Goal: Information Seeking & Learning: Learn about a topic

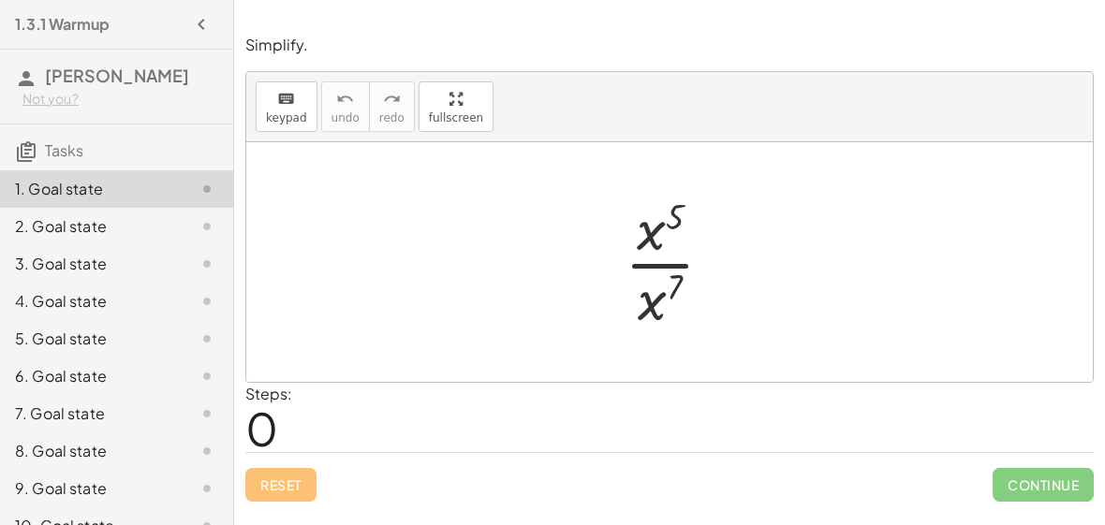
click at [668, 264] on div at bounding box center [676, 262] width 123 height 144
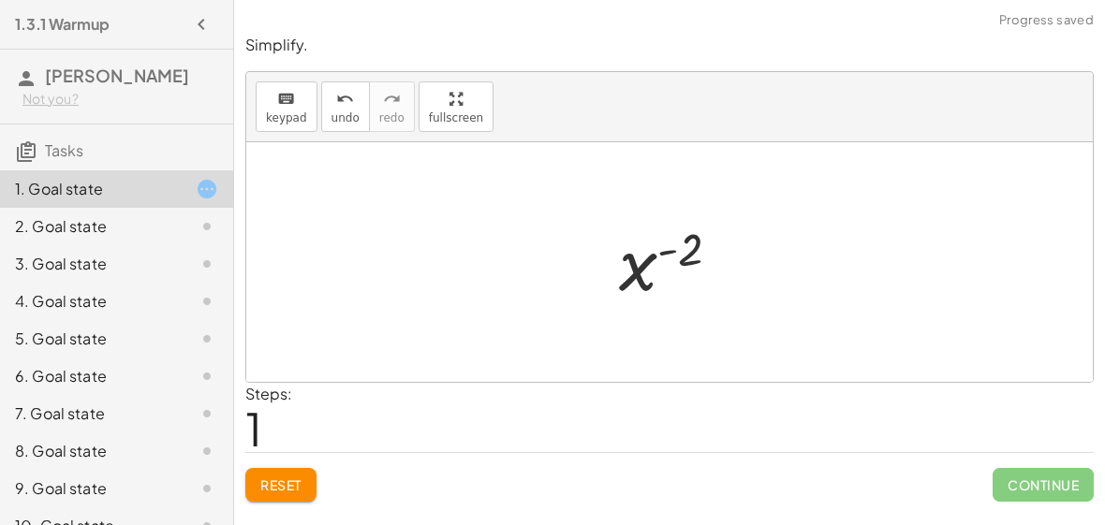
click at [662, 253] on div at bounding box center [678, 262] width 136 height 93
click at [1051, 503] on div "Simplify. keyboard keypad undo undo redo redo fullscreen · x 5 · x 7 x ( + 5 − …" at bounding box center [669, 268] width 871 height 490
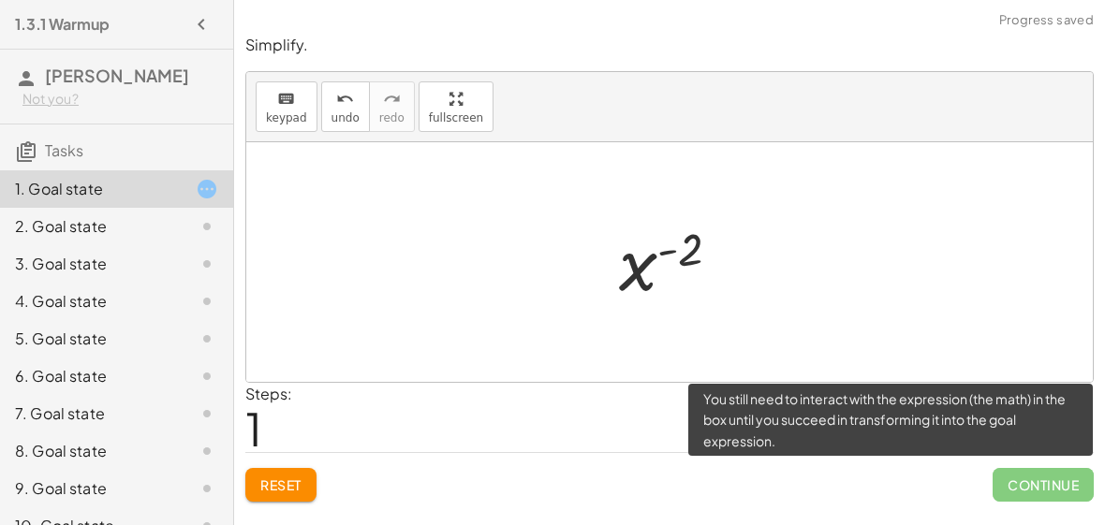
click at [1042, 492] on span "Continue" at bounding box center [1043, 485] width 101 height 34
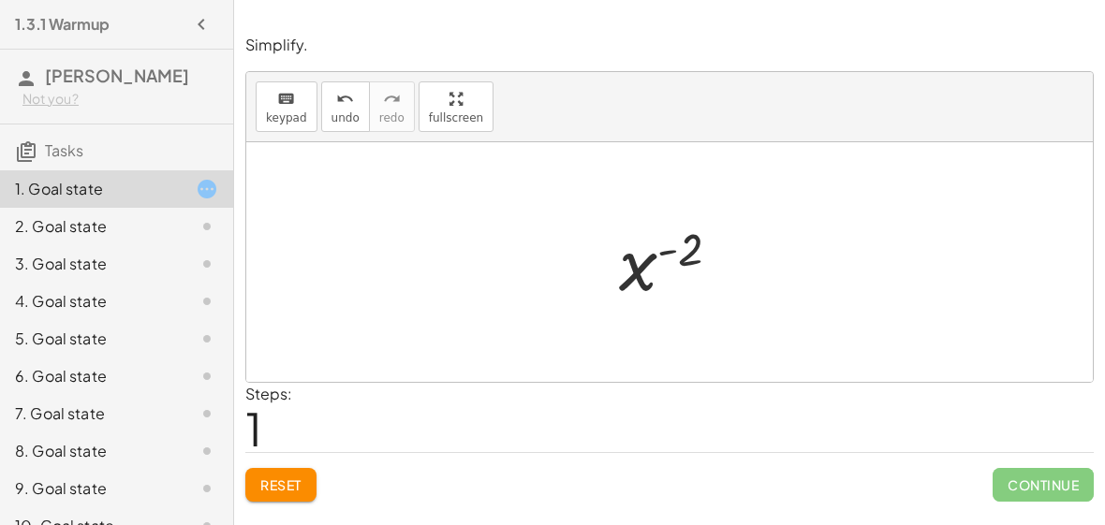
click at [626, 275] on div at bounding box center [678, 262] width 136 height 93
click at [673, 257] on div at bounding box center [676, 262] width 123 height 144
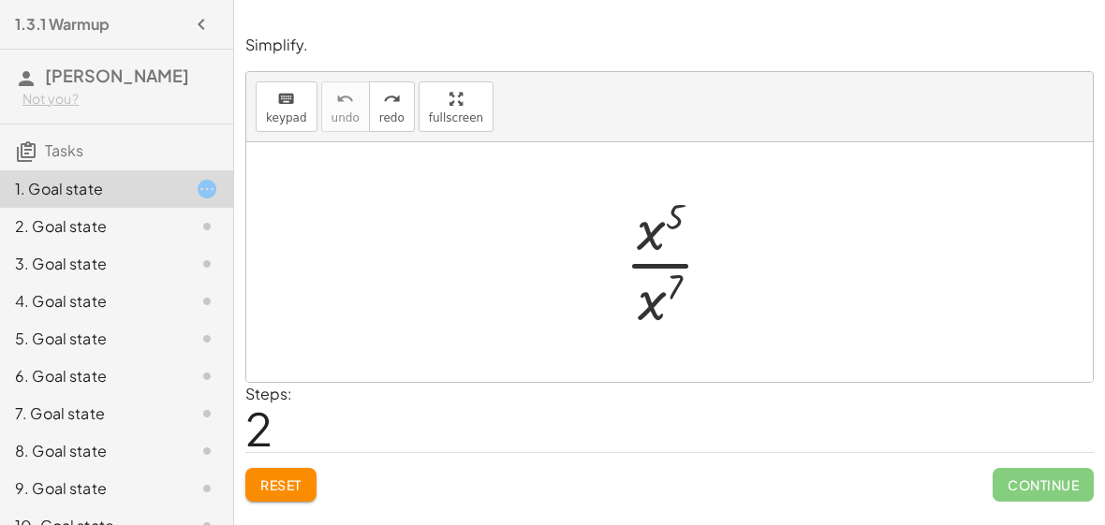
click at [642, 255] on div at bounding box center [676, 262] width 123 height 144
click at [642, 255] on div at bounding box center [678, 262] width 136 height 93
click at [661, 247] on div at bounding box center [678, 262] width 136 height 93
click at [690, 247] on div at bounding box center [678, 262] width 136 height 93
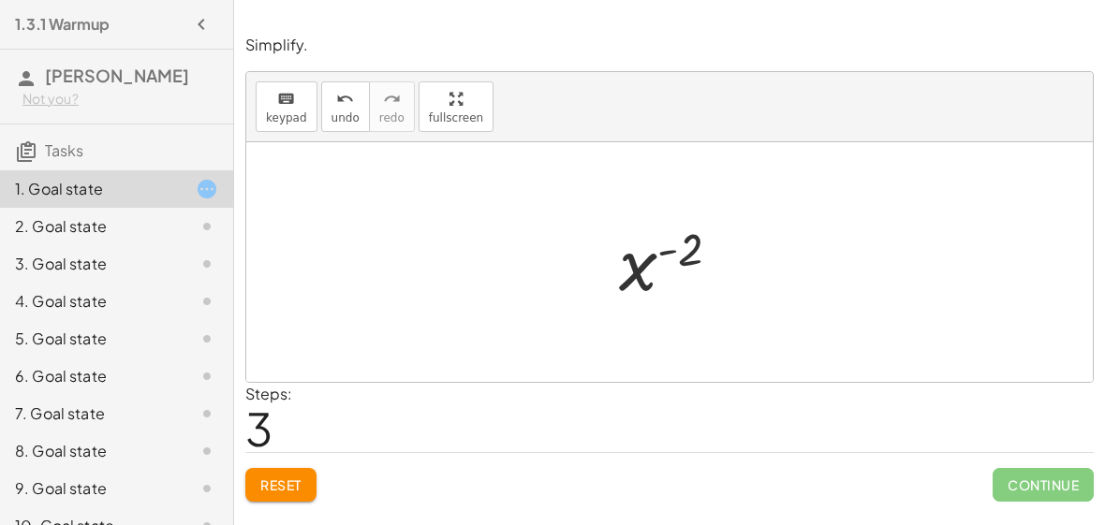
click at [690, 249] on div at bounding box center [678, 262] width 136 height 93
click at [671, 258] on div at bounding box center [678, 262] width 136 height 93
click at [636, 276] on div at bounding box center [678, 262] width 136 height 93
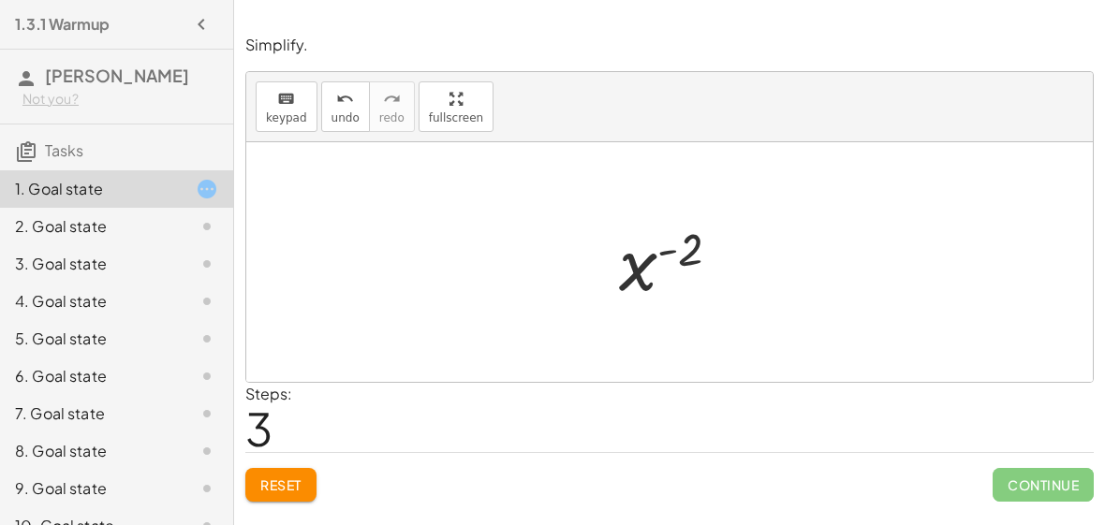
click at [636, 276] on div at bounding box center [678, 262] width 136 height 93
click at [657, 257] on div at bounding box center [678, 262] width 136 height 93
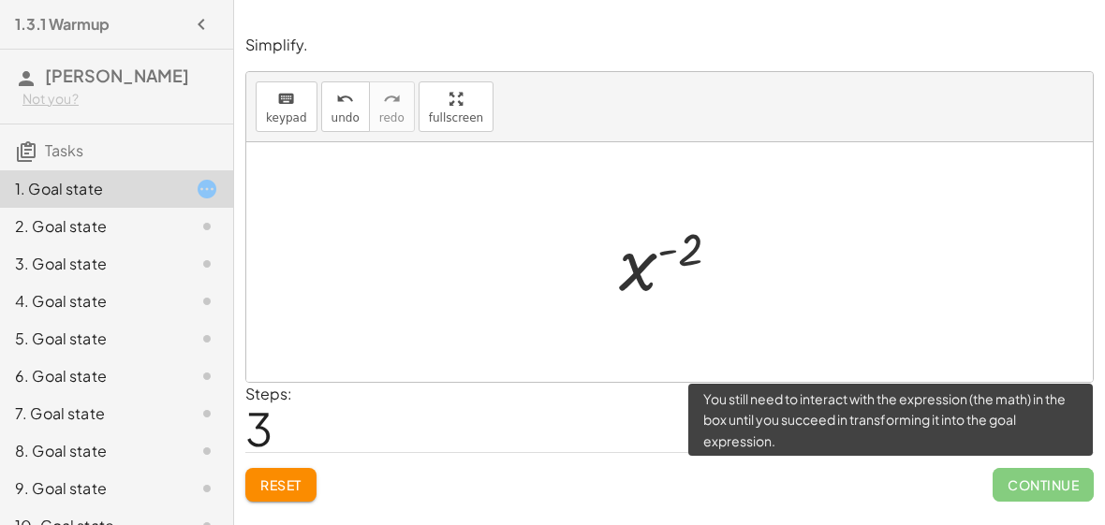
click at [1025, 489] on span "Continue" at bounding box center [1043, 485] width 101 height 34
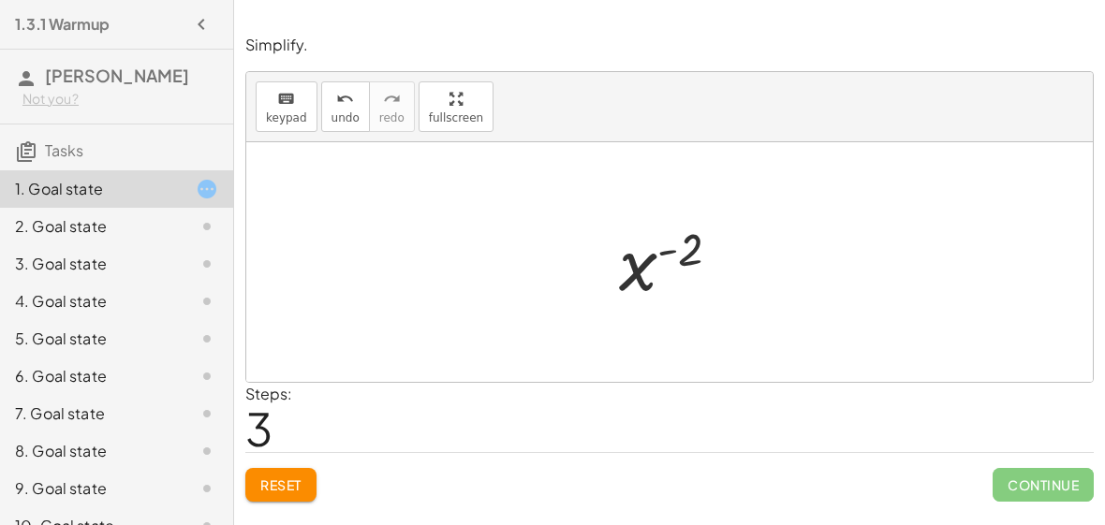
click at [311, 481] on button "Reset" at bounding box center [280, 485] width 71 height 34
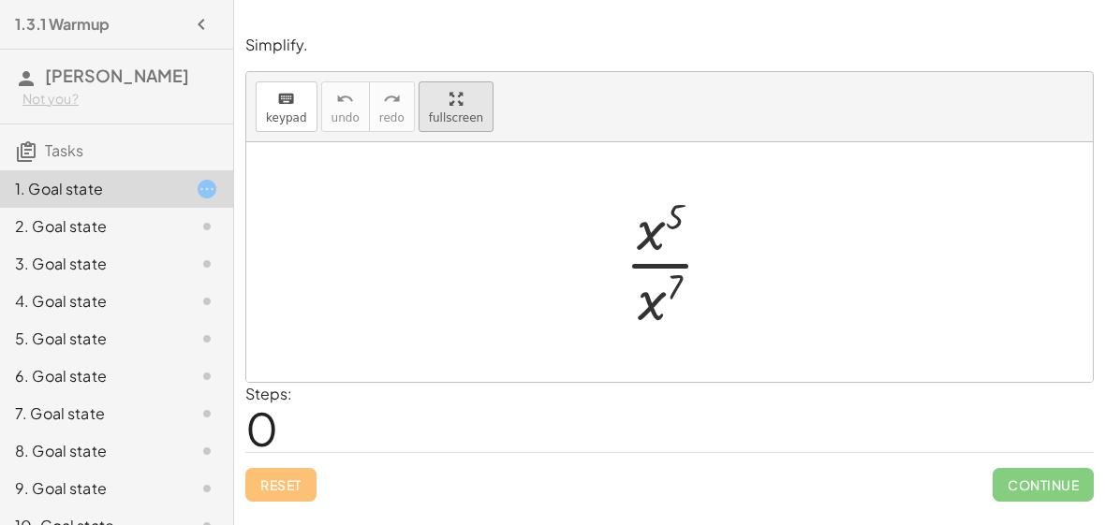
click at [476, 238] on div "keyboard keypad undo undo redo redo fullscreen · x 5 · x 7 ×" at bounding box center [669, 227] width 847 height 310
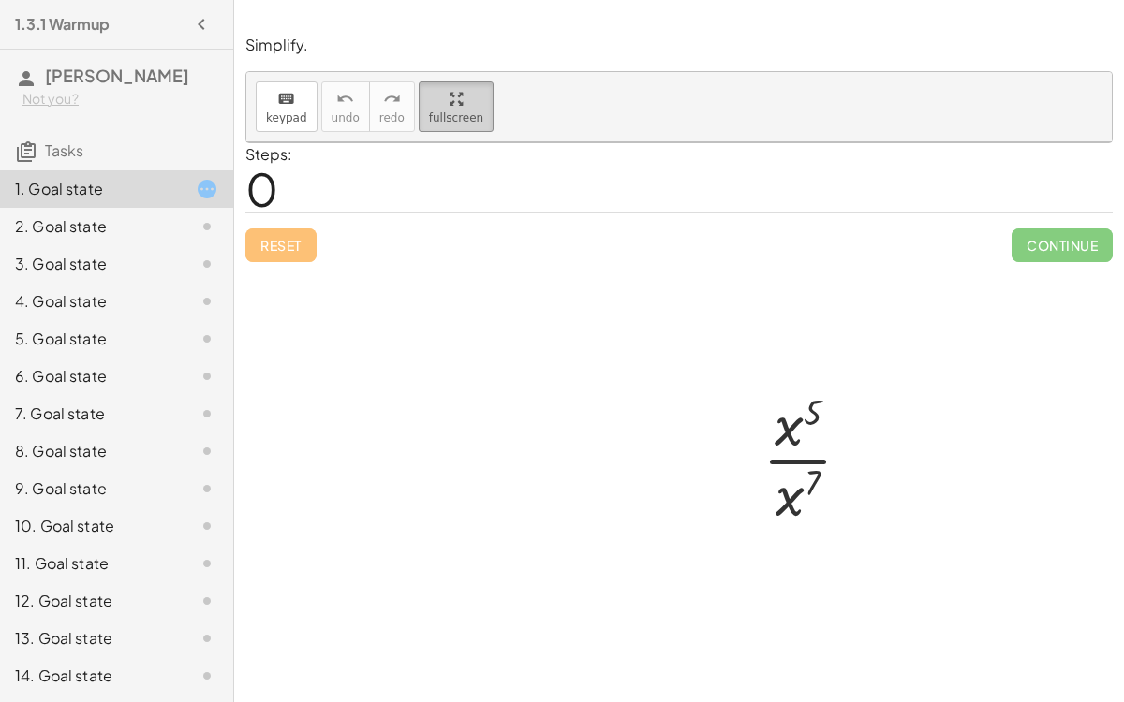
click at [194, 0] on html "1.3.1 Warmup Chloe Leaverton Not you? Tasks 1. Goal state 2. Goal state 3. Goal…" at bounding box center [562, 351] width 1124 height 702
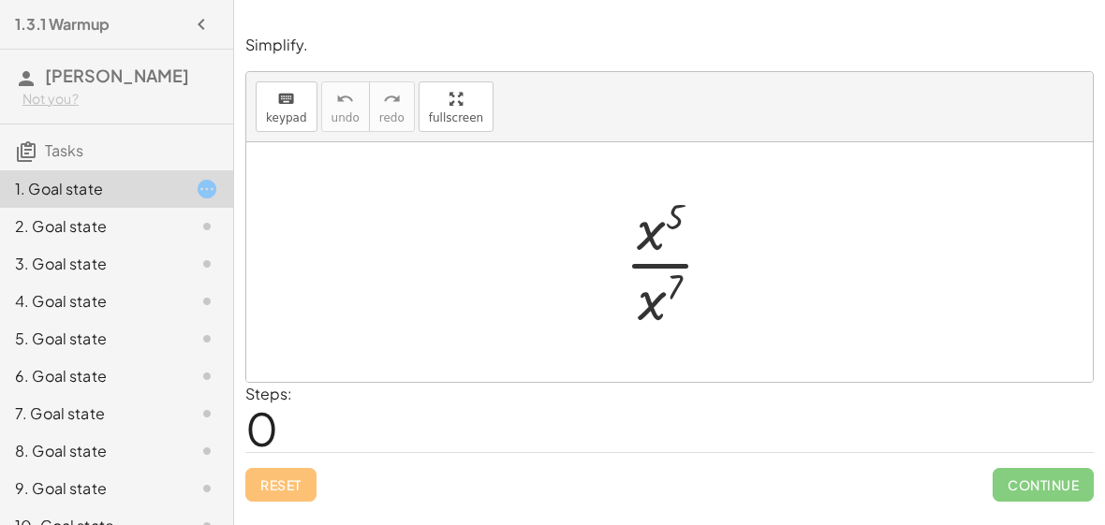
click at [669, 267] on div at bounding box center [676, 262] width 123 height 144
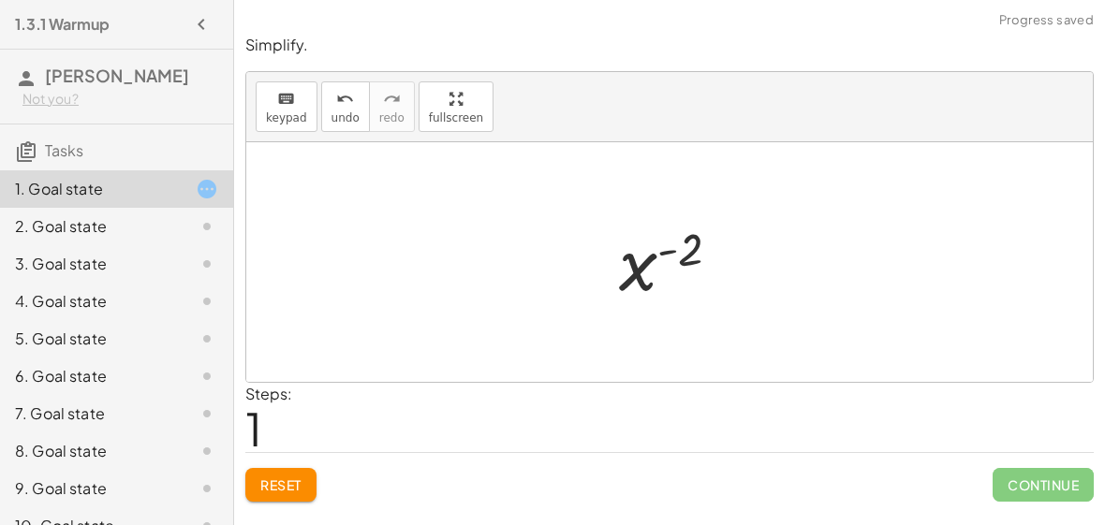
click at [683, 245] on div at bounding box center [678, 262] width 136 height 93
click at [672, 252] on div at bounding box center [678, 262] width 136 height 93
click at [212, 186] on icon at bounding box center [207, 189] width 22 height 22
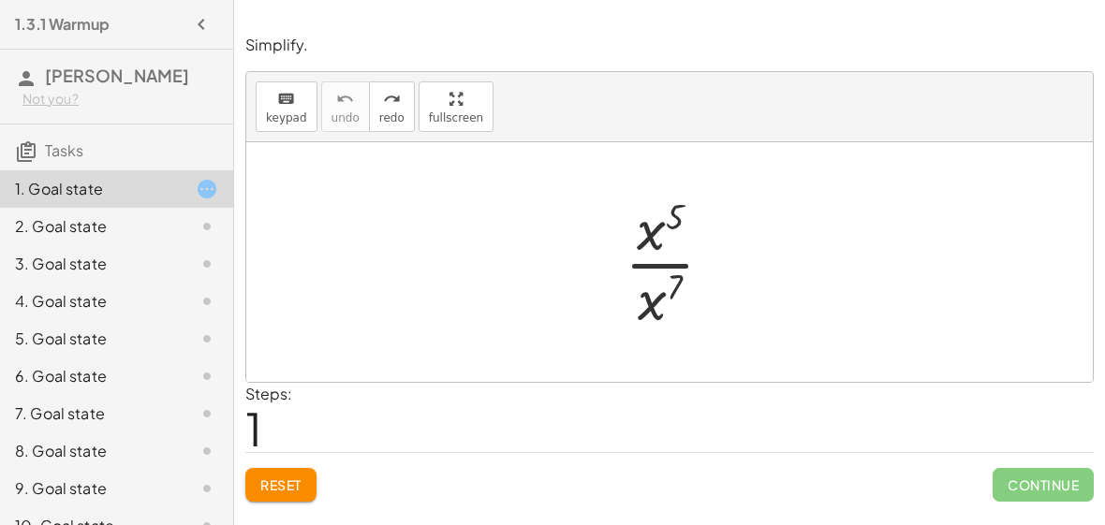
click at [676, 256] on div at bounding box center [676, 262] width 123 height 144
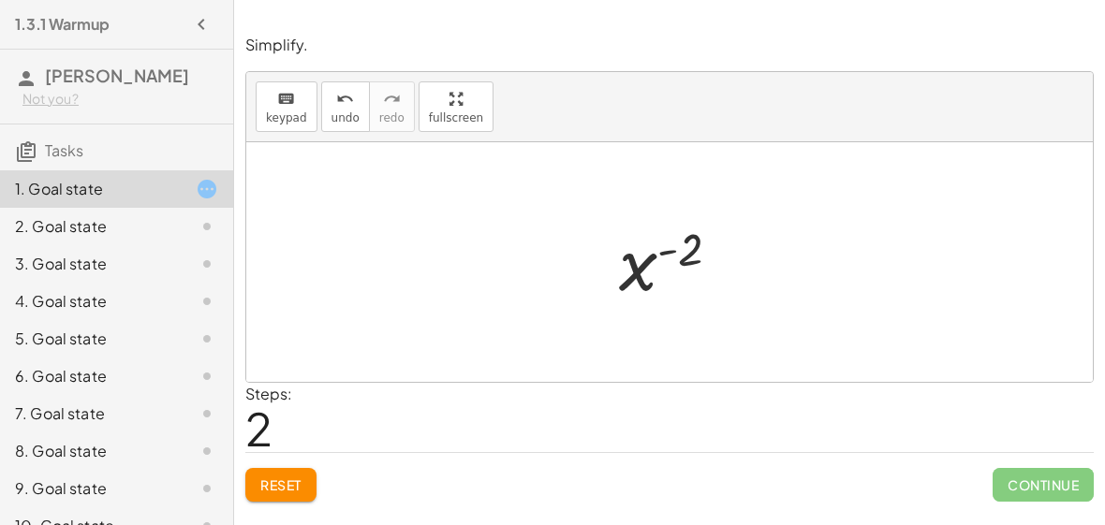
click at [676, 256] on div at bounding box center [678, 262] width 136 height 93
drag, startPoint x: 690, startPoint y: 246, endPoint x: 641, endPoint y: 317, distance: 86.8
drag, startPoint x: 686, startPoint y: 252, endPoint x: 628, endPoint y: 238, distance: 59.7
click at [628, 238] on div at bounding box center [678, 262] width 136 height 93
drag, startPoint x: 689, startPoint y: 245, endPoint x: 624, endPoint y: 292, distance: 80.6
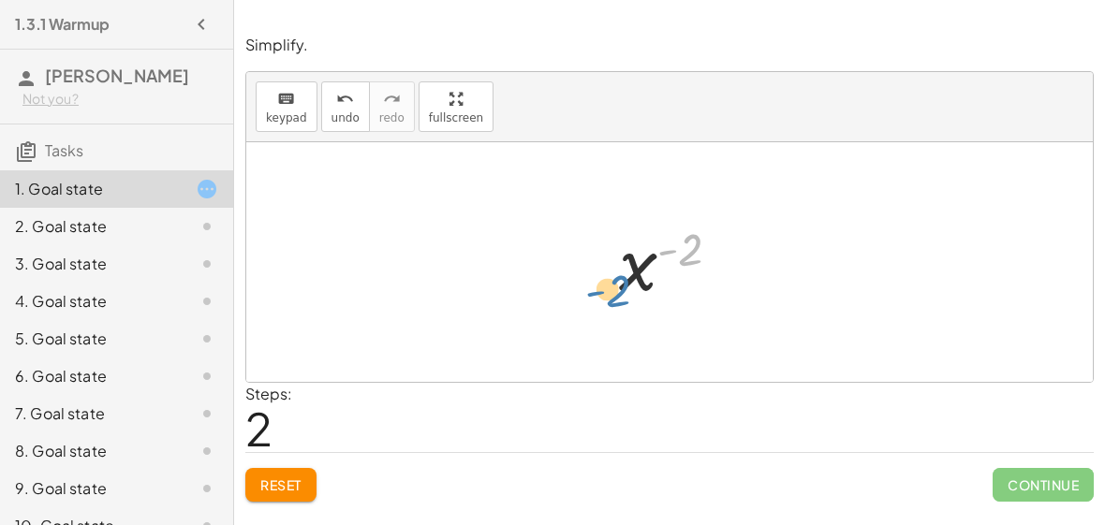
click at [624, 292] on div at bounding box center [678, 262] width 136 height 93
drag, startPoint x: 630, startPoint y: 275, endPoint x: 639, endPoint y: 190, distance: 85.6
click at [639, 190] on div "· x 5 · x 7 x ( + 5 − 7 ) x ( - 2 ) x ( ) - 2" at bounding box center [669, 262] width 847 height 240
drag, startPoint x: 685, startPoint y: 254, endPoint x: 621, endPoint y: 303, distance: 80.7
click at [621, 303] on div at bounding box center [678, 262] width 136 height 93
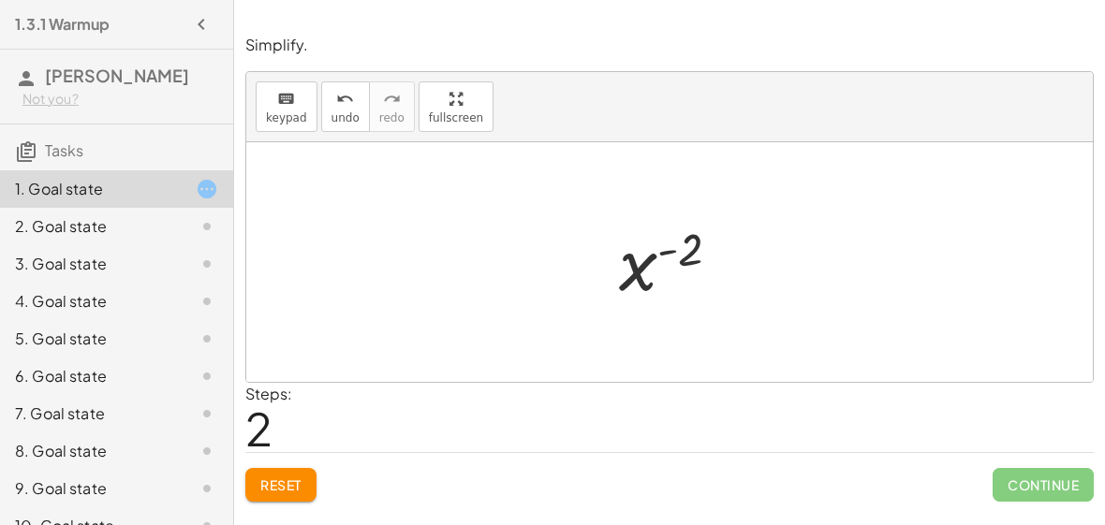
click at [644, 274] on div at bounding box center [678, 262] width 136 height 93
click at [637, 272] on div at bounding box center [678, 262] width 136 height 93
click at [666, 254] on div at bounding box center [678, 262] width 136 height 93
drag, startPoint x: 689, startPoint y: 238, endPoint x: 621, endPoint y: 297, distance: 90.3
click at [621, 297] on div at bounding box center [678, 262] width 136 height 93
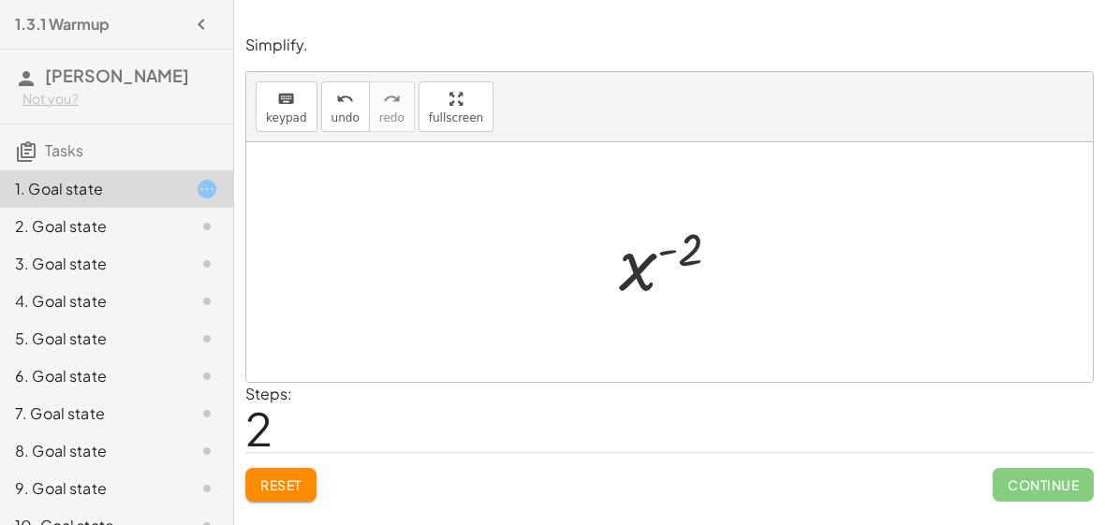
click at [668, 277] on div at bounding box center [678, 262] width 136 height 93
drag, startPoint x: 633, startPoint y: 270, endPoint x: 657, endPoint y: 205, distance: 68.7
click at [657, 205] on div "· x 5 · x 7 x ( + 5 − 7 ) x ( - 2 ) x ( ) - 2" at bounding box center [669, 262] width 847 height 240
drag, startPoint x: 679, startPoint y: 245, endPoint x: 569, endPoint y: 306, distance: 125.4
drag, startPoint x: 675, startPoint y: 252, endPoint x: 649, endPoint y: 246, distance: 26.8
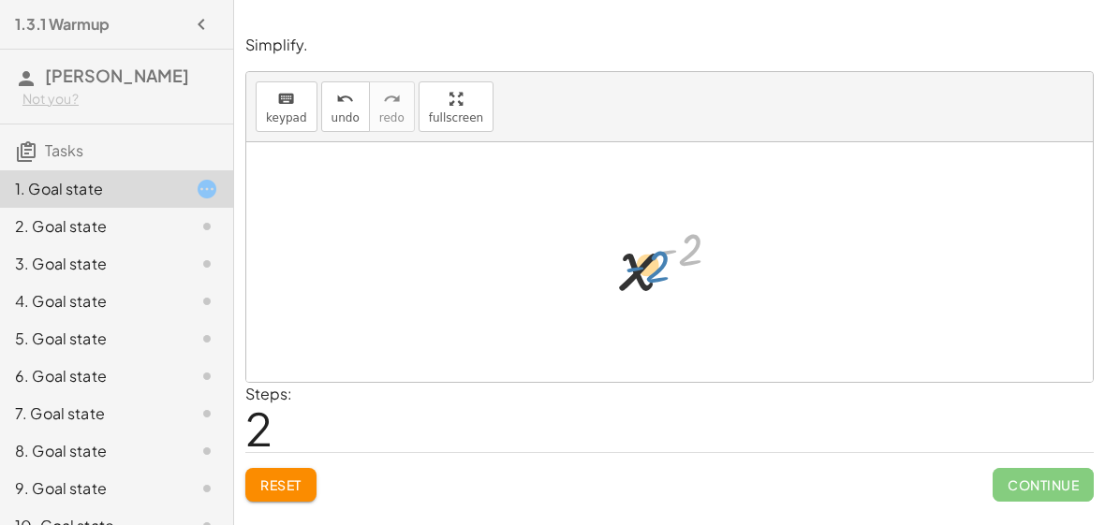
click at [649, 246] on div at bounding box center [678, 262] width 136 height 93
click at [663, 244] on div at bounding box center [678, 262] width 136 height 93
drag, startPoint x: 665, startPoint y: 245, endPoint x: 665, endPoint y: 269, distance: 23.4
click at [665, 269] on div at bounding box center [678, 262] width 136 height 93
drag, startPoint x: 679, startPoint y: 245, endPoint x: 666, endPoint y: 279, distance: 36.2
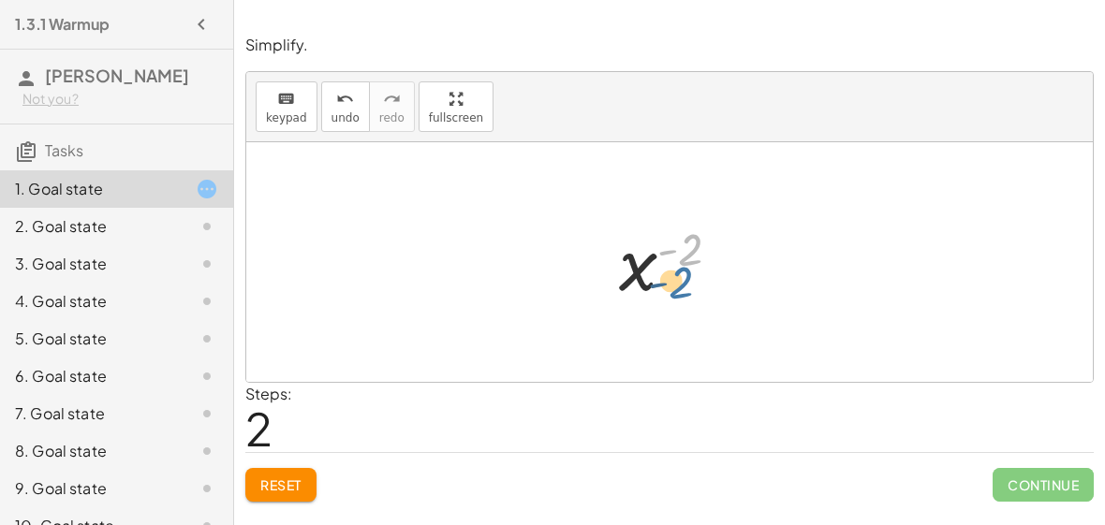
click at [666, 279] on div at bounding box center [678, 262] width 136 height 93
click at [666, 277] on div at bounding box center [678, 262] width 136 height 93
click at [683, 251] on div at bounding box center [678, 262] width 136 height 93
click at [664, 252] on div at bounding box center [678, 262] width 136 height 93
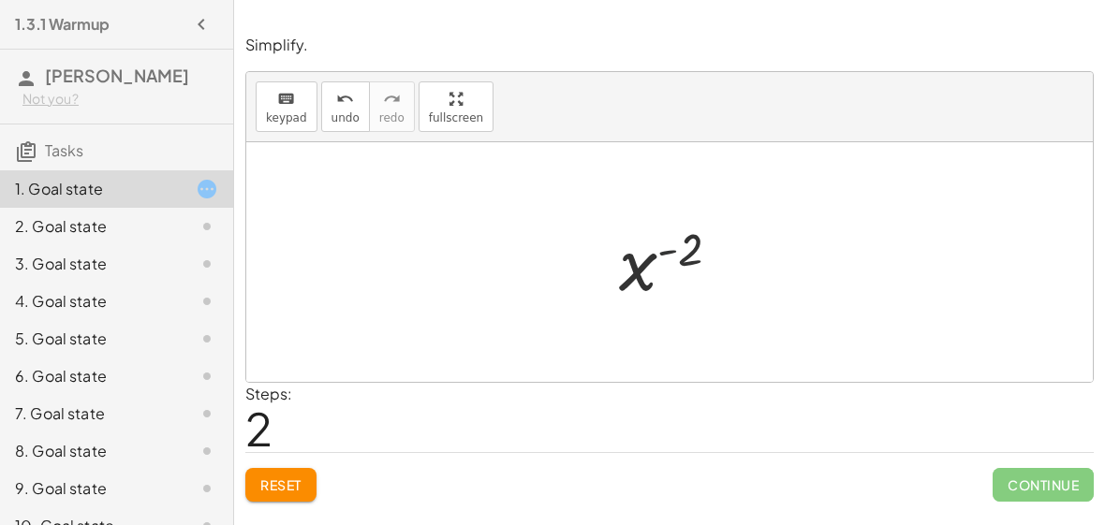
click at [664, 252] on div at bounding box center [678, 262] width 136 height 93
drag, startPoint x: 687, startPoint y: 250, endPoint x: 632, endPoint y: 303, distance: 76.8
click at [632, 303] on div at bounding box center [678, 262] width 136 height 93
click at [278, 492] on button "Reset" at bounding box center [280, 485] width 71 height 34
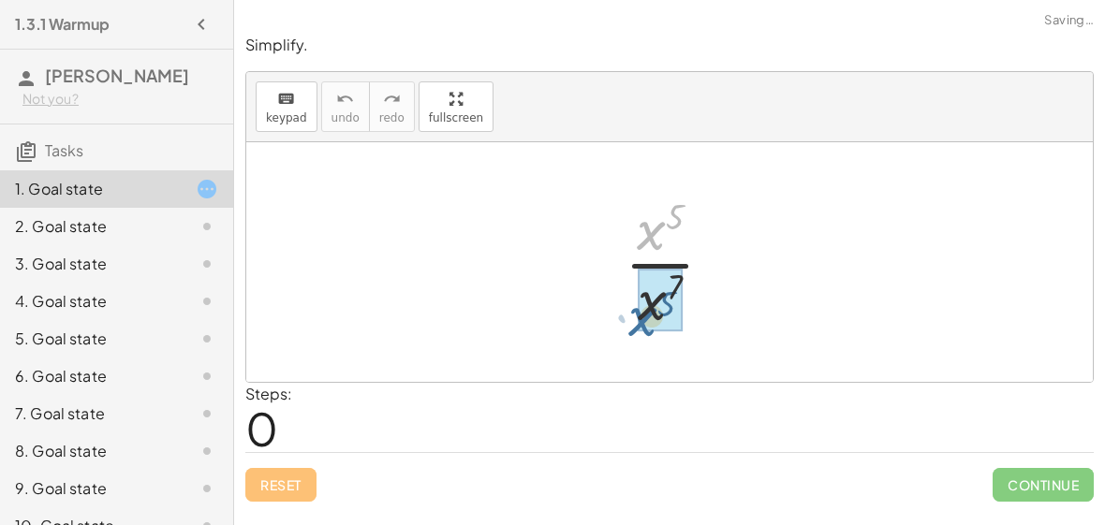
drag, startPoint x: 650, startPoint y: 229, endPoint x: 638, endPoint y: 309, distance: 81.5
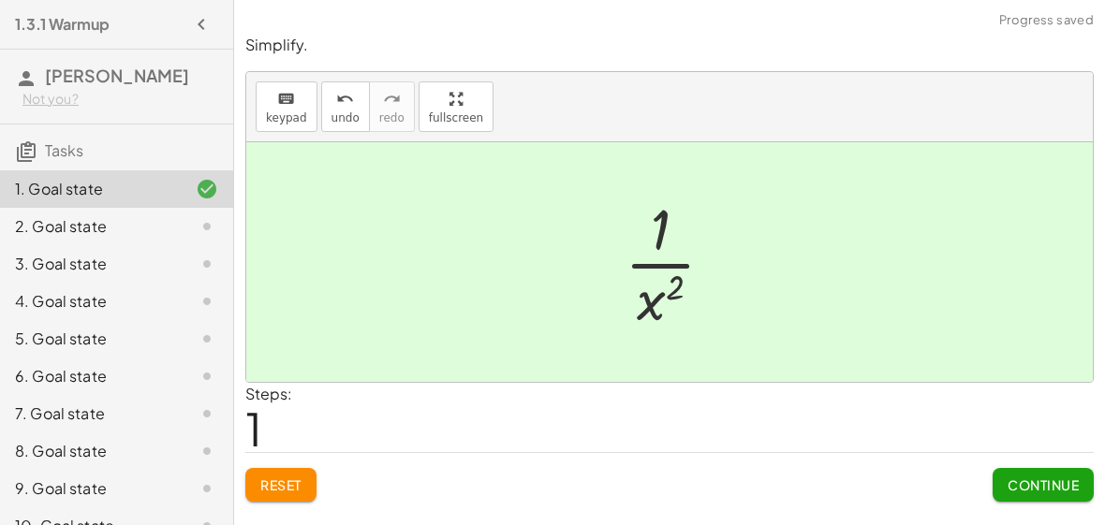
click at [662, 335] on div "· x 5 · x 7 · 1 · x ( + 7 − 5 ) x · · 1 2" at bounding box center [670, 262] width 147 height 154
click at [996, 477] on button "Continue" at bounding box center [1043, 485] width 101 height 34
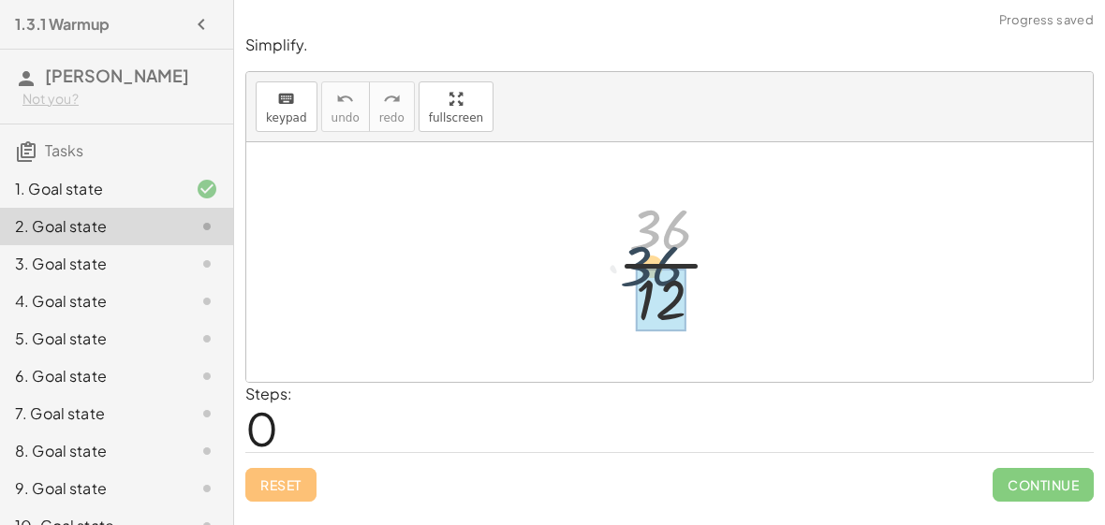
drag, startPoint x: 655, startPoint y: 245, endPoint x: 648, endPoint y: 299, distance: 53.8
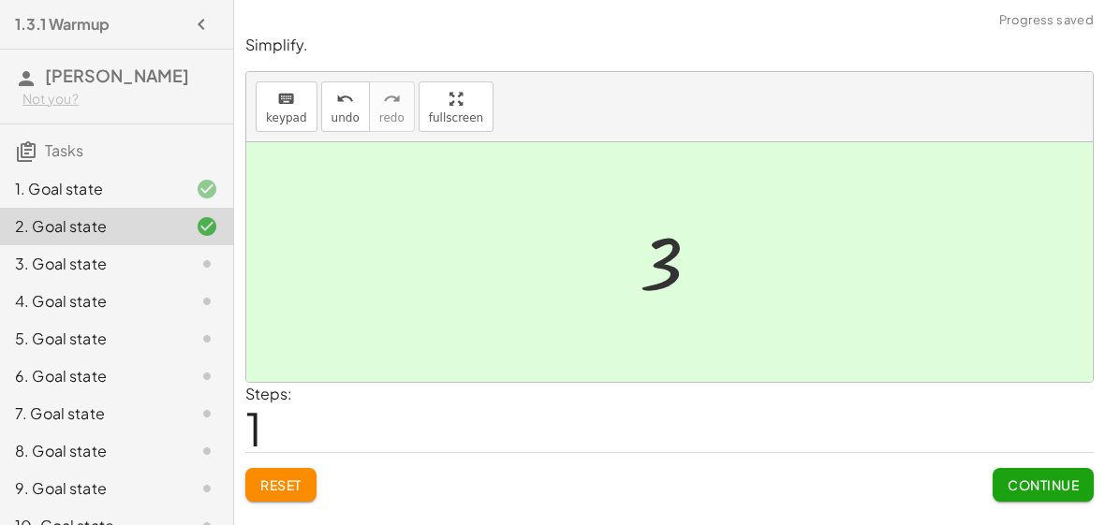
click at [1046, 482] on span "Continue" at bounding box center [1043, 485] width 71 height 17
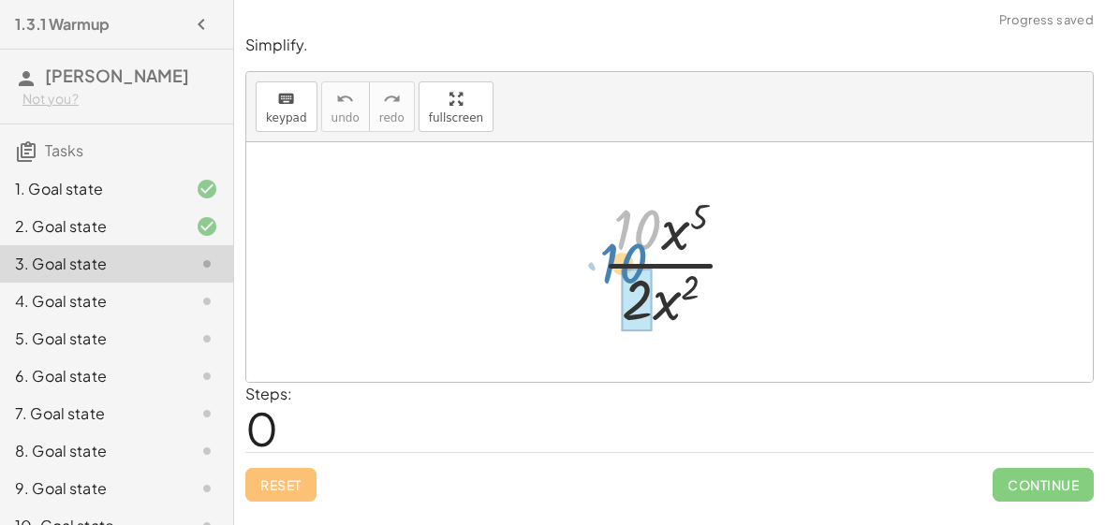
drag, startPoint x: 636, startPoint y: 218, endPoint x: 622, endPoint y: 242, distance: 27.3
click at [622, 242] on div at bounding box center [677, 262] width 170 height 144
drag, startPoint x: 637, startPoint y: 245, endPoint x: 642, endPoint y: 343, distance: 97.6
click at [642, 343] on div "· 10 · 10 · x 5 · 2 · x 2" at bounding box center [669, 262] width 847 height 240
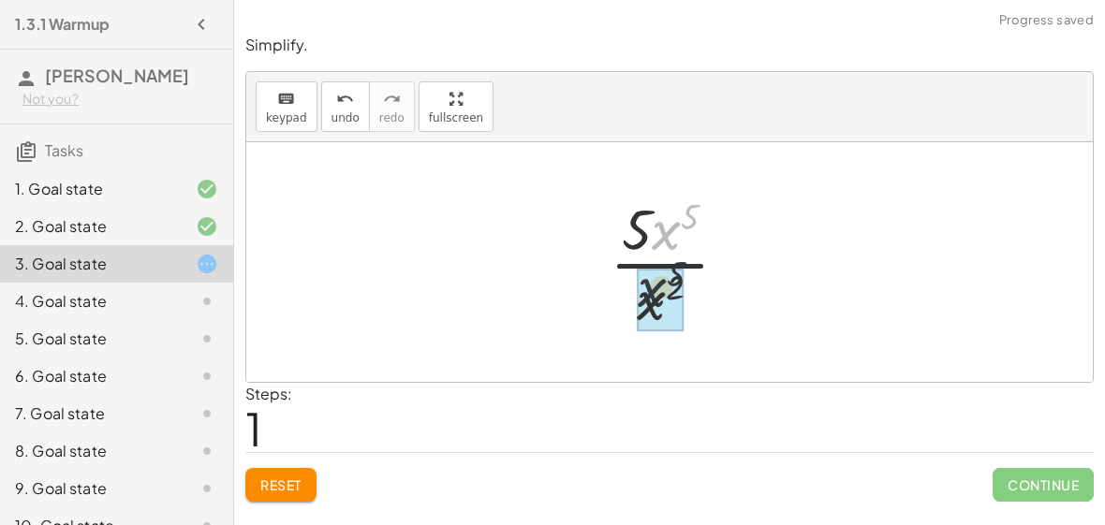
drag, startPoint x: 666, startPoint y: 238, endPoint x: 647, endPoint y: 304, distance: 69.1
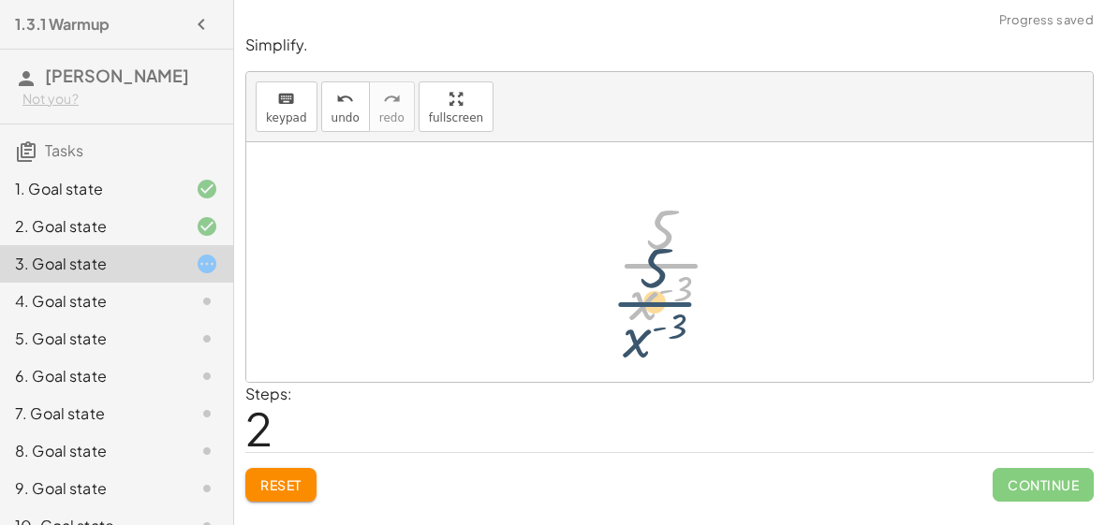
drag, startPoint x: 653, startPoint y: 247, endPoint x: 650, endPoint y: 259, distance: 12.5
click at [650, 259] on div at bounding box center [678, 262] width 140 height 144
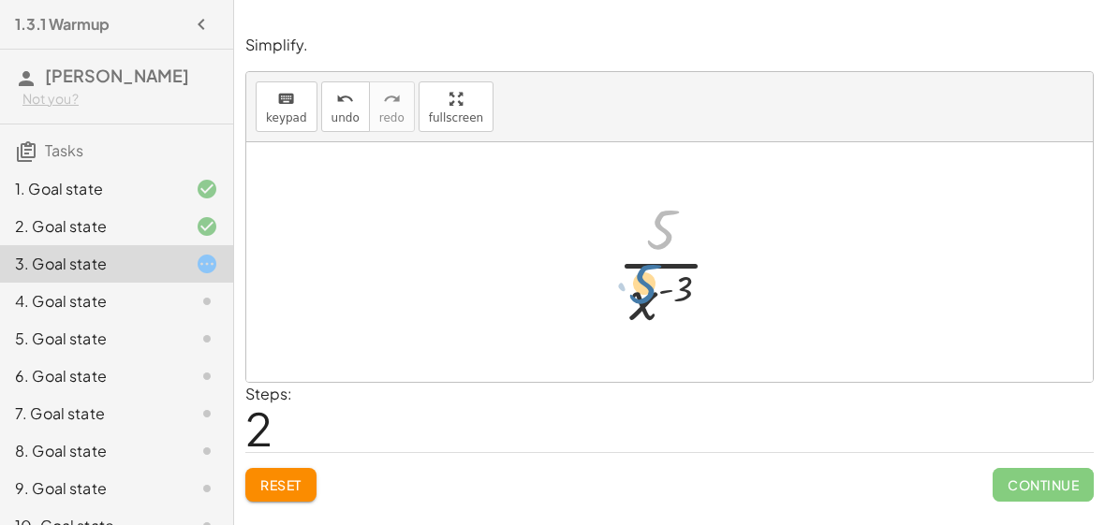
drag, startPoint x: 662, startPoint y: 210, endPoint x: 656, endPoint y: 273, distance: 64.0
click at [656, 273] on div at bounding box center [678, 262] width 140 height 144
drag, startPoint x: 646, startPoint y: 297, endPoint x: 650, endPoint y: 232, distance: 64.7
click at [650, 232] on div at bounding box center [678, 262] width 140 height 144
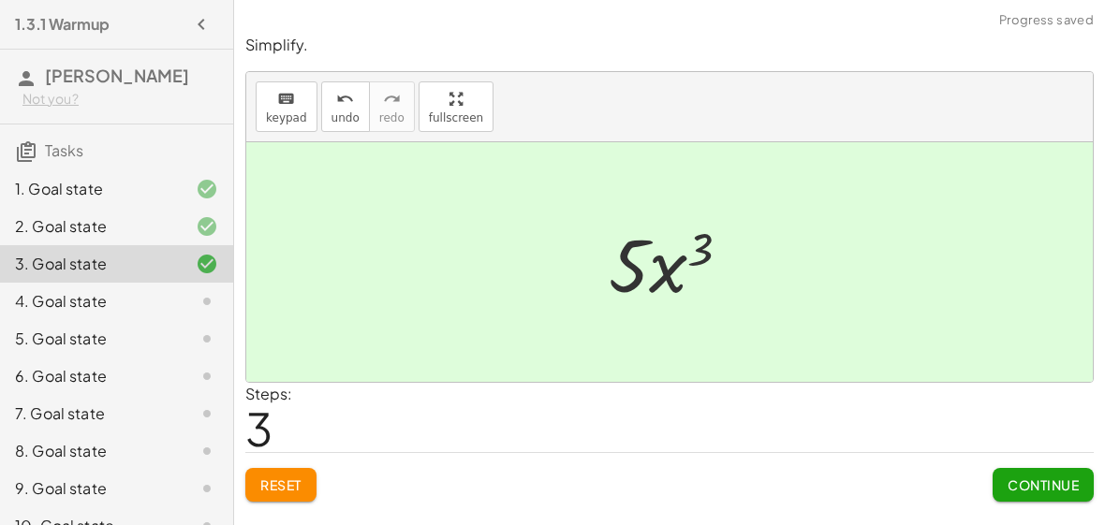
click at [1051, 484] on span "Continue" at bounding box center [1043, 485] width 71 height 17
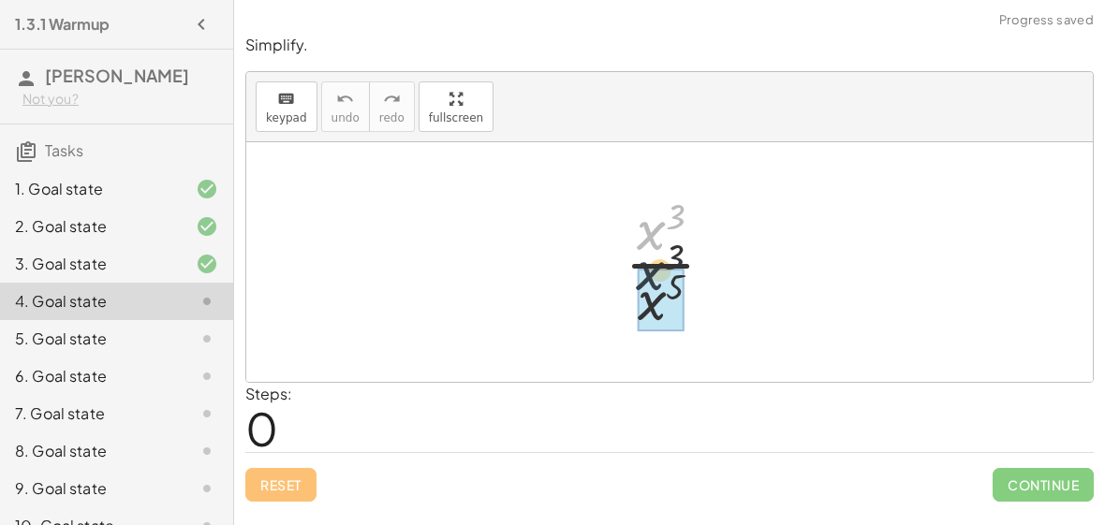
drag, startPoint x: 645, startPoint y: 229, endPoint x: 645, endPoint y: 294, distance: 65.6
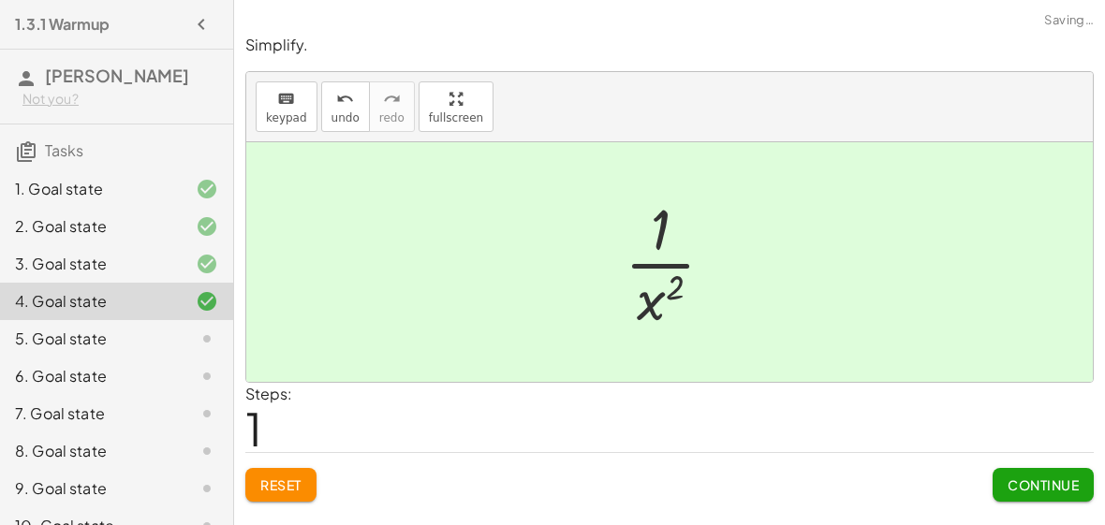
click at [1051, 495] on button "Continue" at bounding box center [1043, 485] width 101 height 34
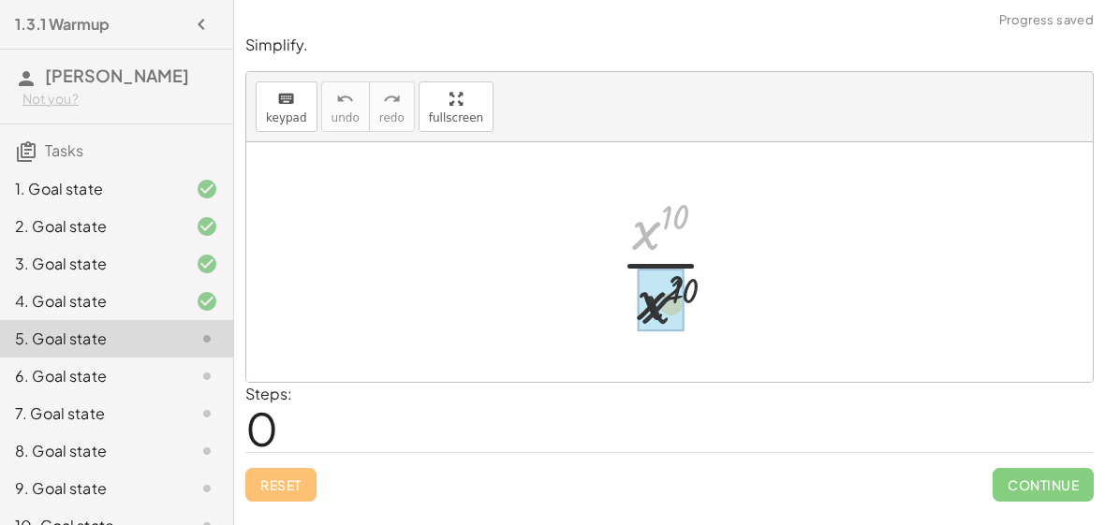
drag, startPoint x: 635, startPoint y: 229, endPoint x: 642, endPoint y: 302, distance: 73.3
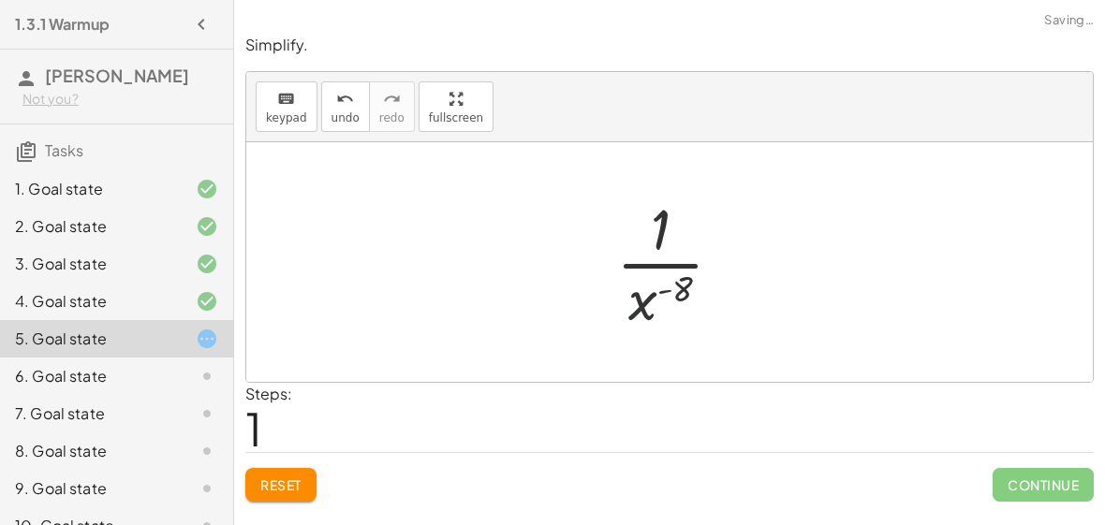
click at [639, 308] on div at bounding box center [677, 262] width 140 height 144
drag, startPoint x: 639, startPoint y: 308, endPoint x: 642, endPoint y: 298, distance: 11.0
click at [642, 298] on div at bounding box center [677, 262] width 140 height 144
click at [656, 294] on div at bounding box center [677, 262] width 140 height 144
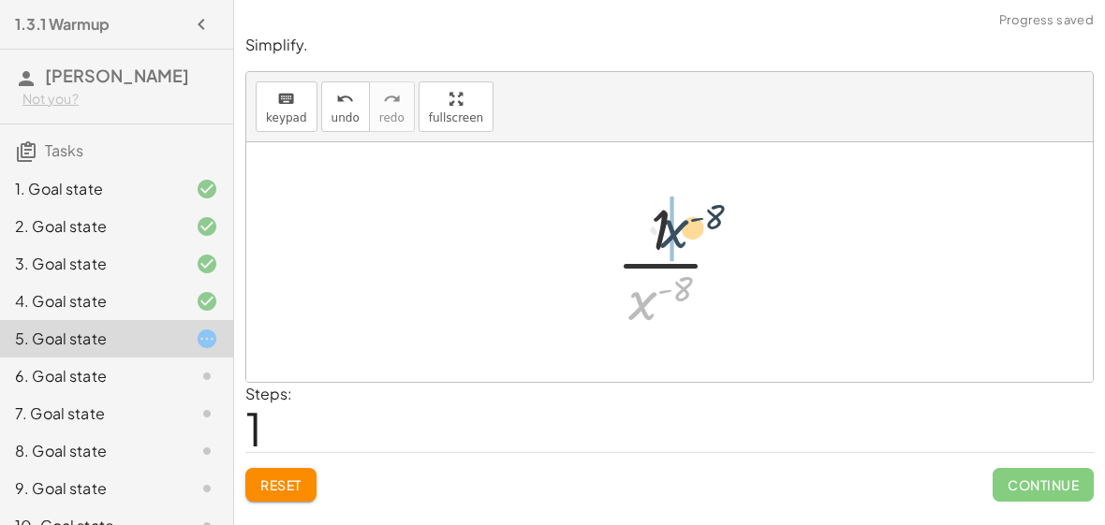
drag, startPoint x: 641, startPoint y: 308, endPoint x: 671, endPoint y: 234, distance: 79.8
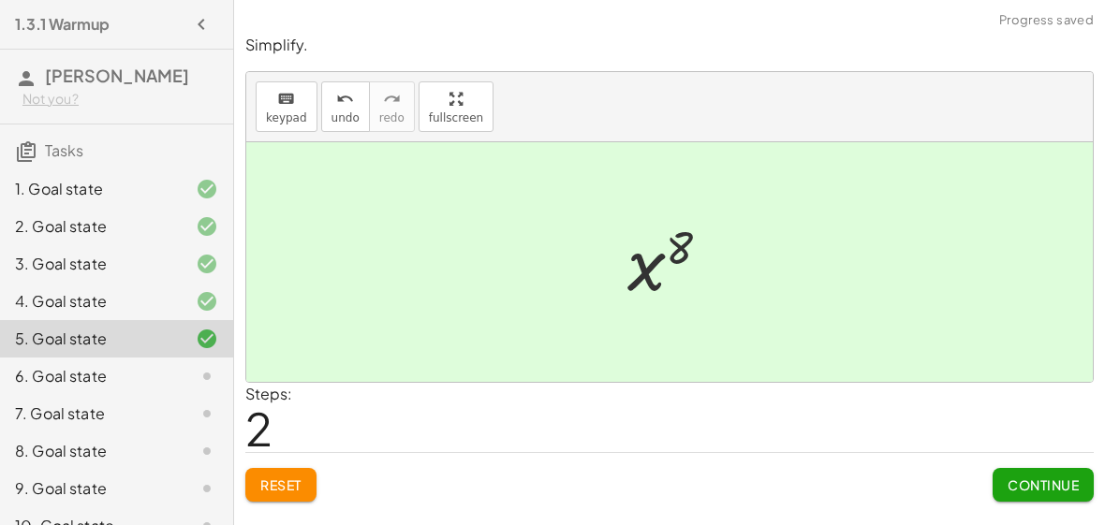
click at [1030, 477] on span "Continue" at bounding box center [1043, 485] width 71 height 17
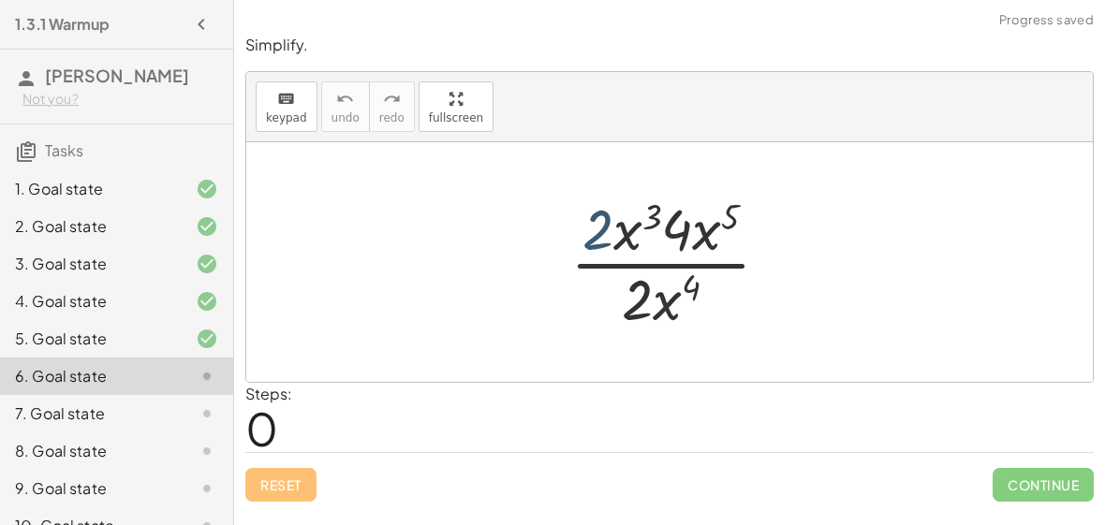
click at [598, 224] on div at bounding box center [677, 262] width 233 height 144
drag, startPoint x: 598, startPoint y: 224, endPoint x: 641, endPoint y: 298, distance: 85.6
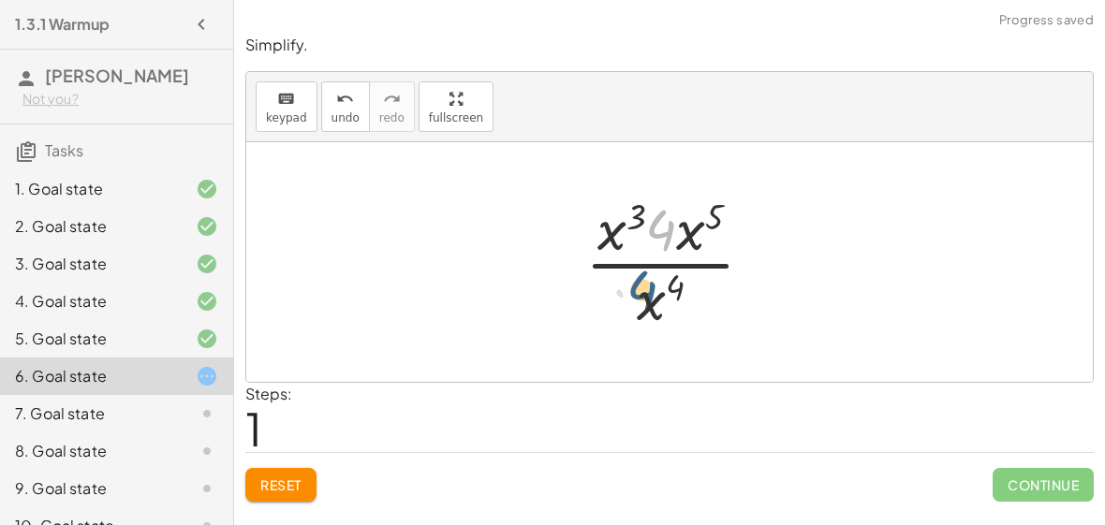
drag, startPoint x: 673, startPoint y: 223, endPoint x: 654, endPoint y: 285, distance: 64.9
click at [654, 285] on div at bounding box center [677, 262] width 202 height 144
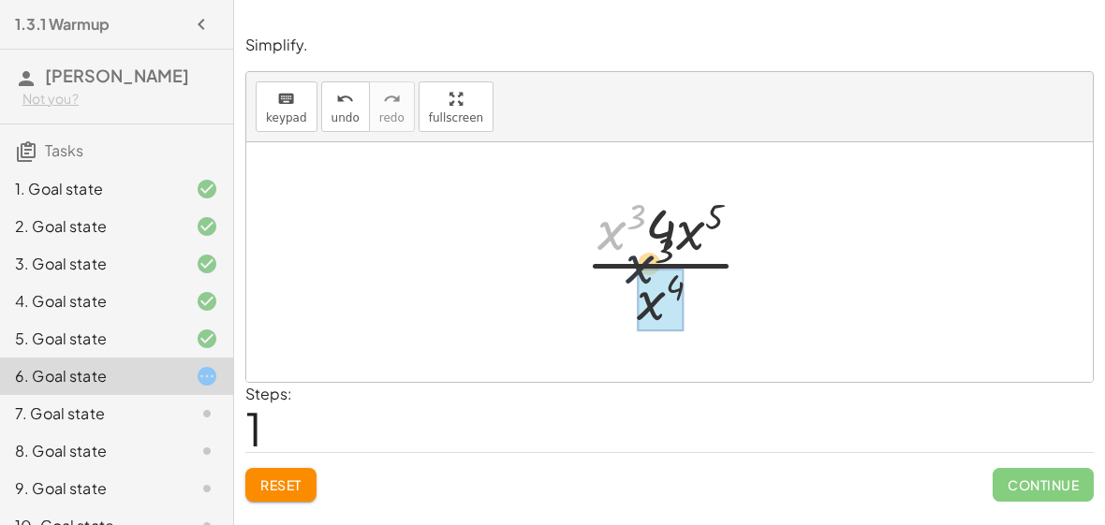
drag, startPoint x: 613, startPoint y: 233, endPoint x: 658, endPoint y: 292, distance: 74.2
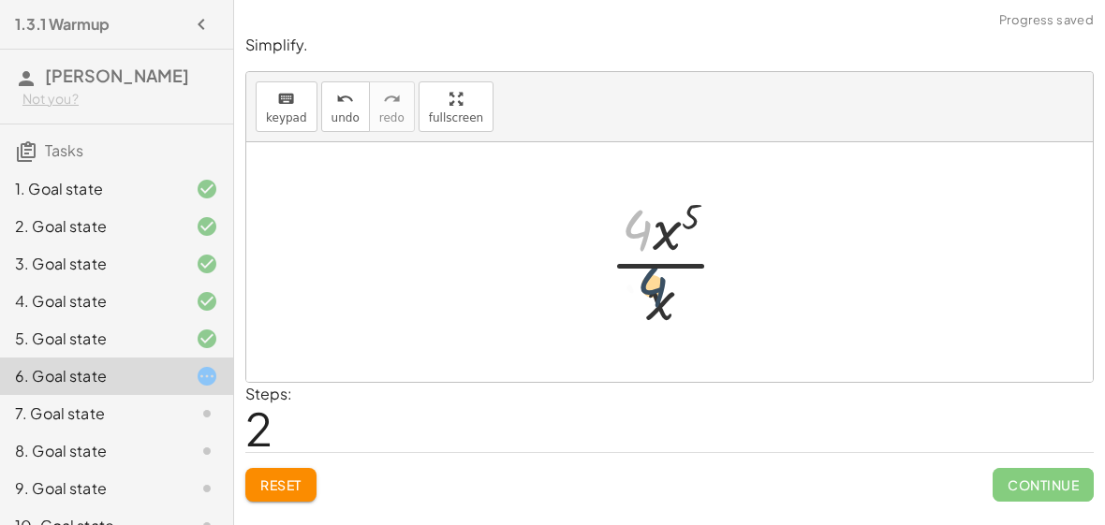
drag, startPoint x: 627, startPoint y: 216, endPoint x: 648, endPoint y: 305, distance: 91.3
click at [648, 305] on div at bounding box center [677, 262] width 154 height 144
drag, startPoint x: 667, startPoint y: 228, endPoint x: 653, endPoint y: 271, distance: 45.3
drag, startPoint x: 664, startPoint y: 242, endPoint x: 657, endPoint y: 298, distance: 56.6
click at [657, 298] on div at bounding box center [677, 262] width 139 height 144
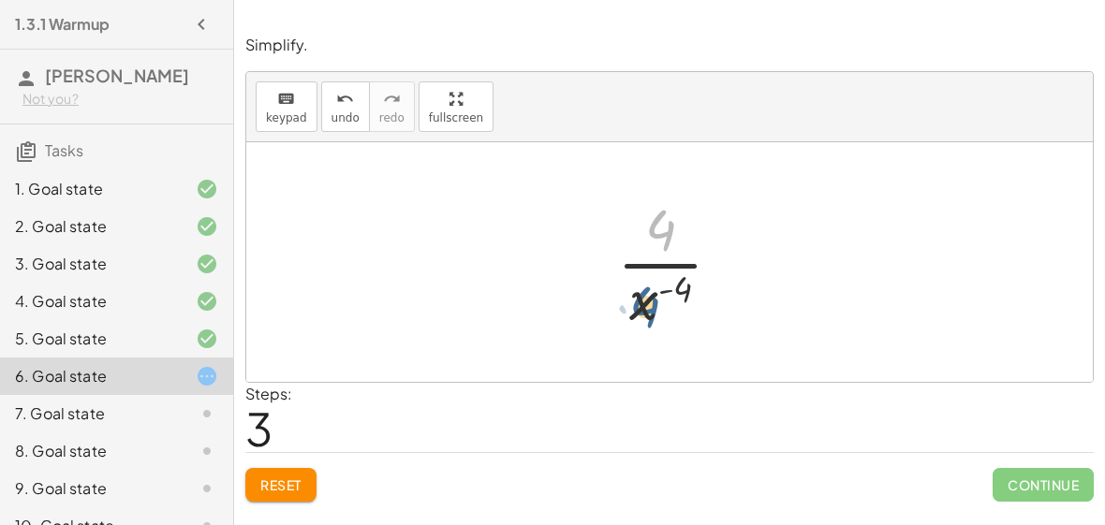
drag, startPoint x: 656, startPoint y: 230, endPoint x: 639, endPoint y: 311, distance: 82.3
click at [639, 311] on div at bounding box center [677, 262] width 139 height 144
drag, startPoint x: 639, startPoint y: 311, endPoint x: 652, endPoint y: 248, distance: 64.1
click at [652, 248] on div at bounding box center [677, 262] width 139 height 144
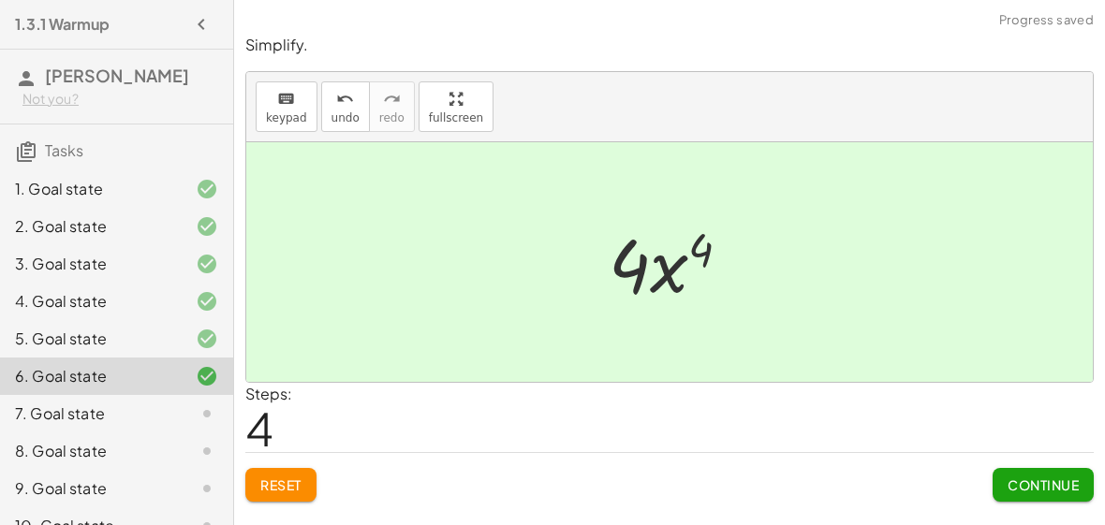
click at [1017, 468] on button "Continue" at bounding box center [1043, 485] width 101 height 34
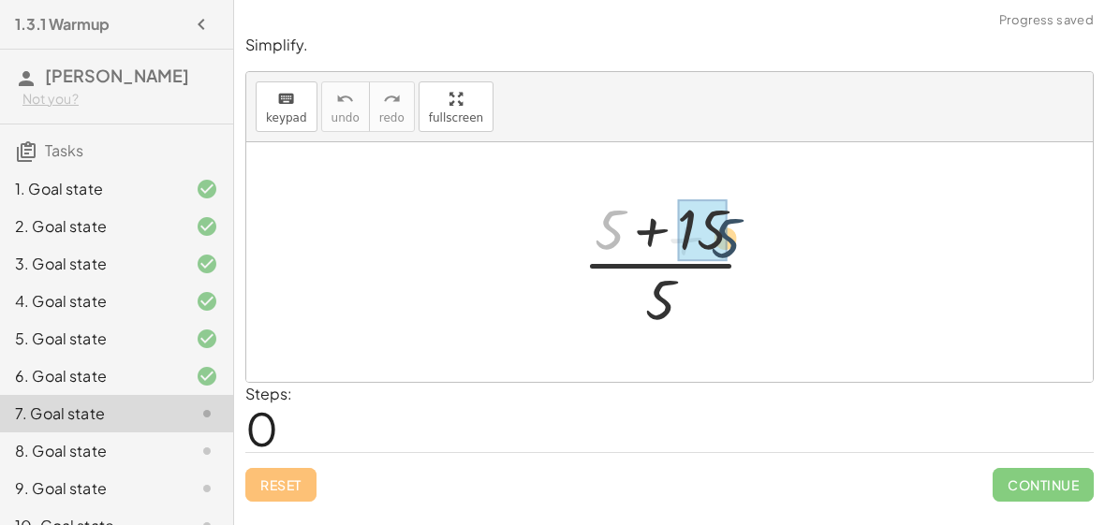
drag, startPoint x: 598, startPoint y: 229, endPoint x: 676, endPoint y: 236, distance: 79.0
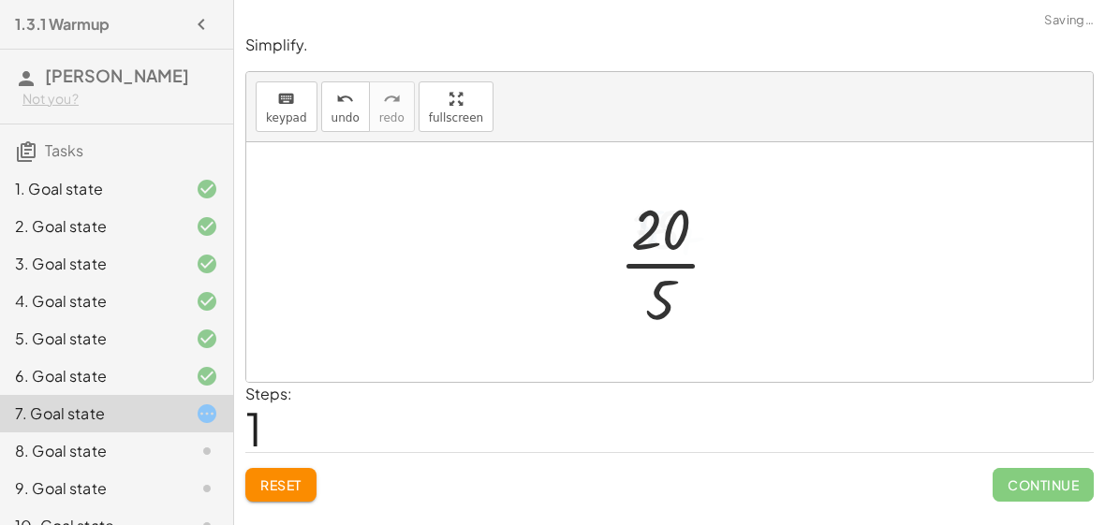
click at [652, 227] on div at bounding box center [677, 262] width 135 height 144
drag, startPoint x: 652, startPoint y: 227, endPoint x: 660, endPoint y: 282, distance: 55.9
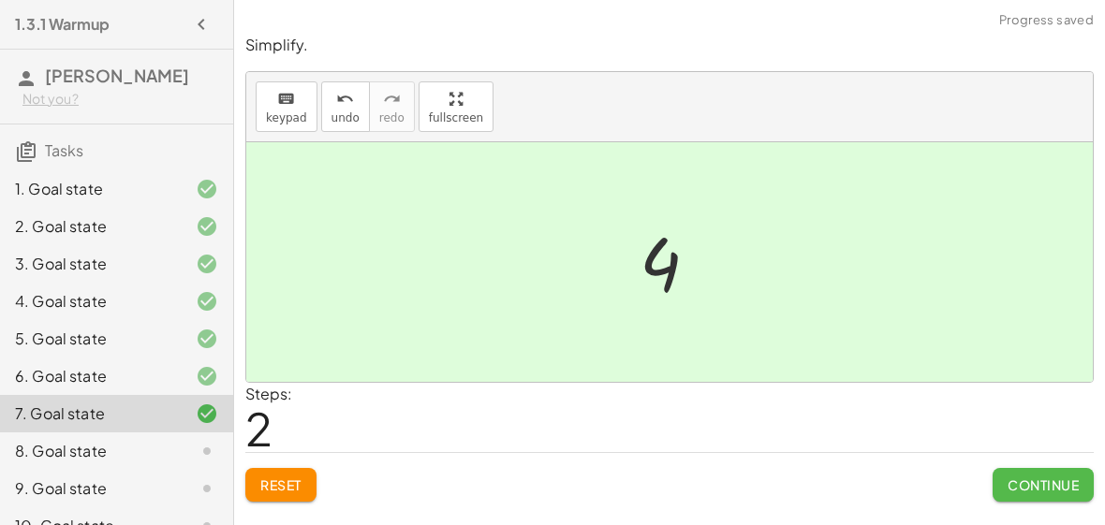
click at [1033, 485] on span "Continue" at bounding box center [1043, 485] width 71 height 17
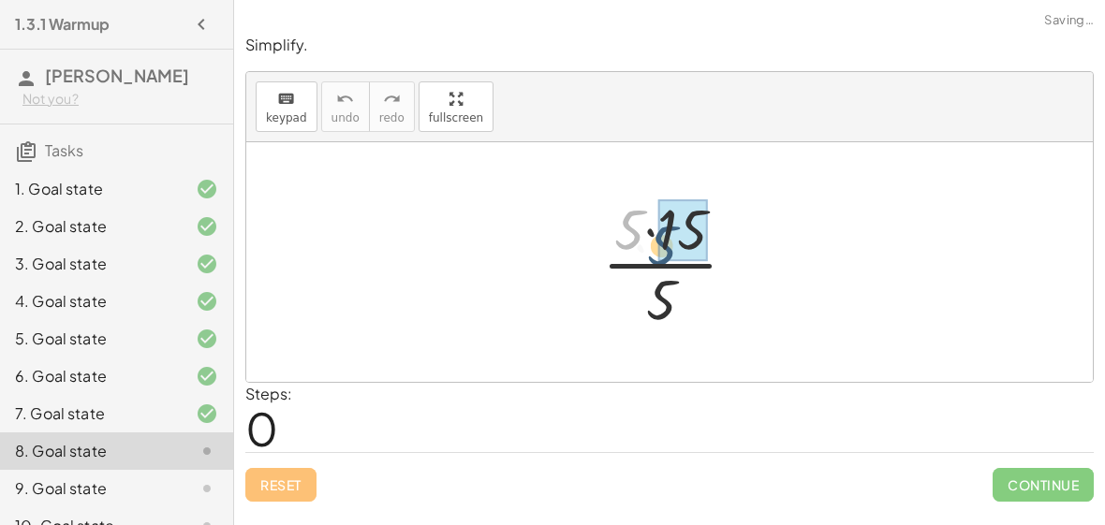
drag, startPoint x: 623, startPoint y: 210, endPoint x: 660, endPoint y: 227, distance: 41.1
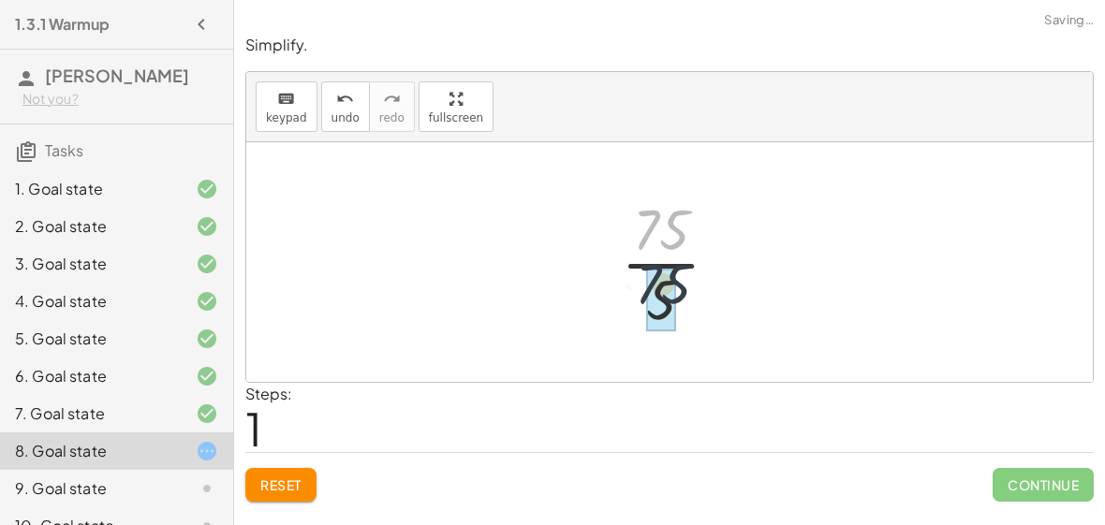
drag, startPoint x: 657, startPoint y: 223, endPoint x: 660, endPoint y: 294, distance: 71.2
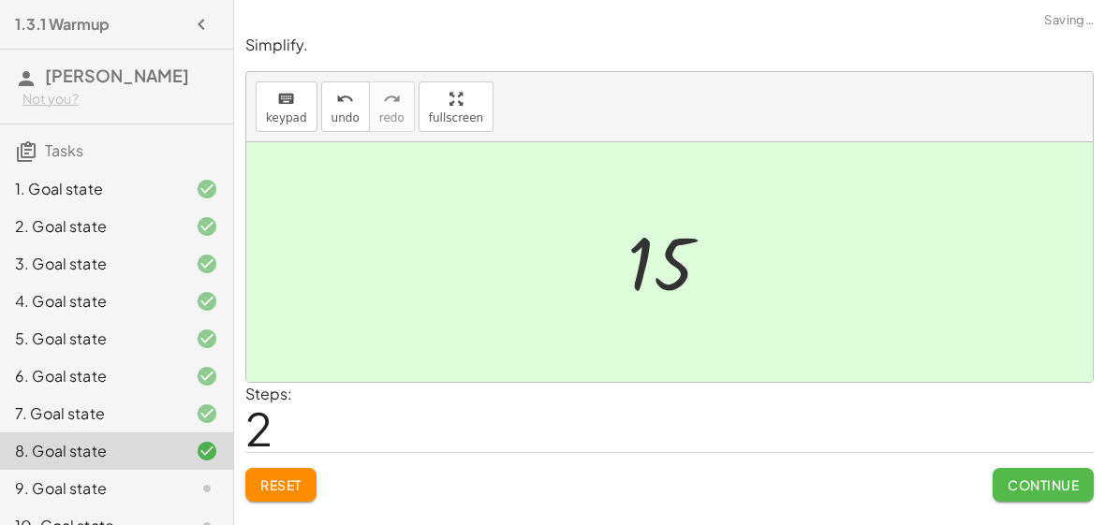
click at [1028, 493] on button "Continue" at bounding box center [1043, 485] width 101 height 34
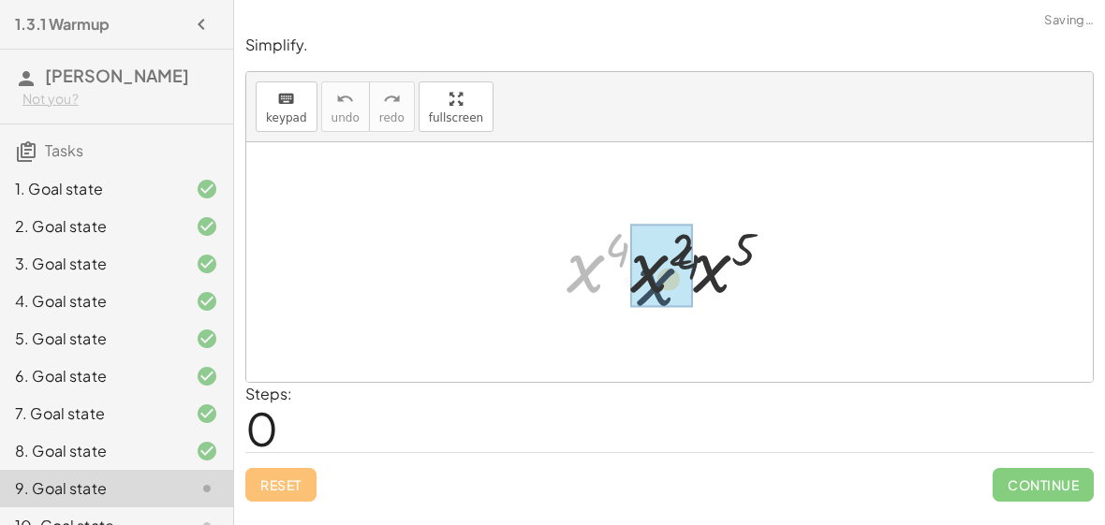
drag, startPoint x: 578, startPoint y: 258, endPoint x: 664, endPoint y: 273, distance: 87.6
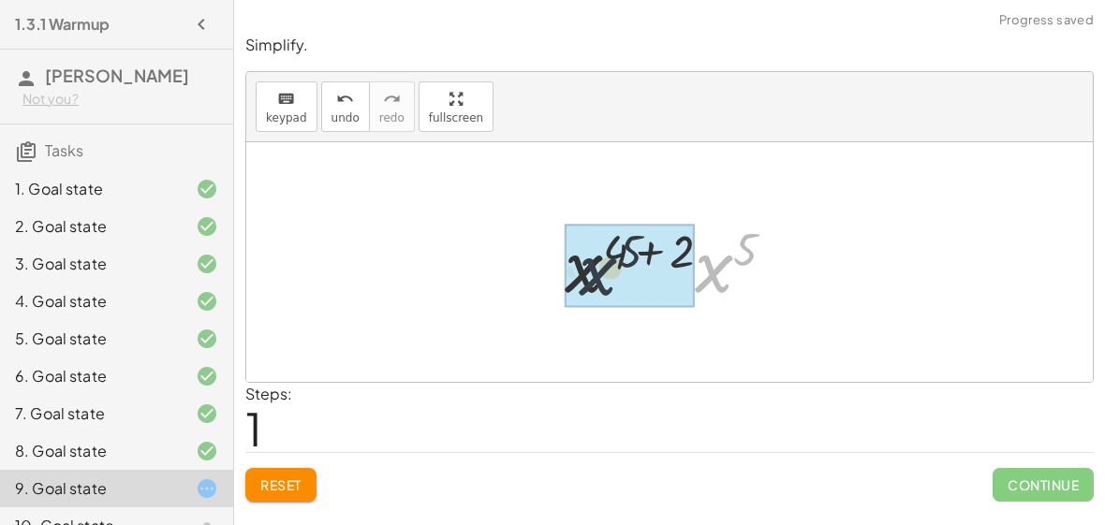
drag, startPoint x: 718, startPoint y: 274, endPoint x: 600, endPoint y: 275, distance: 118.0
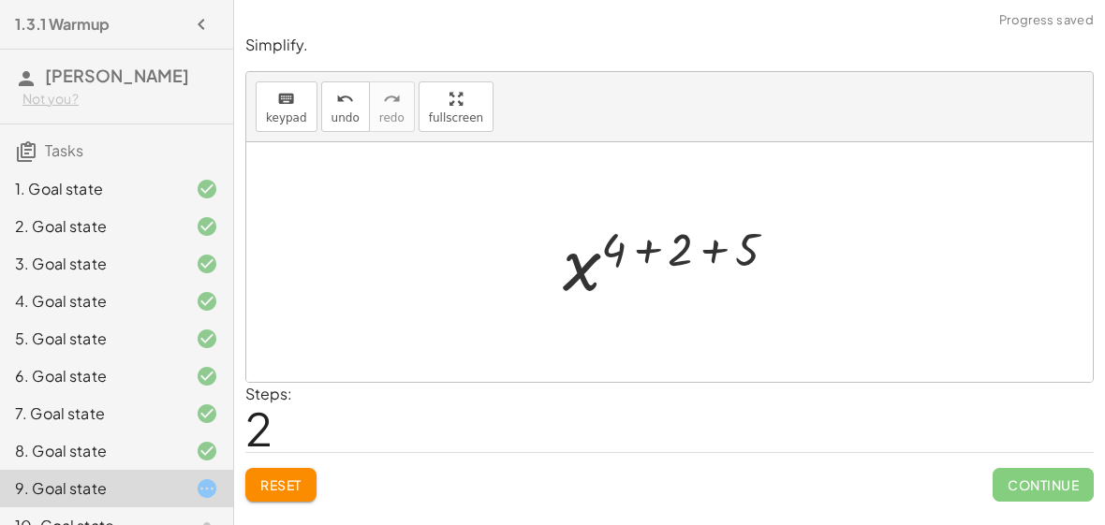
click at [649, 247] on div at bounding box center [676, 262] width 247 height 93
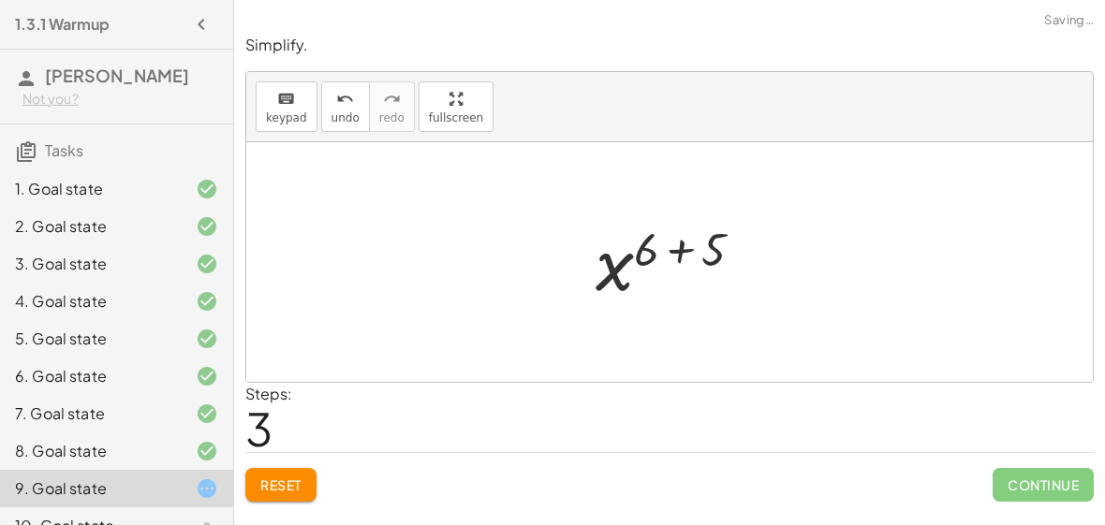
click at [661, 252] on div at bounding box center [676, 262] width 181 height 93
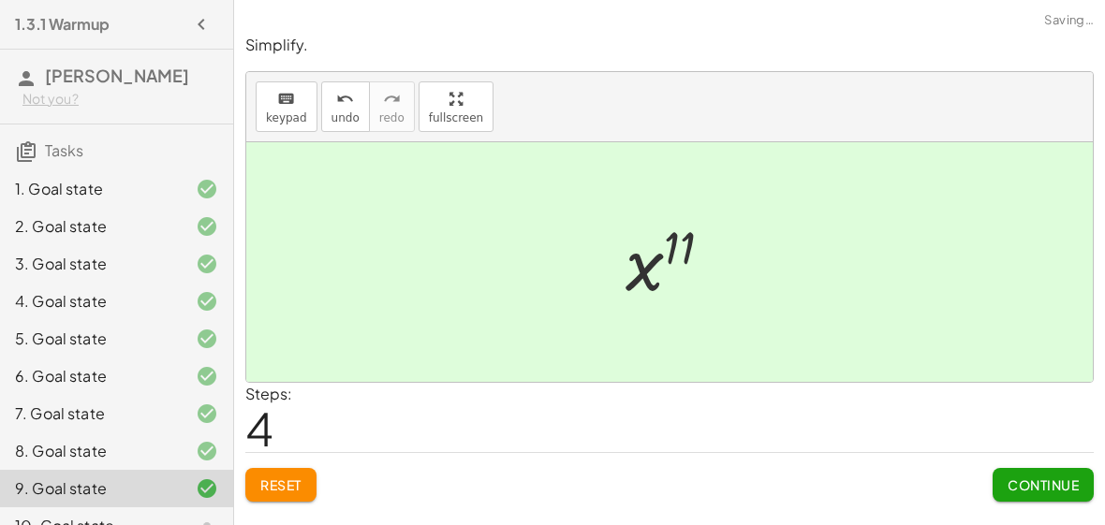
click at [1046, 493] on button "Continue" at bounding box center [1043, 485] width 101 height 34
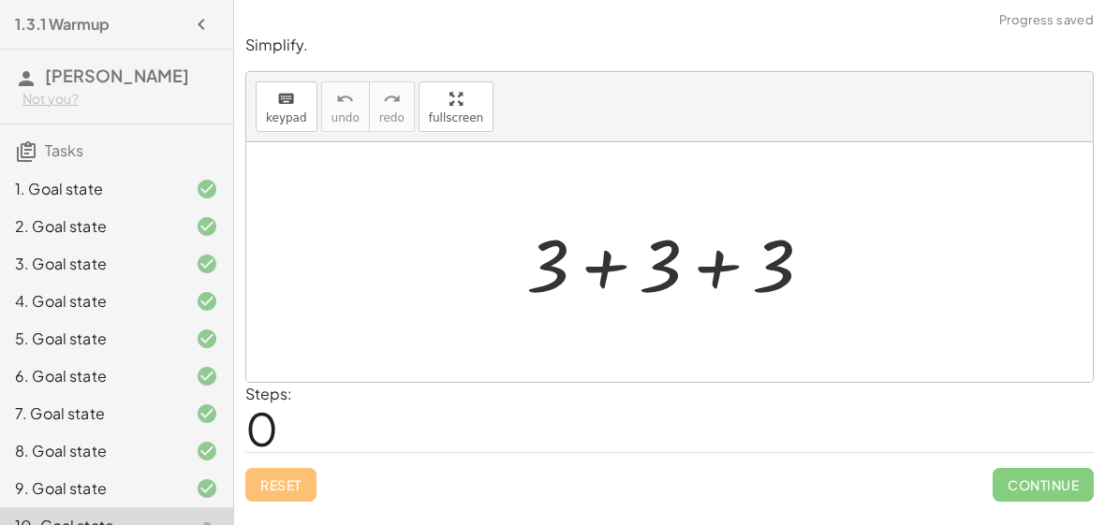
click at [597, 267] on div at bounding box center [676, 262] width 319 height 96
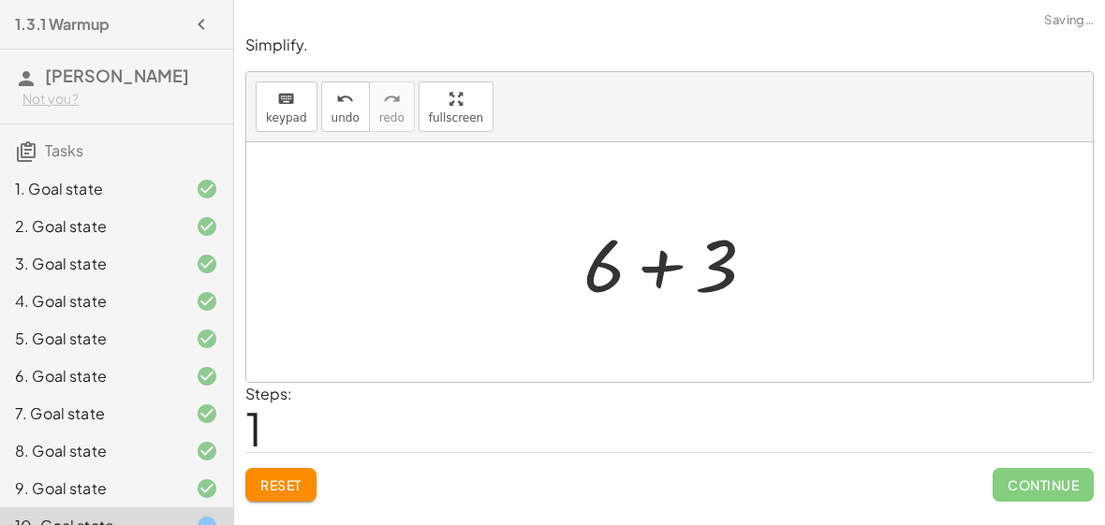
click at [654, 269] on div at bounding box center [677, 262] width 206 height 96
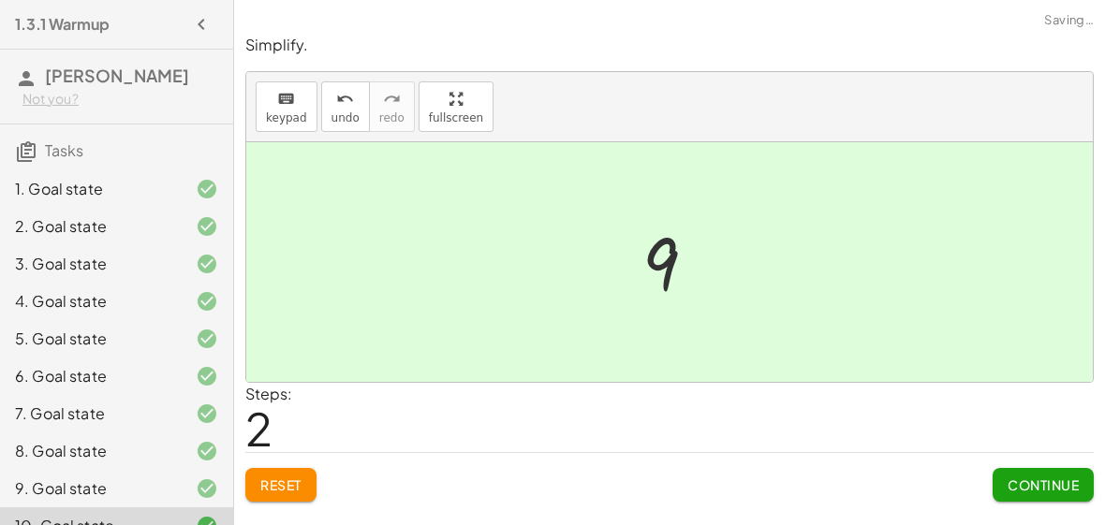
click at [1014, 497] on button "Continue" at bounding box center [1043, 485] width 101 height 34
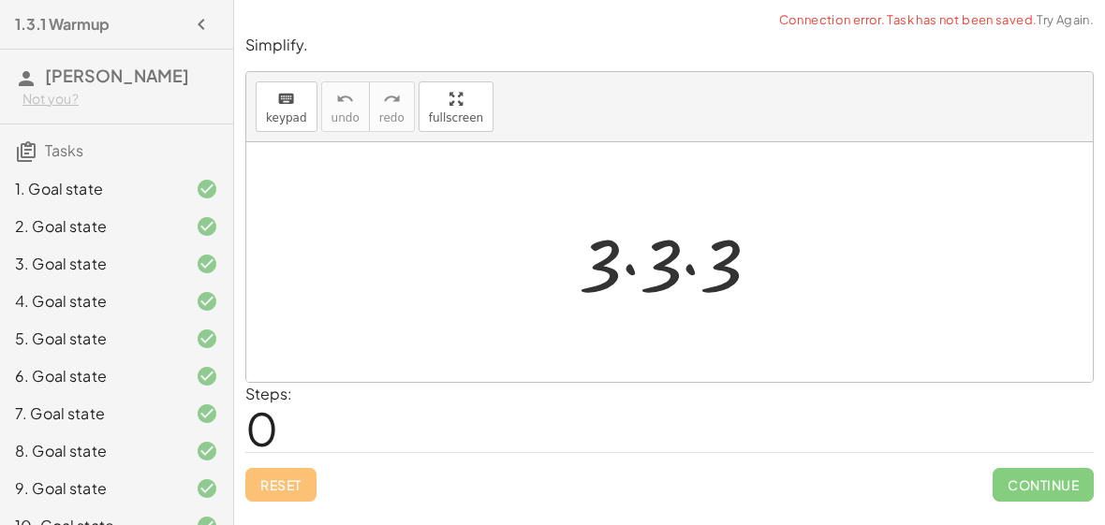
click at [641, 259] on div at bounding box center [676, 262] width 215 height 96
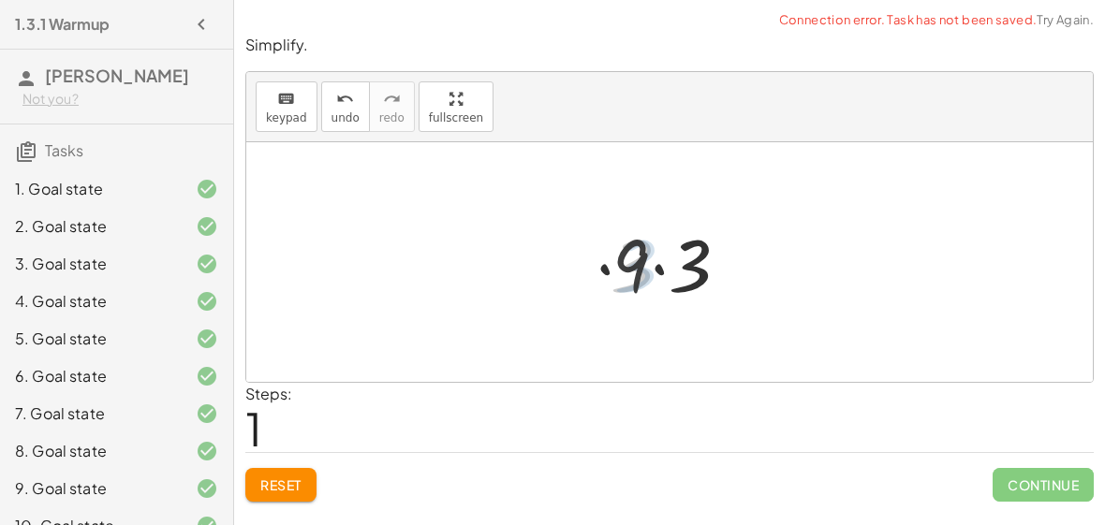
click at [658, 261] on div at bounding box center [677, 262] width 149 height 96
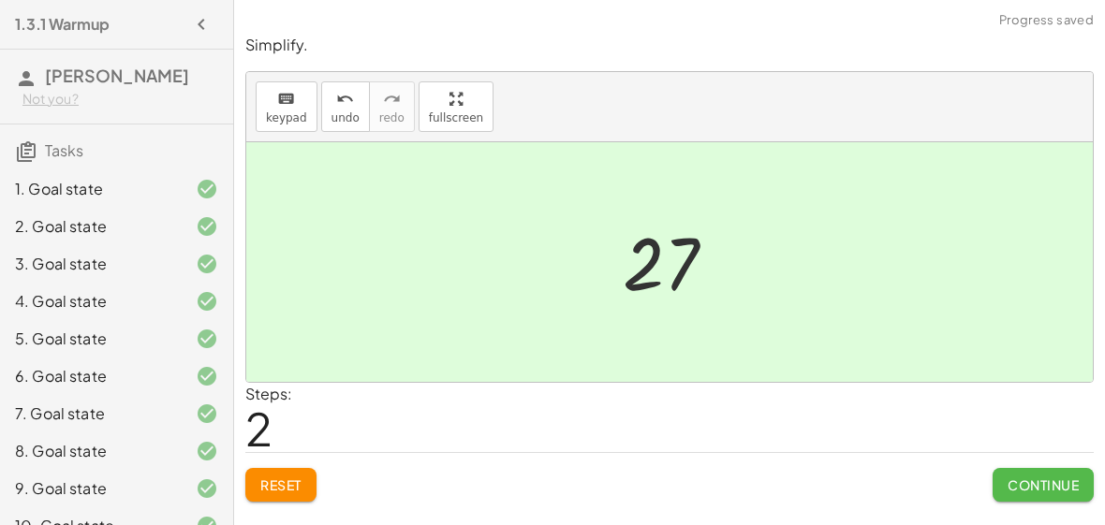
click at [1081, 486] on button "Continue" at bounding box center [1043, 485] width 101 height 34
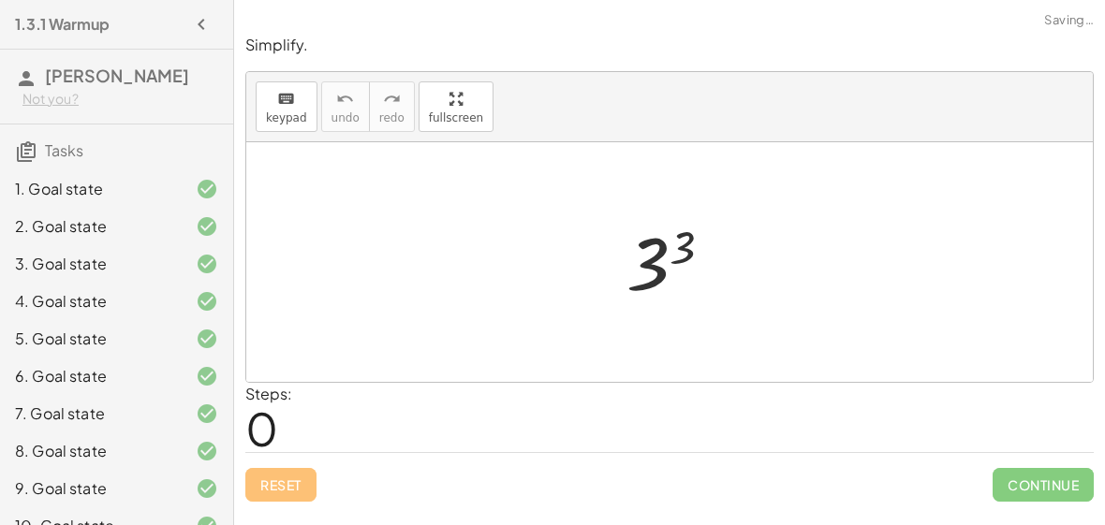
click at [651, 260] on div at bounding box center [677, 262] width 120 height 93
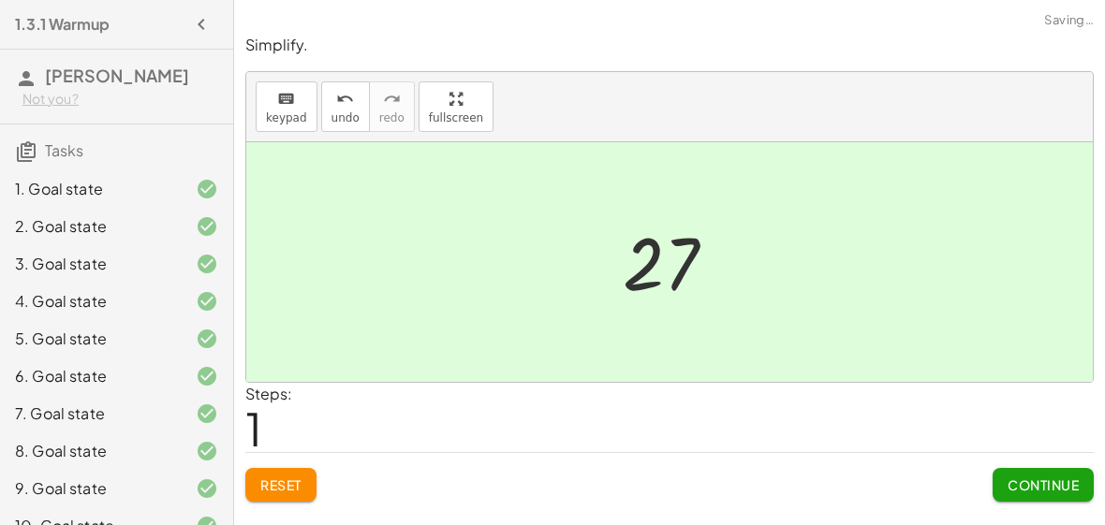
click at [1010, 480] on span "Continue" at bounding box center [1043, 485] width 71 height 17
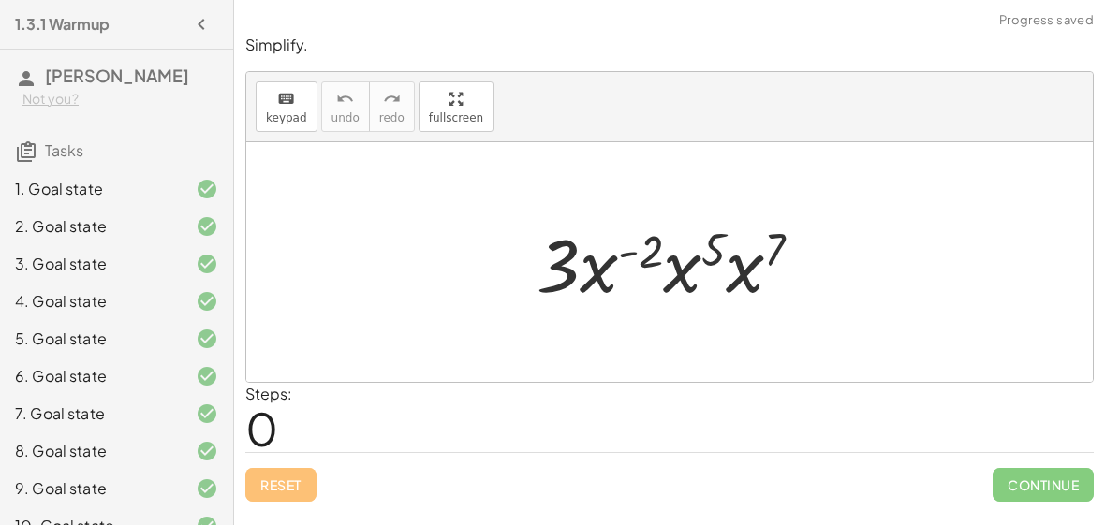
click at [627, 250] on div at bounding box center [677, 262] width 300 height 96
drag, startPoint x: 713, startPoint y: 251, endPoint x: 657, endPoint y: 255, distance: 56.3
click at [657, 255] on div at bounding box center [677, 262] width 300 height 96
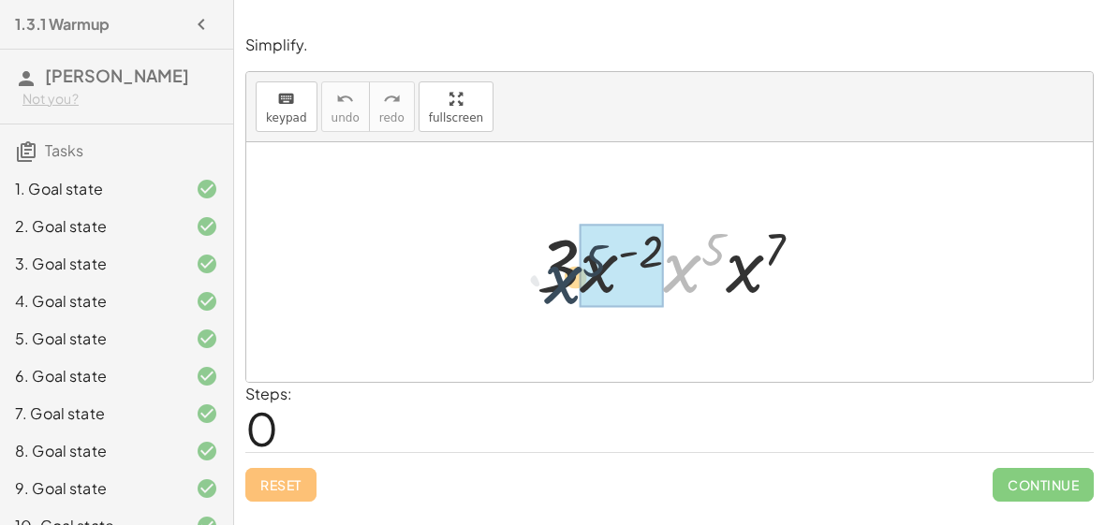
drag, startPoint x: 681, startPoint y: 268, endPoint x: 561, endPoint y: 278, distance: 120.3
click at [561, 278] on div at bounding box center [677, 262] width 300 height 96
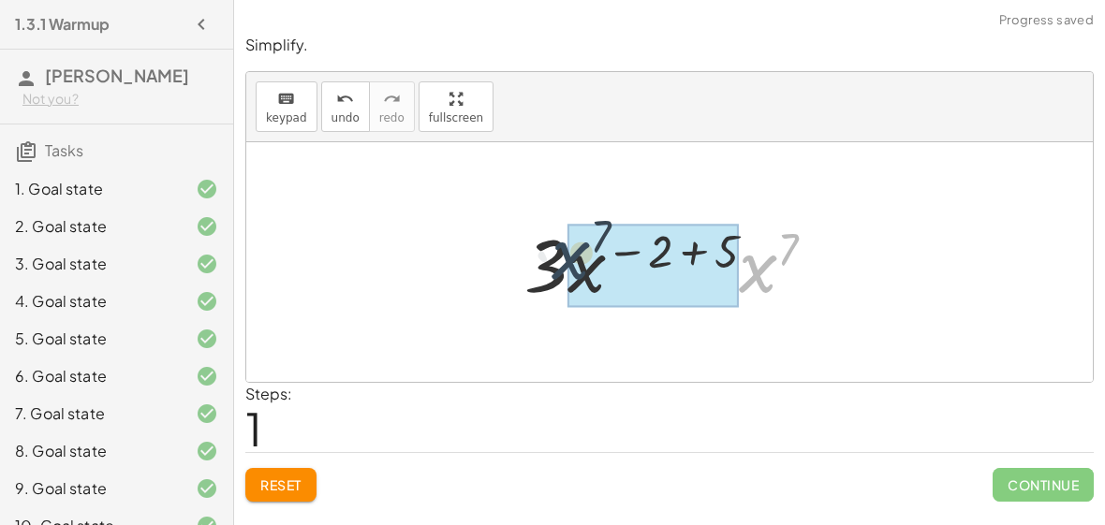
drag, startPoint x: 763, startPoint y: 288, endPoint x: 573, endPoint y: 274, distance: 190.6
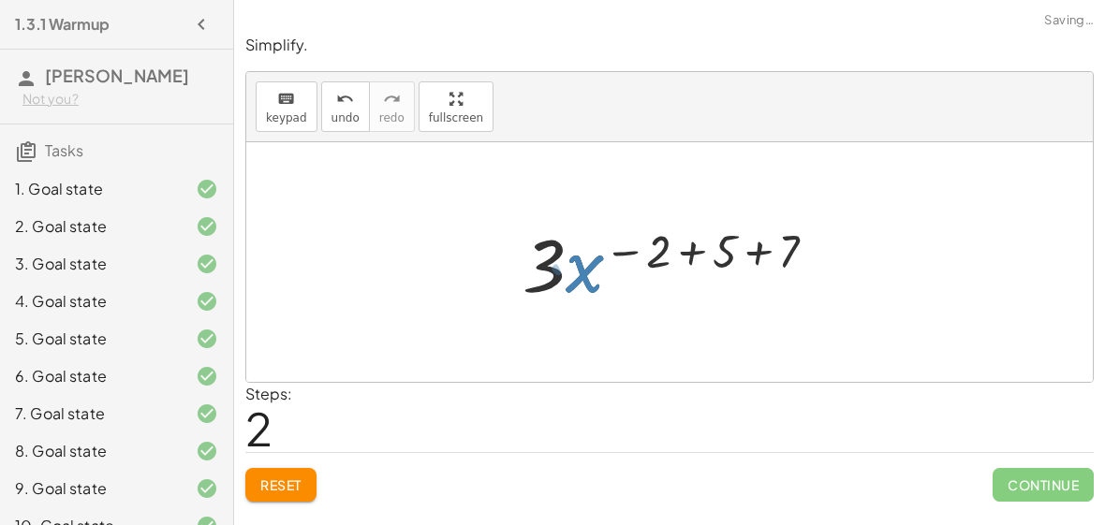
click at [619, 256] on div at bounding box center [677, 262] width 328 height 96
click at [695, 256] on div at bounding box center [677, 262] width 328 height 96
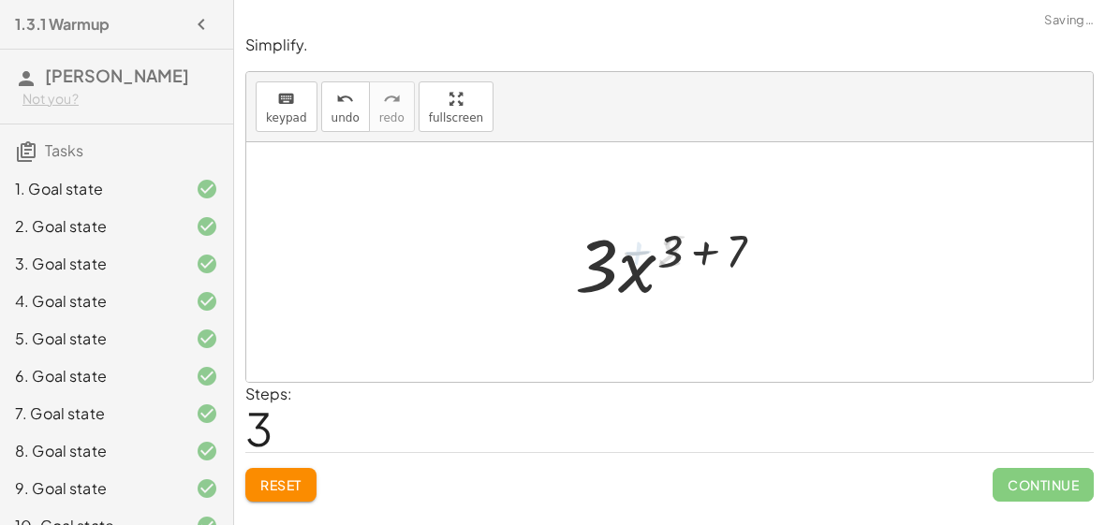
click at [686, 245] on div at bounding box center [677, 262] width 221 height 96
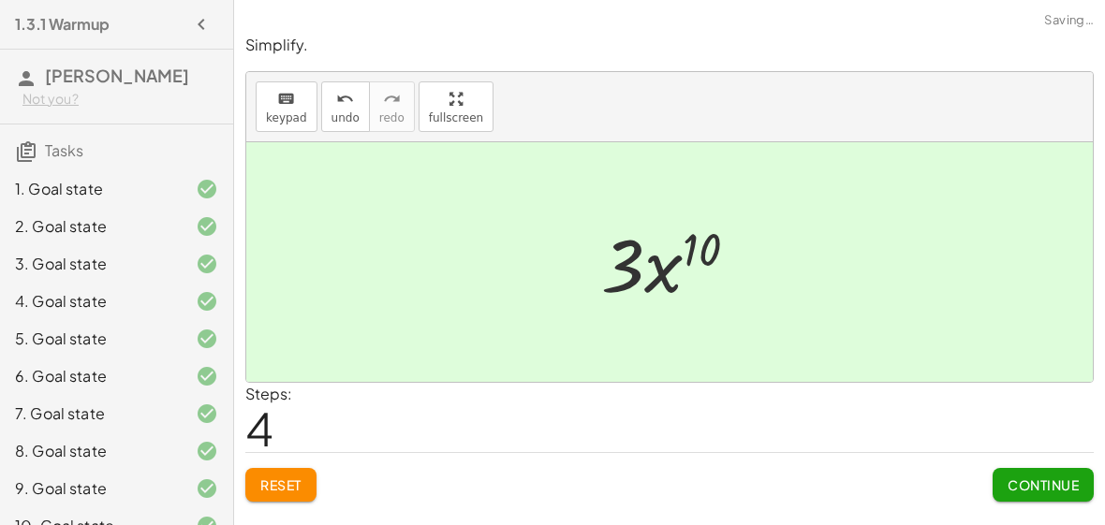
click at [1033, 484] on span "Continue" at bounding box center [1043, 485] width 71 height 17
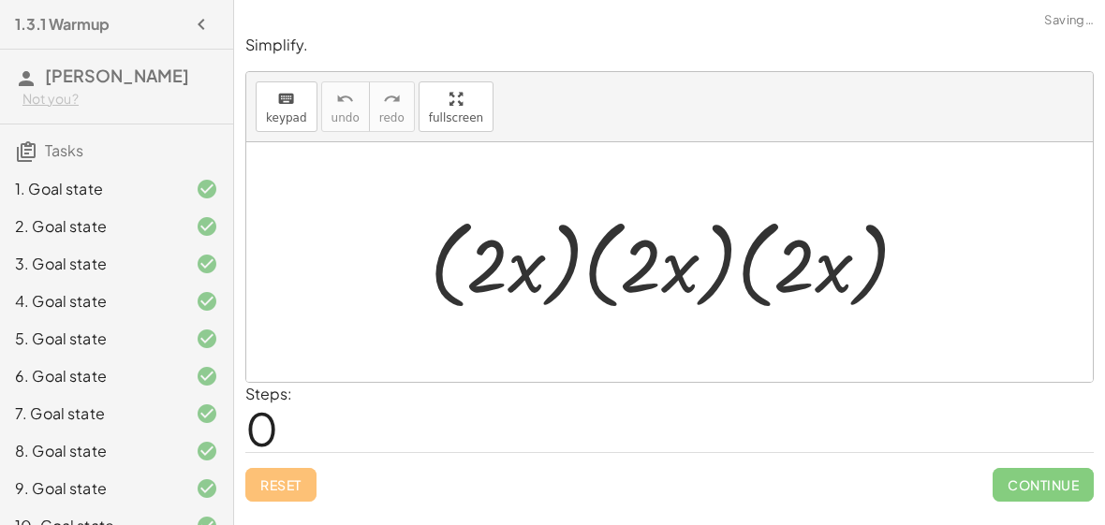
click at [629, 267] on div at bounding box center [677, 263] width 513 height 108
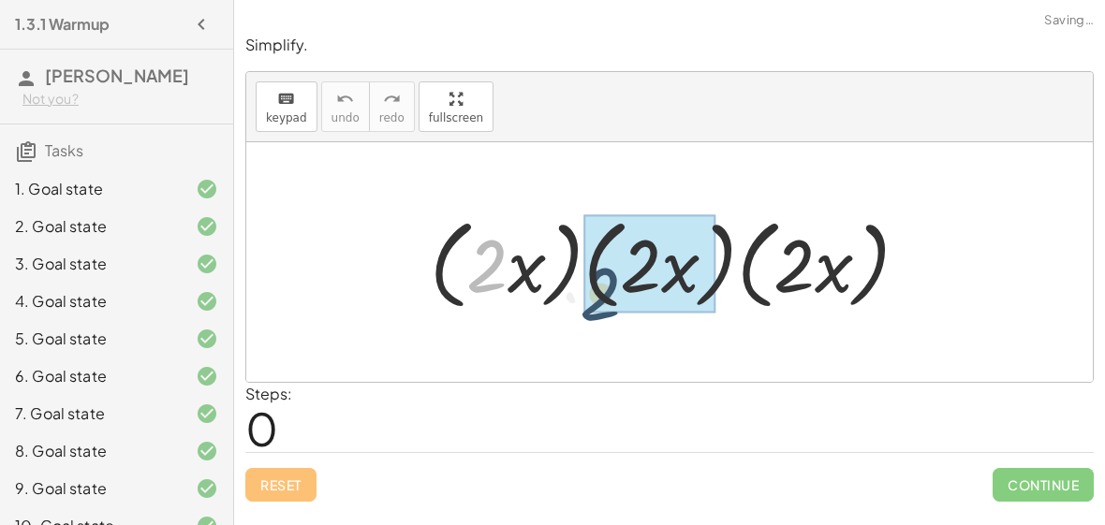
drag, startPoint x: 472, startPoint y: 256, endPoint x: 586, endPoint y: 283, distance: 117.4
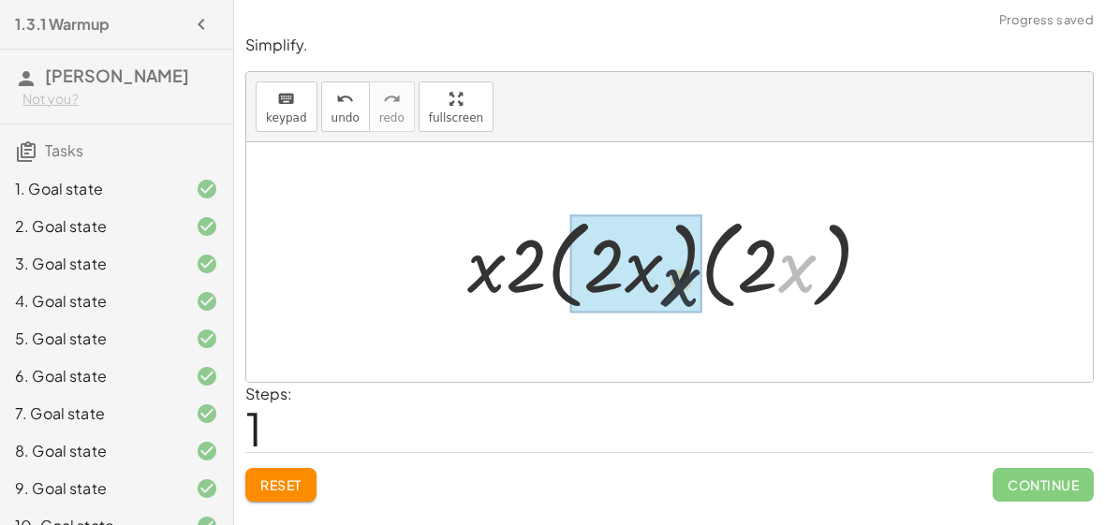
drag, startPoint x: 791, startPoint y: 262, endPoint x: 630, endPoint y: 272, distance: 161.4
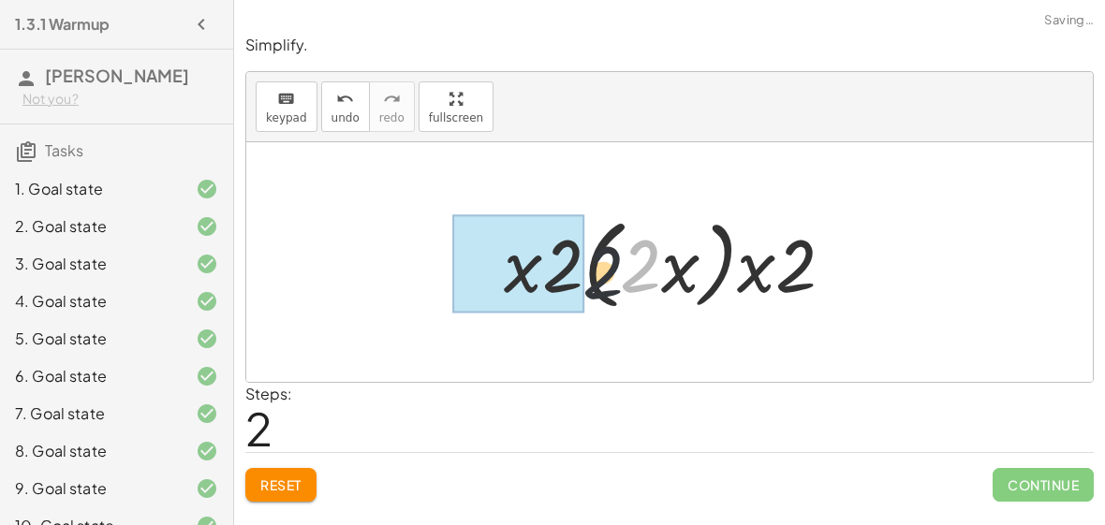
drag, startPoint x: 630, startPoint y: 270, endPoint x: 536, endPoint y: 275, distance: 94.8
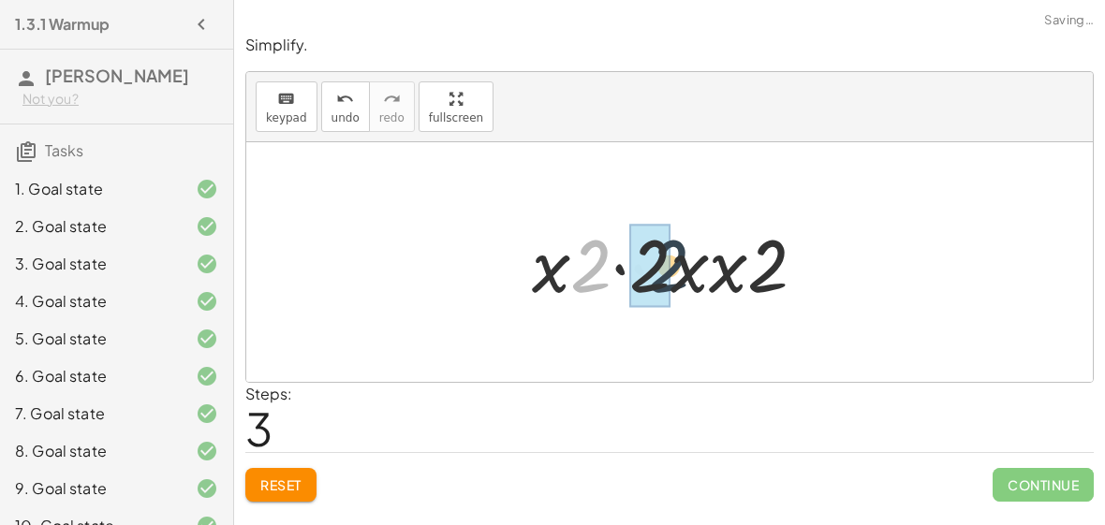
drag, startPoint x: 590, startPoint y: 269, endPoint x: 673, endPoint y: 267, distance: 83.4
click at [673, 267] on div at bounding box center [677, 262] width 308 height 96
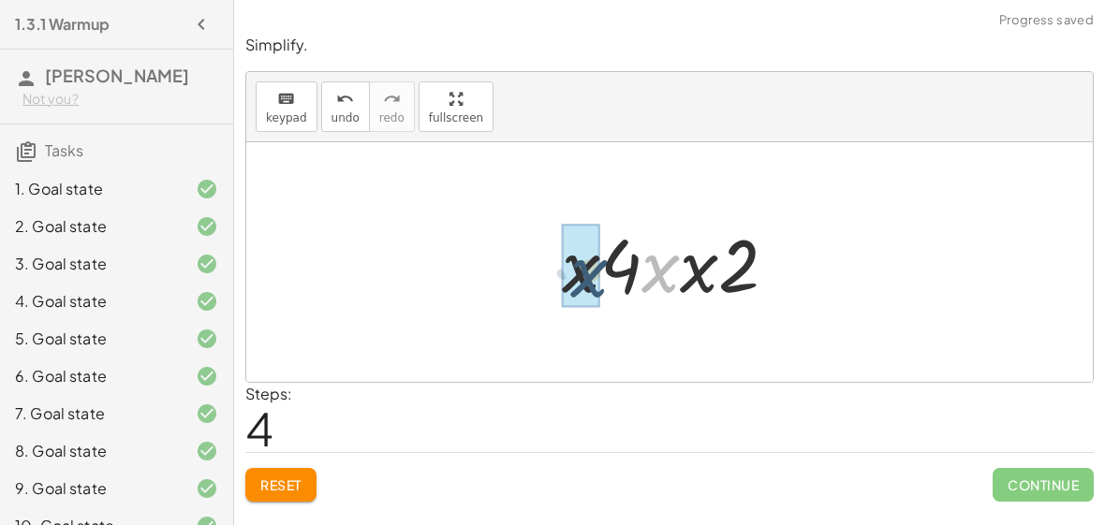
drag, startPoint x: 657, startPoint y: 263, endPoint x: 579, endPoint y: 265, distance: 77.8
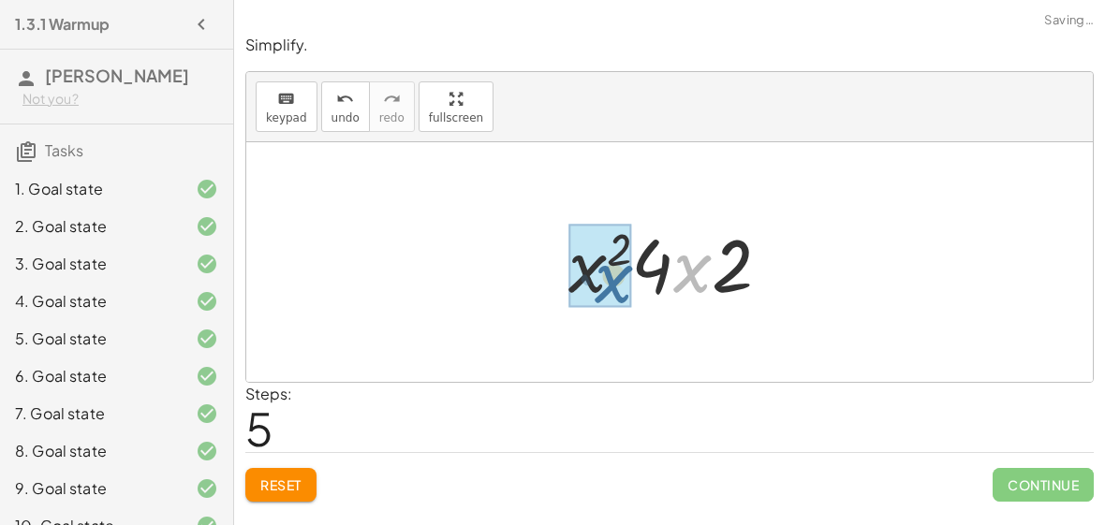
drag, startPoint x: 708, startPoint y: 278, endPoint x: 622, endPoint y: 287, distance: 86.6
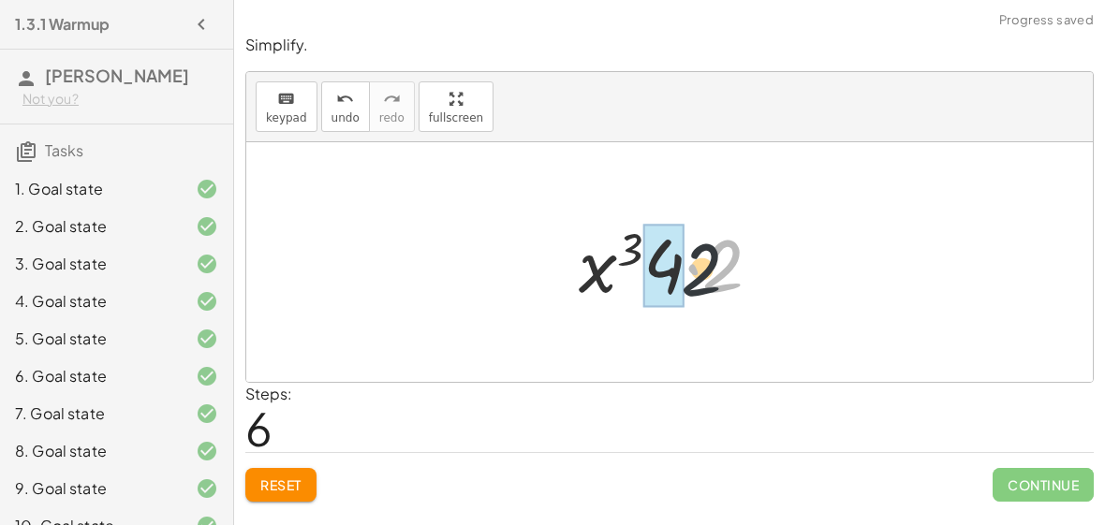
drag, startPoint x: 715, startPoint y: 276, endPoint x: 664, endPoint y: 279, distance: 50.7
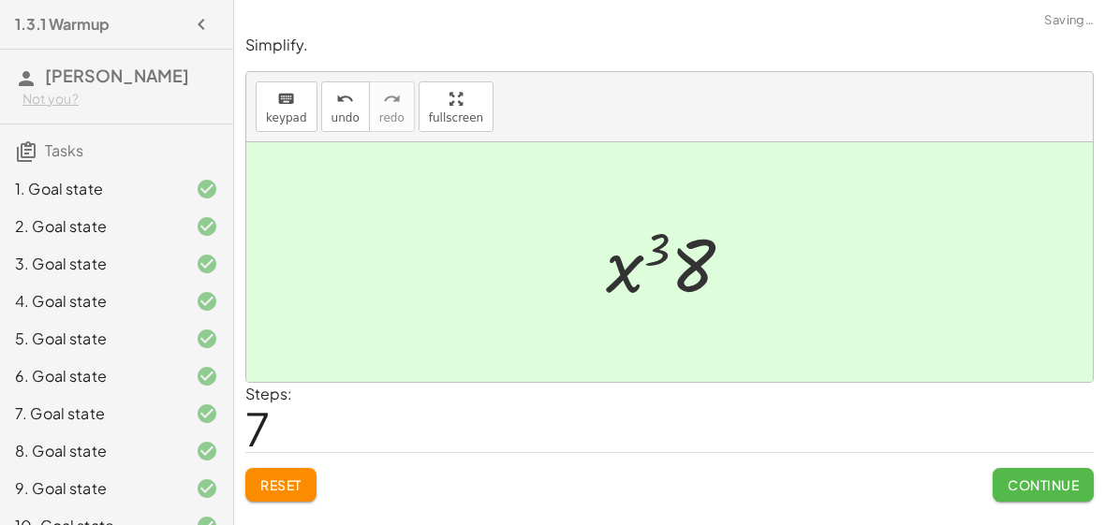
click at [1014, 468] on button "Continue" at bounding box center [1043, 485] width 101 height 34
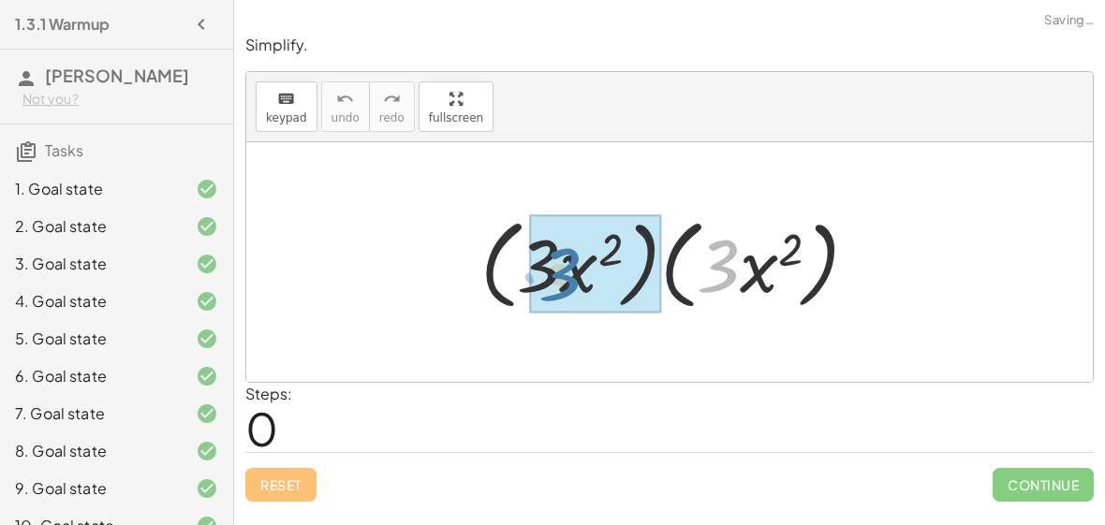
drag, startPoint x: 720, startPoint y: 258, endPoint x: 540, endPoint y: 261, distance: 179.9
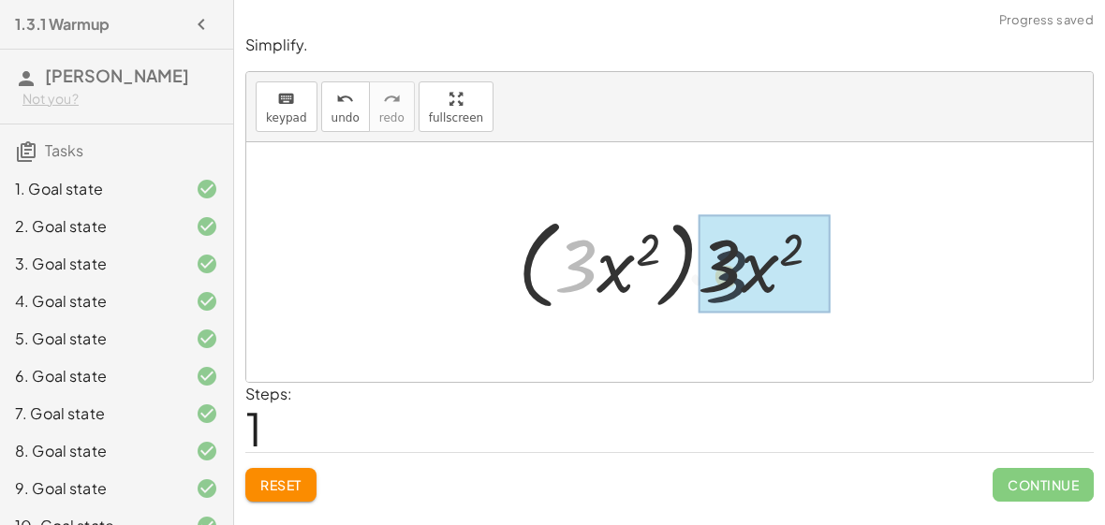
drag, startPoint x: 580, startPoint y: 266, endPoint x: 742, endPoint y: 275, distance: 162.3
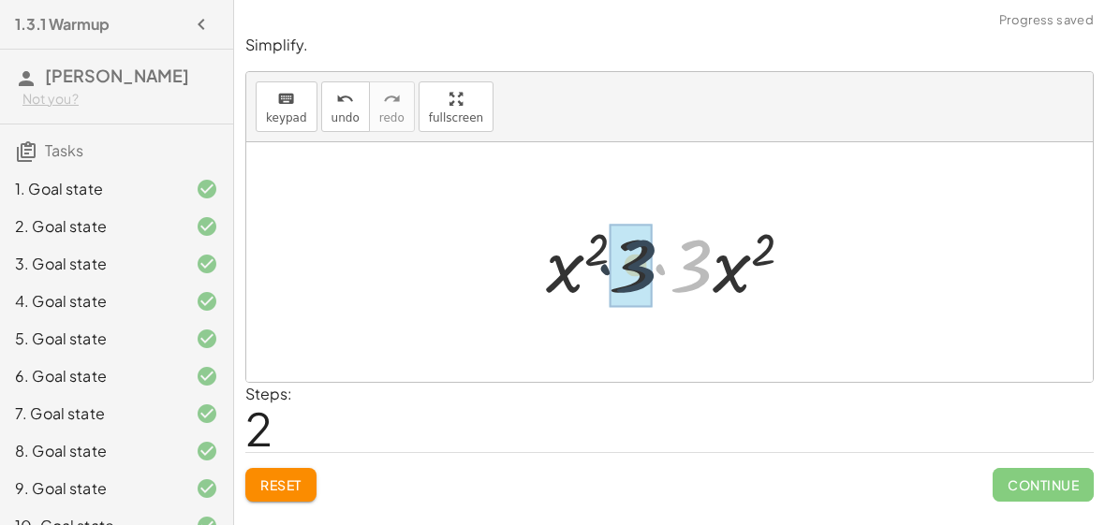
drag, startPoint x: 693, startPoint y: 266, endPoint x: 631, endPoint y: 263, distance: 61.9
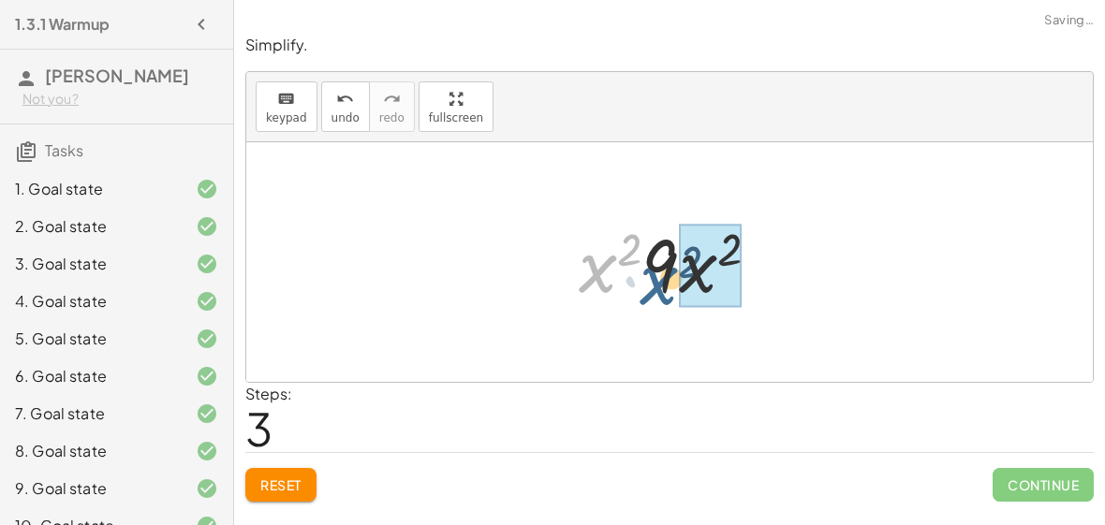
drag, startPoint x: 607, startPoint y: 273, endPoint x: 689, endPoint y: 283, distance: 82.9
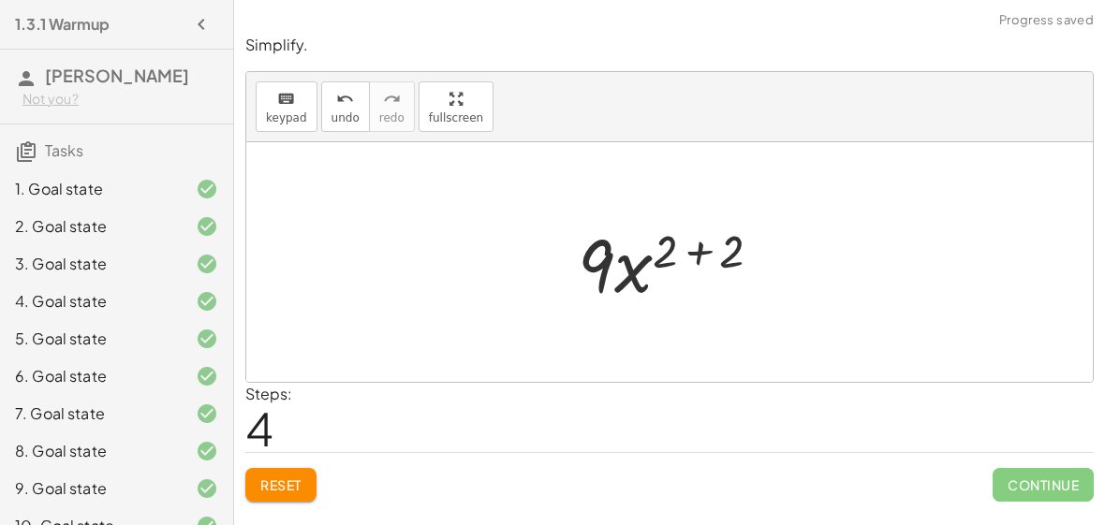
click at [684, 252] on div at bounding box center [677, 262] width 218 height 96
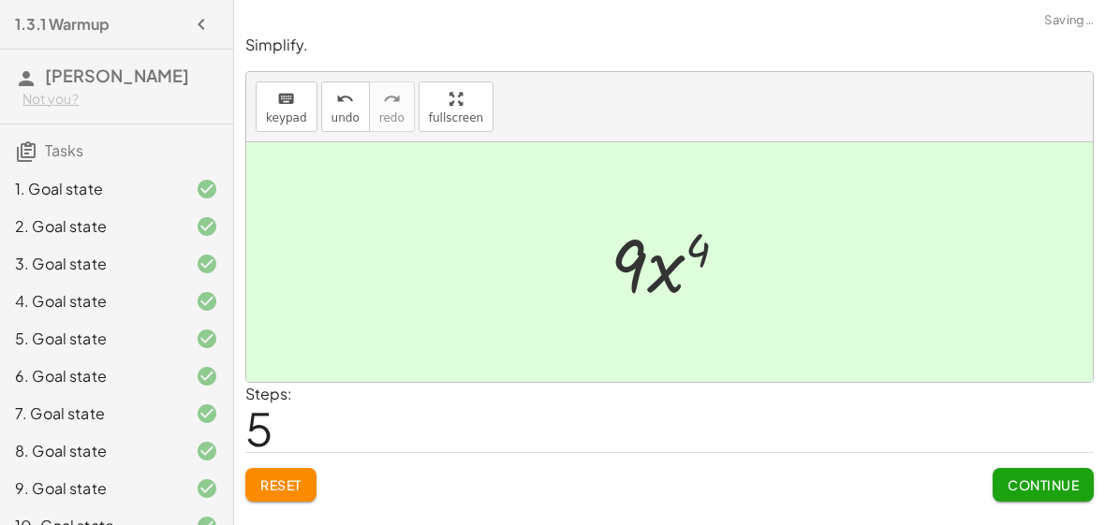
click at [1041, 487] on span "Continue" at bounding box center [1043, 485] width 71 height 17
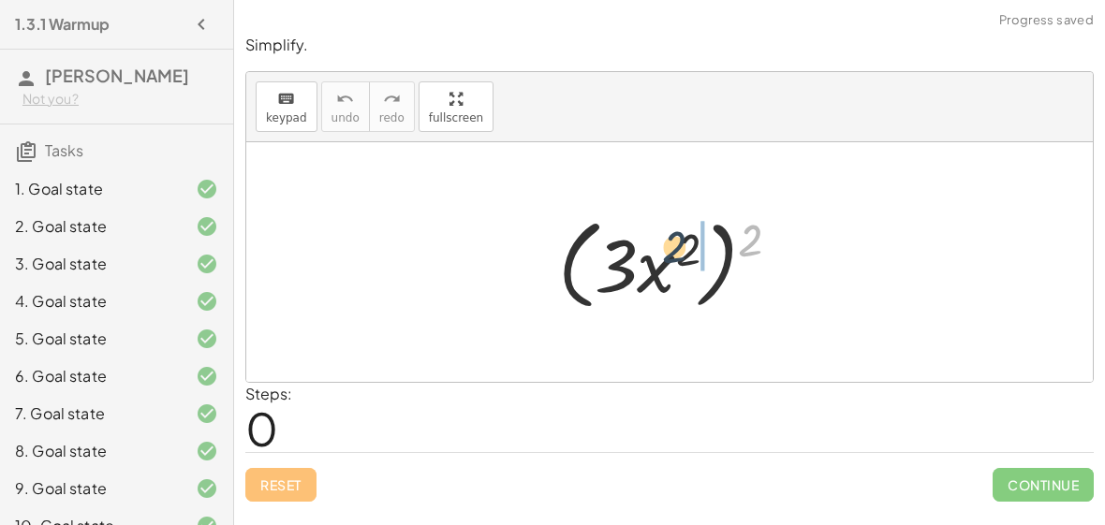
drag, startPoint x: 758, startPoint y: 240, endPoint x: 680, endPoint y: 247, distance: 78.1
click at [680, 247] on div at bounding box center [677, 263] width 257 height 108
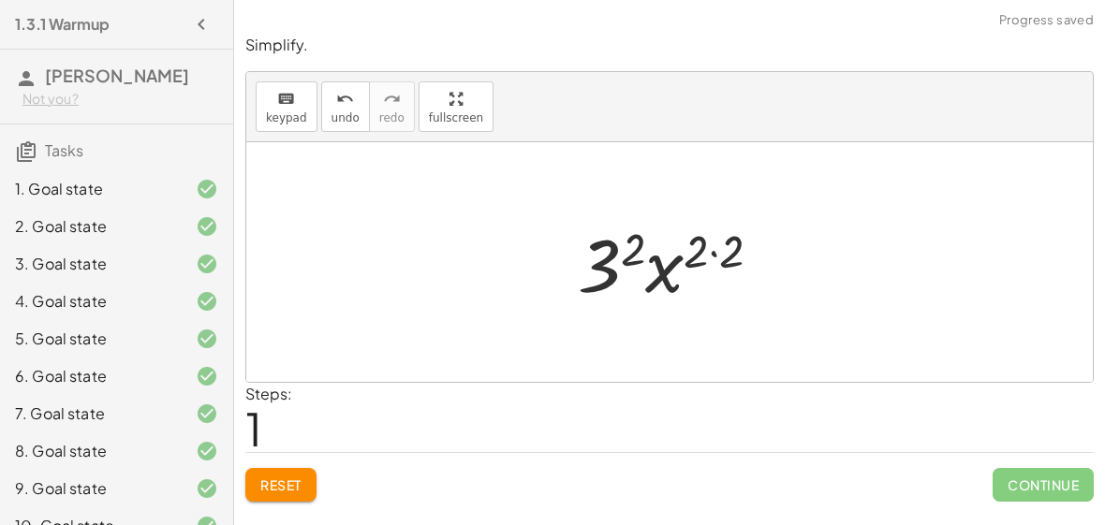
click at [705, 255] on div at bounding box center [676, 262] width 217 height 96
drag, startPoint x: 648, startPoint y: 272, endPoint x: 713, endPoint y: 262, distance: 65.3
click at [713, 262] on div at bounding box center [676, 262] width 217 height 96
click at [712, 256] on div at bounding box center [676, 262] width 217 height 96
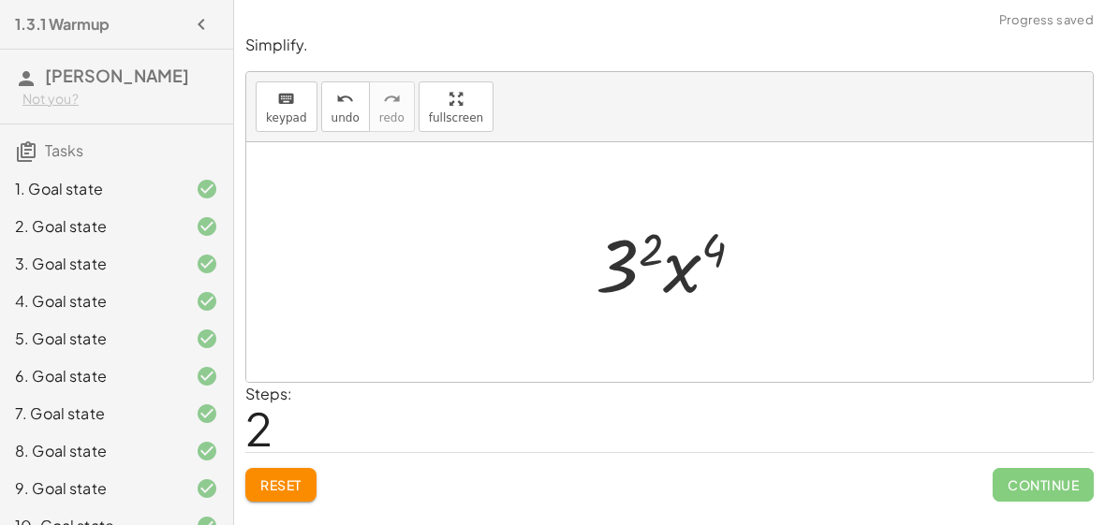
click at [642, 254] on div at bounding box center [677, 262] width 183 height 96
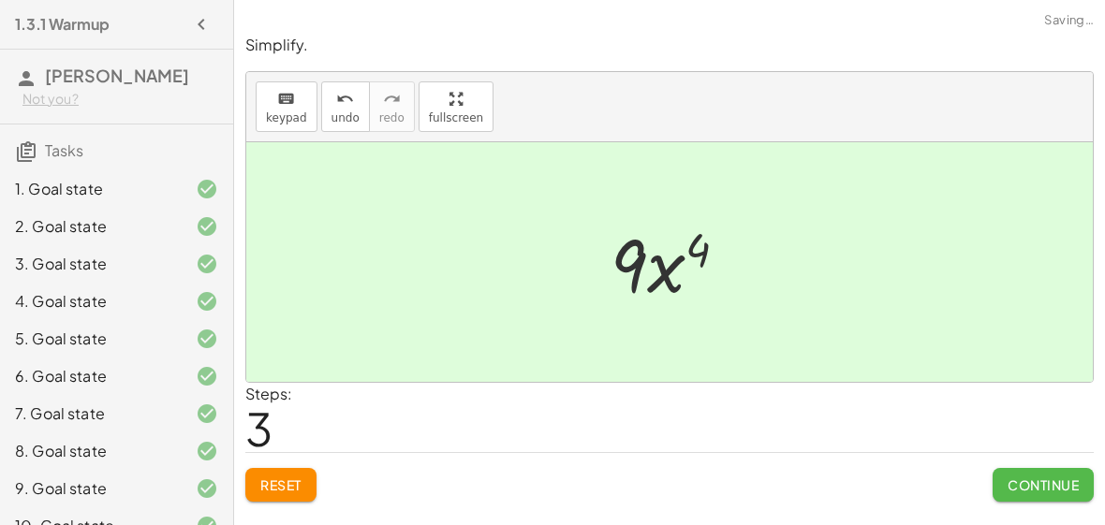
click at [1010, 484] on span "Continue" at bounding box center [1043, 485] width 71 height 17
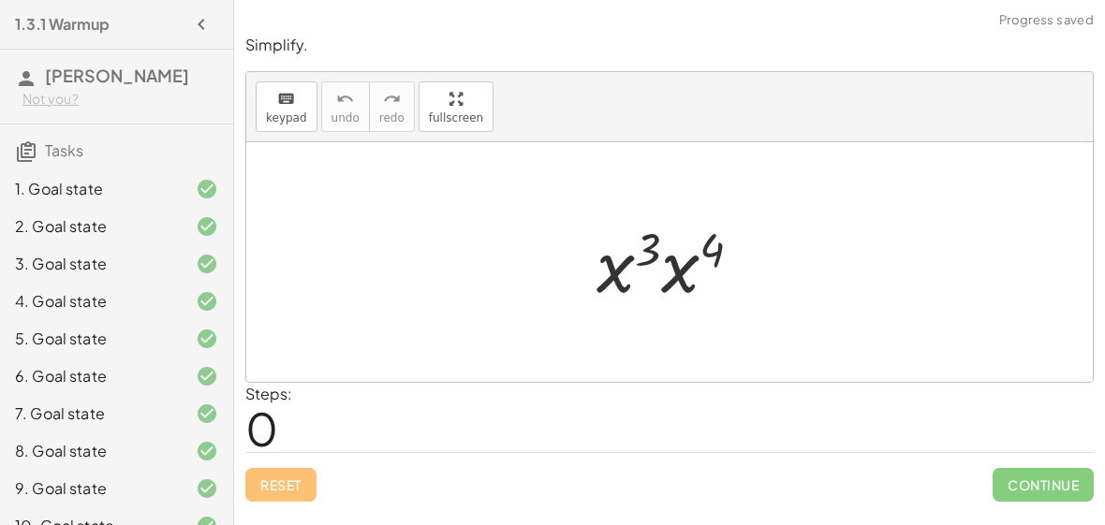
click at [683, 264] on div at bounding box center [676, 262] width 179 height 96
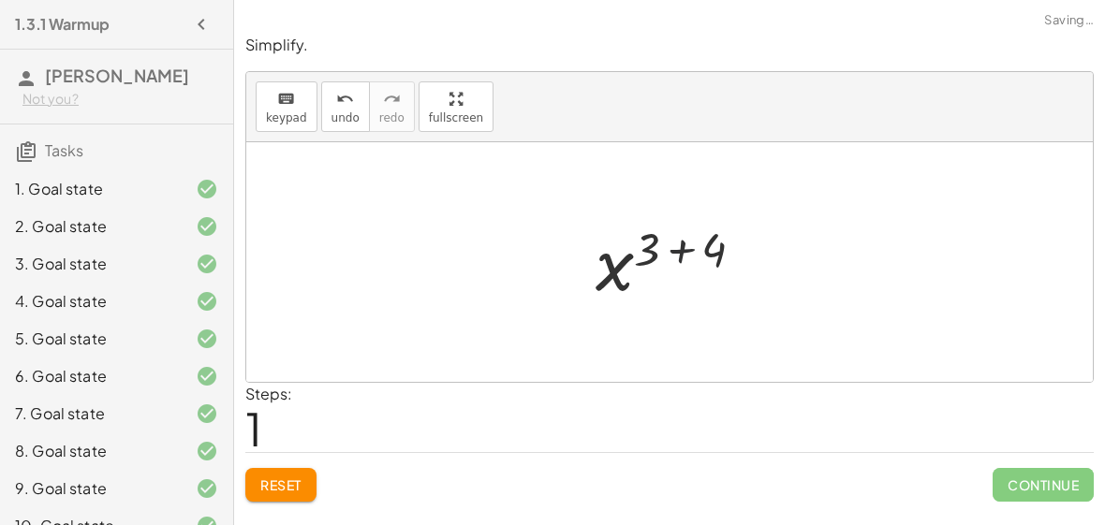
click at [666, 251] on div at bounding box center [677, 262] width 183 height 93
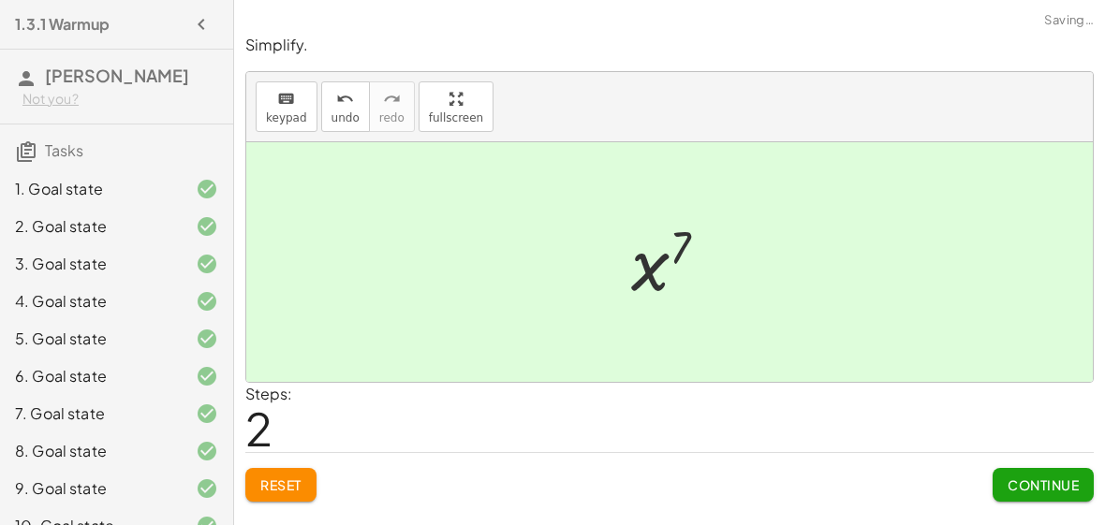
click at [1058, 472] on button "Continue" at bounding box center [1043, 485] width 101 height 34
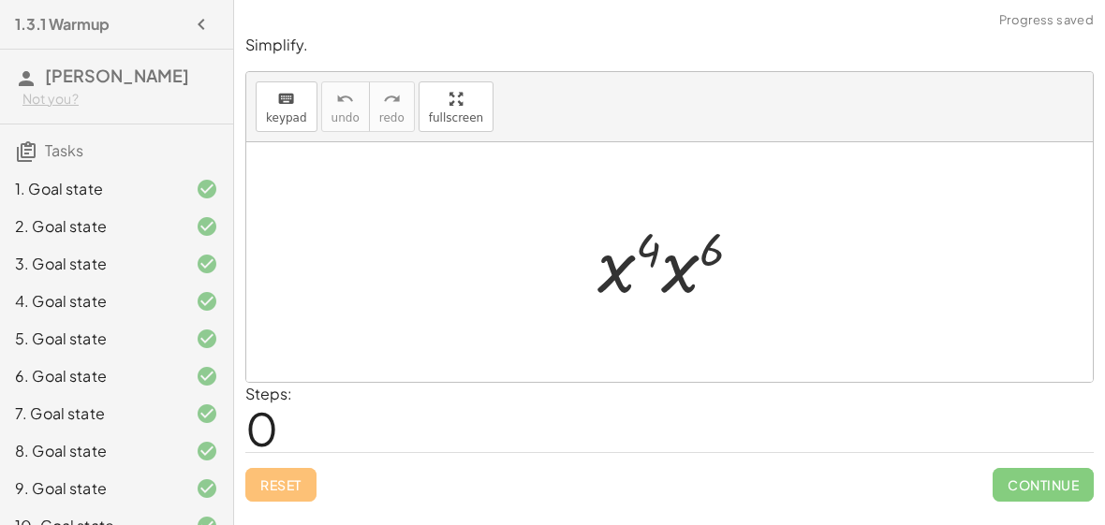
click at [689, 269] on div at bounding box center [677, 262] width 178 height 96
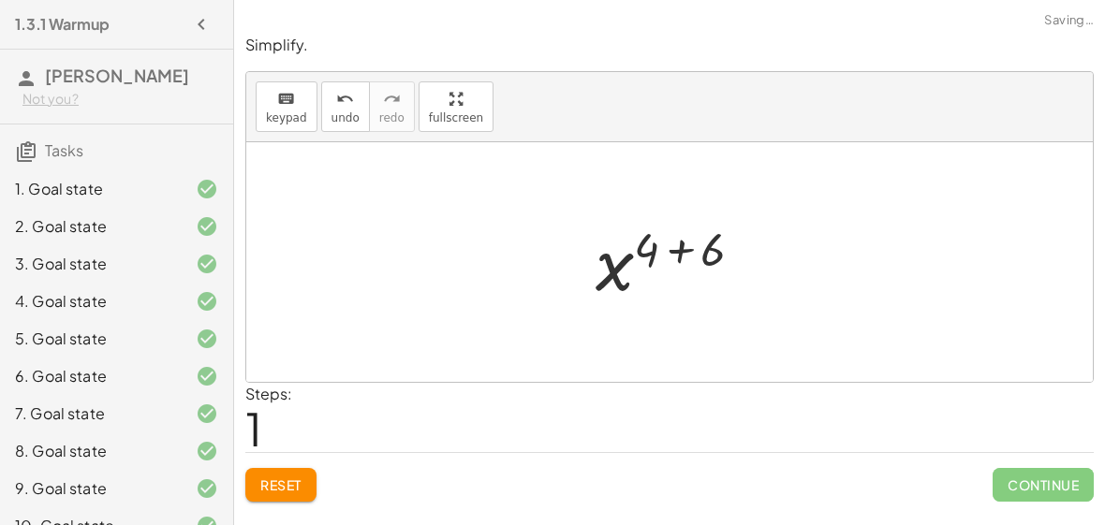
click at [646, 253] on div at bounding box center [677, 262] width 182 height 93
click at [662, 247] on div at bounding box center [677, 262] width 182 height 93
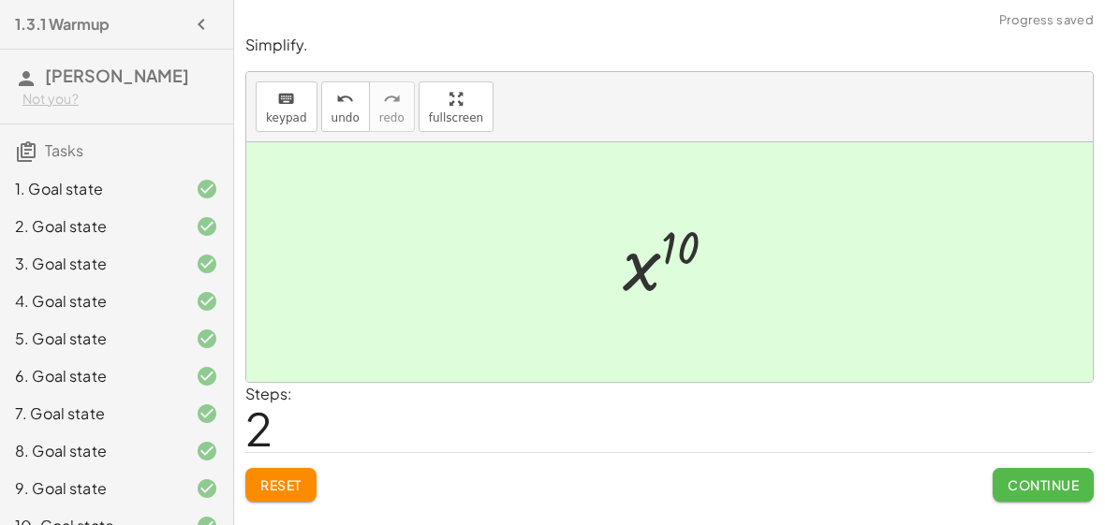
click at [1058, 494] on button "Continue" at bounding box center [1043, 485] width 101 height 34
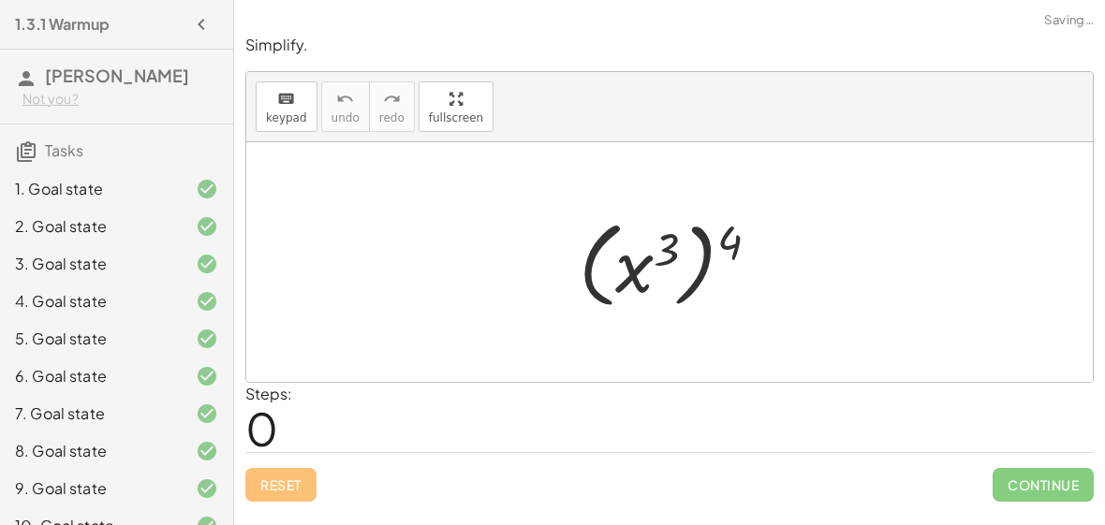
scroll to position [437, 0]
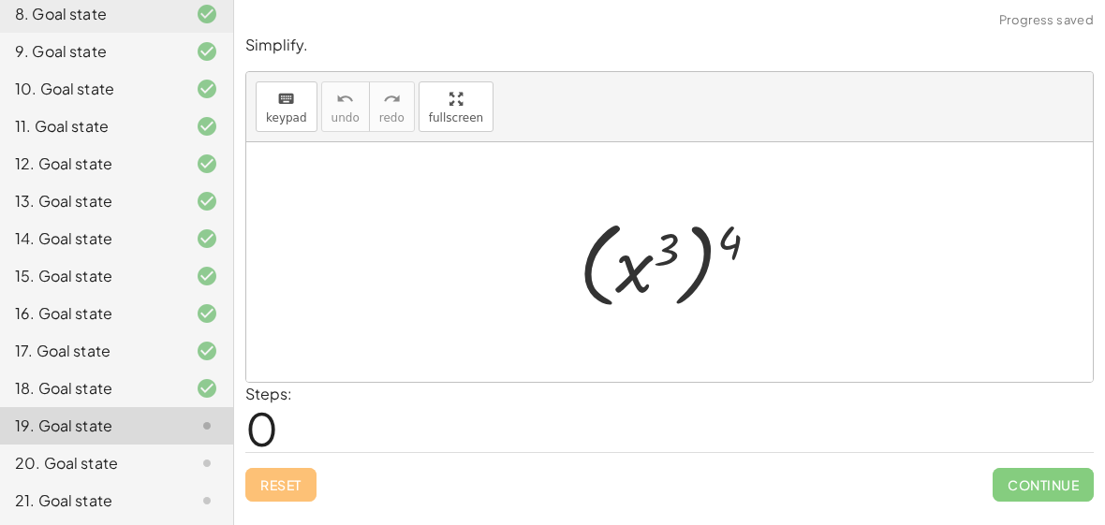
click at [668, 244] on div at bounding box center [676, 263] width 214 height 104
drag, startPoint x: 737, startPoint y: 234, endPoint x: 669, endPoint y: 246, distance: 69.4
click at [669, 246] on div at bounding box center [676, 263] width 214 height 104
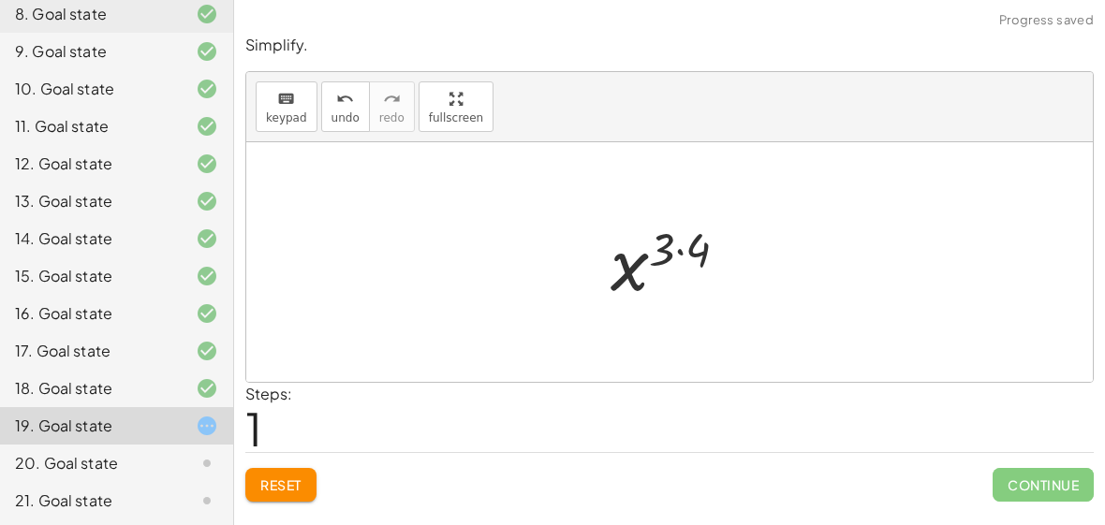
click at [669, 246] on div at bounding box center [676, 262] width 151 height 93
click at [681, 241] on div at bounding box center [676, 262] width 151 height 93
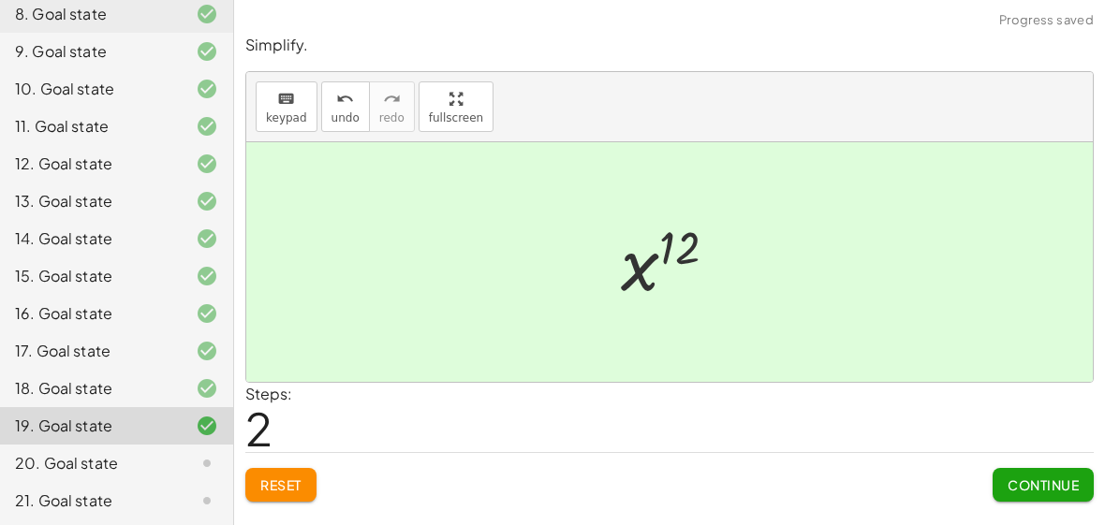
click at [1047, 484] on span "Continue" at bounding box center [1043, 485] width 71 height 17
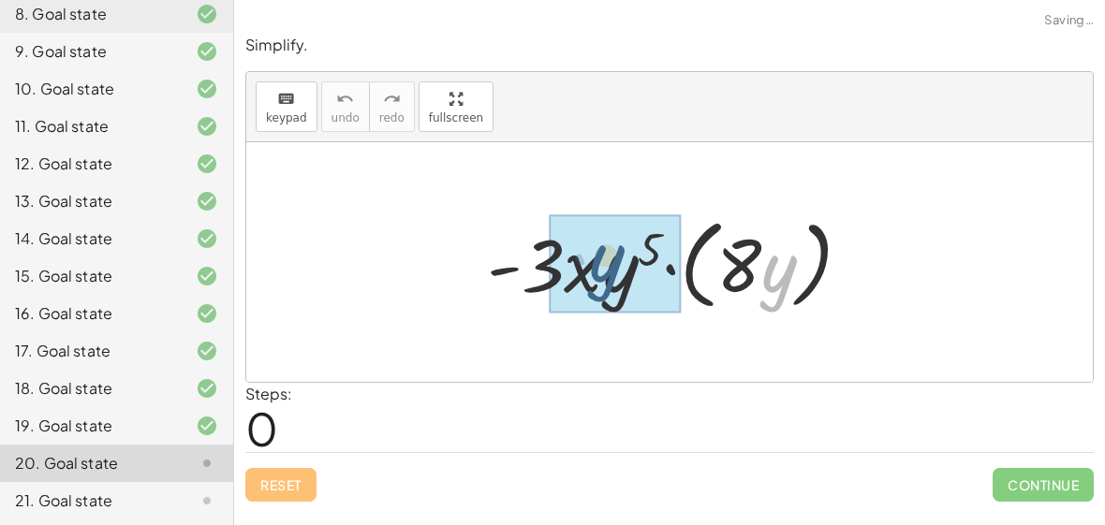
drag, startPoint x: 775, startPoint y: 274, endPoint x: 598, endPoint y: 263, distance: 176.4
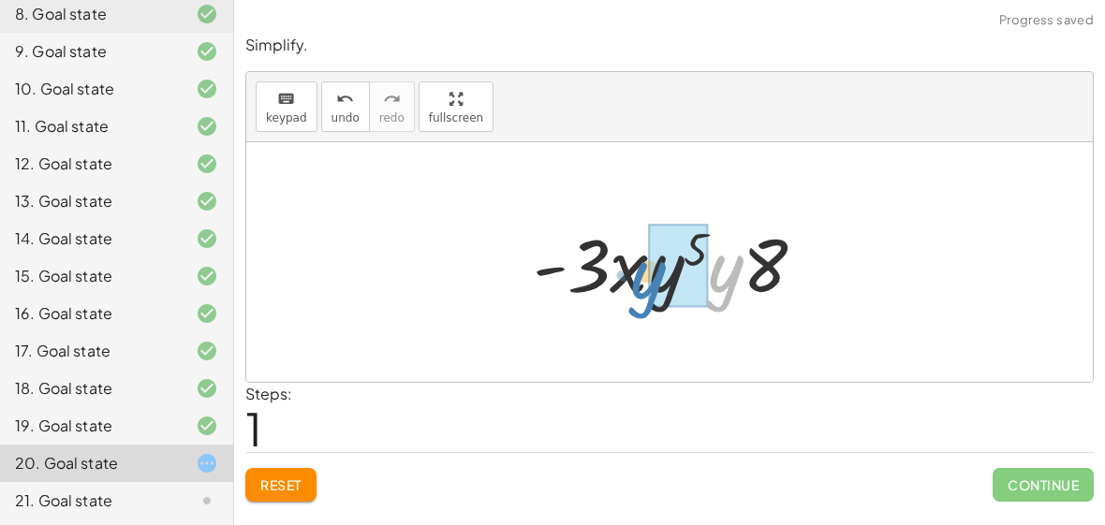
drag, startPoint x: 738, startPoint y: 264, endPoint x: 670, endPoint y: 273, distance: 68.9
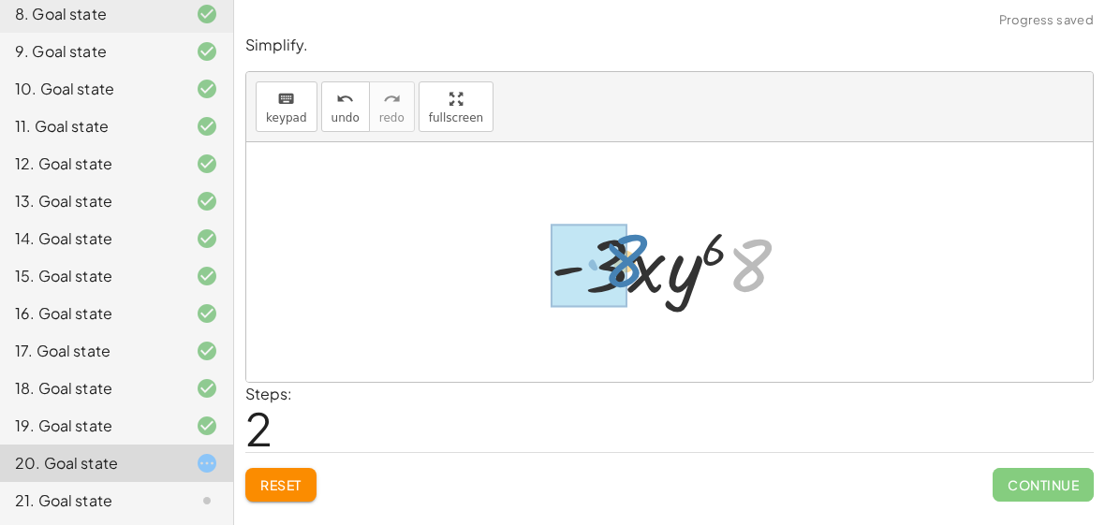
drag, startPoint x: 744, startPoint y: 272, endPoint x: 610, endPoint y: 268, distance: 134.0
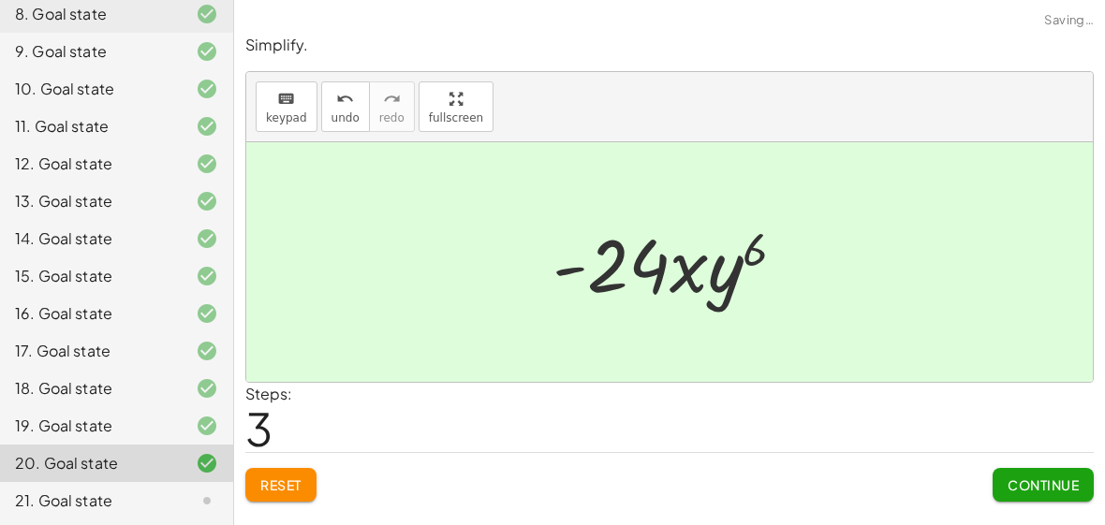
click at [1010, 461] on div "Continue" at bounding box center [1043, 477] width 101 height 49
click at [1015, 481] on span "Continue" at bounding box center [1043, 485] width 71 height 17
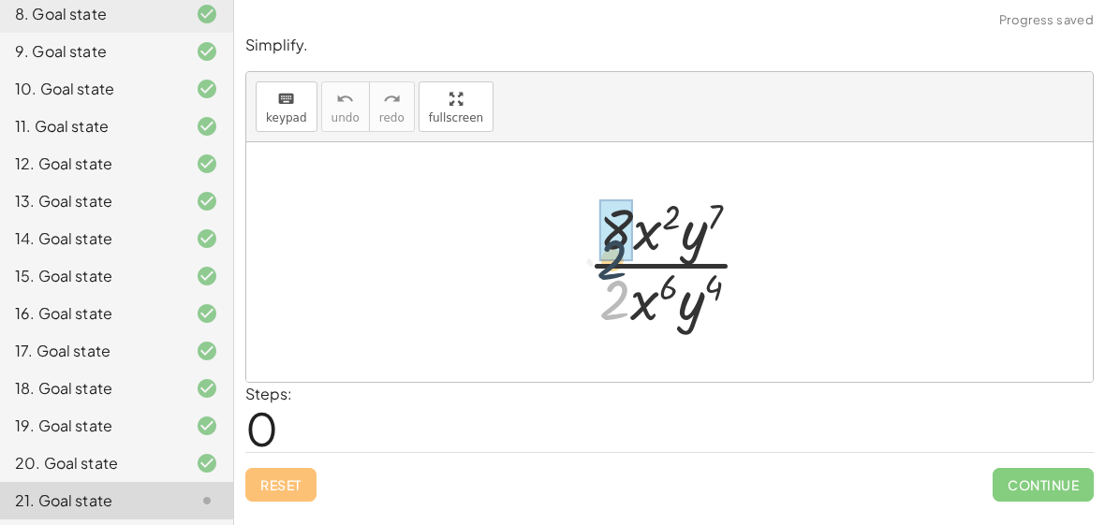
drag, startPoint x: 613, startPoint y: 288, endPoint x: 613, endPoint y: 237, distance: 50.6
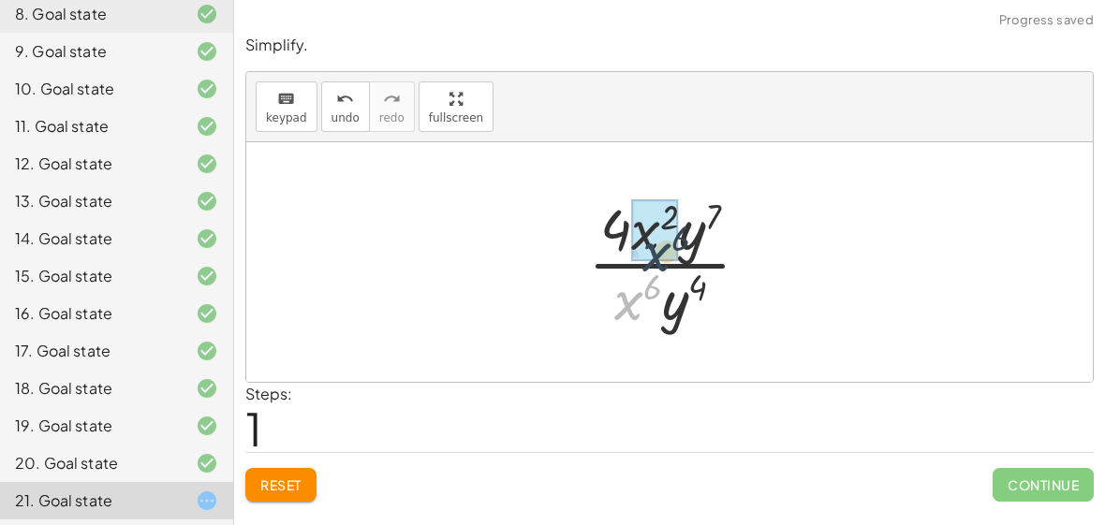
drag, startPoint x: 627, startPoint y: 298, endPoint x: 655, endPoint y: 242, distance: 62.4
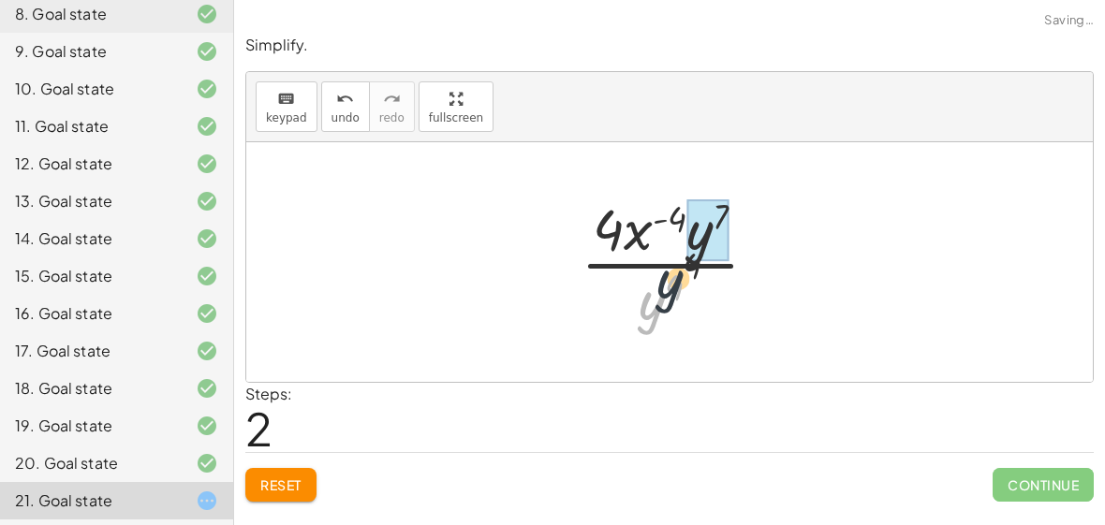
drag, startPoint x: 649, startPoint y: 299, endPoint x: 690, endPoint y: 243, distance: 69.7
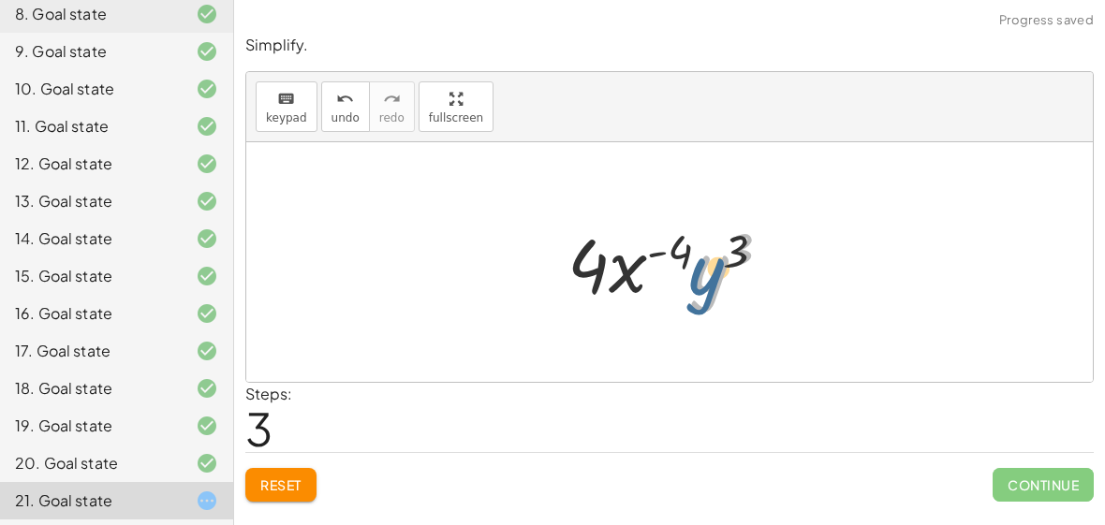
drag, startPoint x: 719, startPoint y: 267, endPoint x: 709, endPoint y: 273, distance: 11.7
click at [709, 273] on div at bounding box center [677, 262] width 238 height 96
click at [708, 272] on div at bounding box center [677, 262] width 238 height 96
click at [640, 261] on div at bounding box center [677, 262] width 238 height 96
drag, startPoint x: 667, startPoint y: 249, endPoint x: 606, endPoint y: 261, distance: 62.1
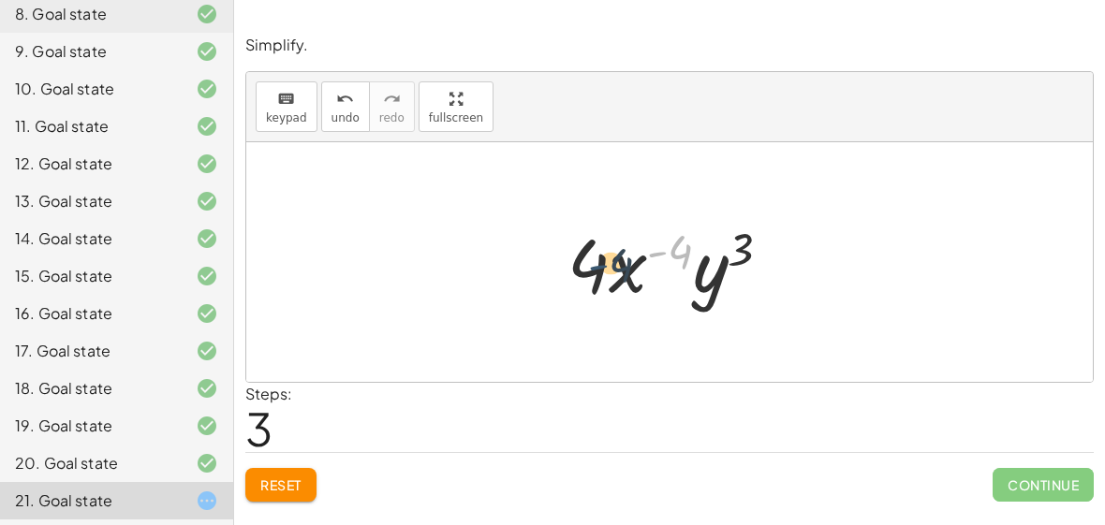
click at [606, 261] on div at bounding box center [677, 262] width 238 height 96
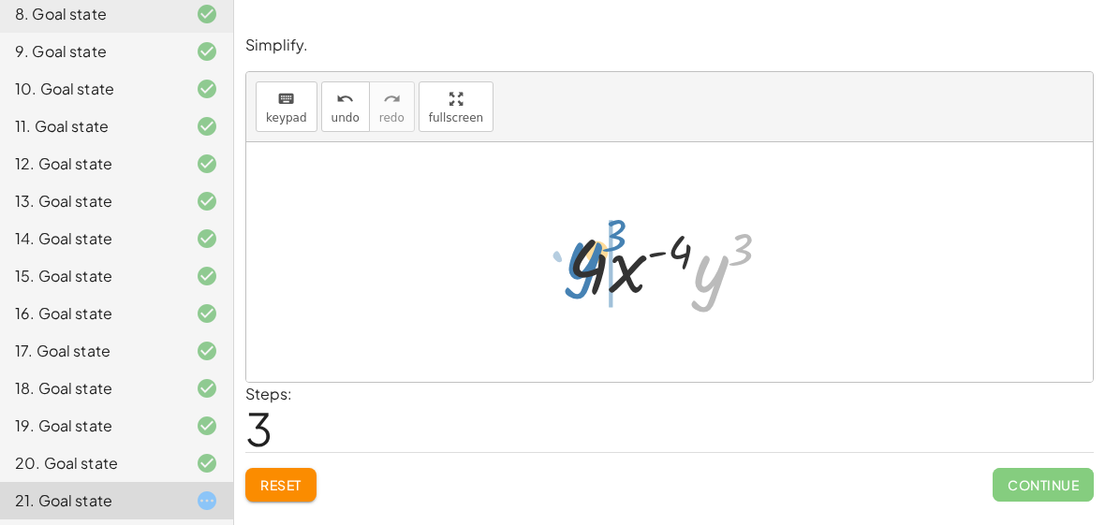
drag, startPoint x: 687, startPoint y: 275, endPoint x: 559, endPoint y: 258, distance: 129.5
click at [559, 258] on div at bounding box center [677, 262] width 238 height 96
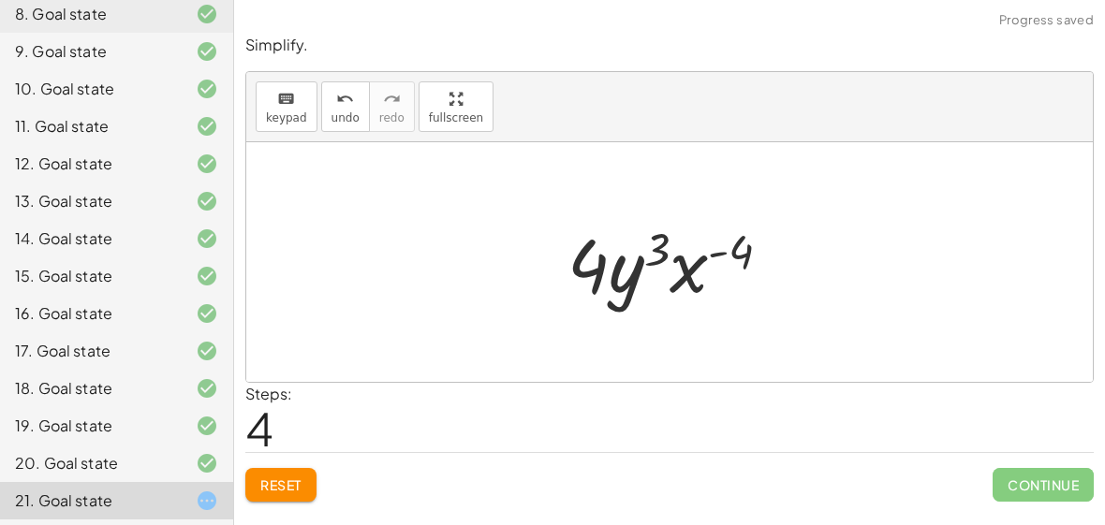
click at [602, 262] on div at bounding box center [677, 262] width 238 height 96
drag, startPoint x: 628, startPoint y: 276, endPoint x: 713, endPoint y: 286, distance: 84.8
click at [713, 286] on div at bounding box center [677, 262] width 238 height 96
click at [624, 270] on div at bounding box center [677, 262] width 238 height 96
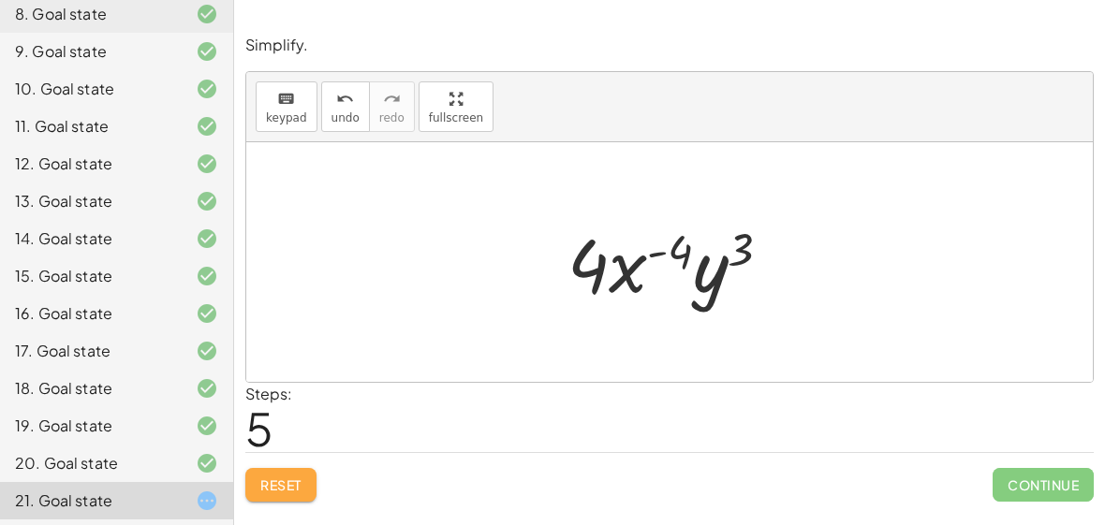
click at [273, 473] on button "Reset" at bounding box center [280, 485] width 71 height 34
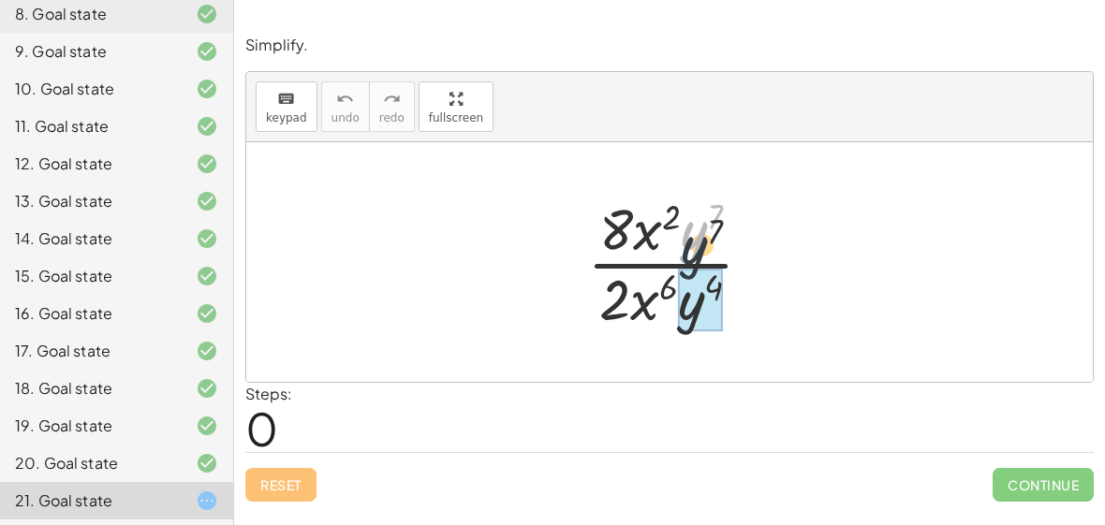
drag, startPoint x: 695, startPoint y: 243, endPoint x: 700, endPoint y: 321, distance: 78.8
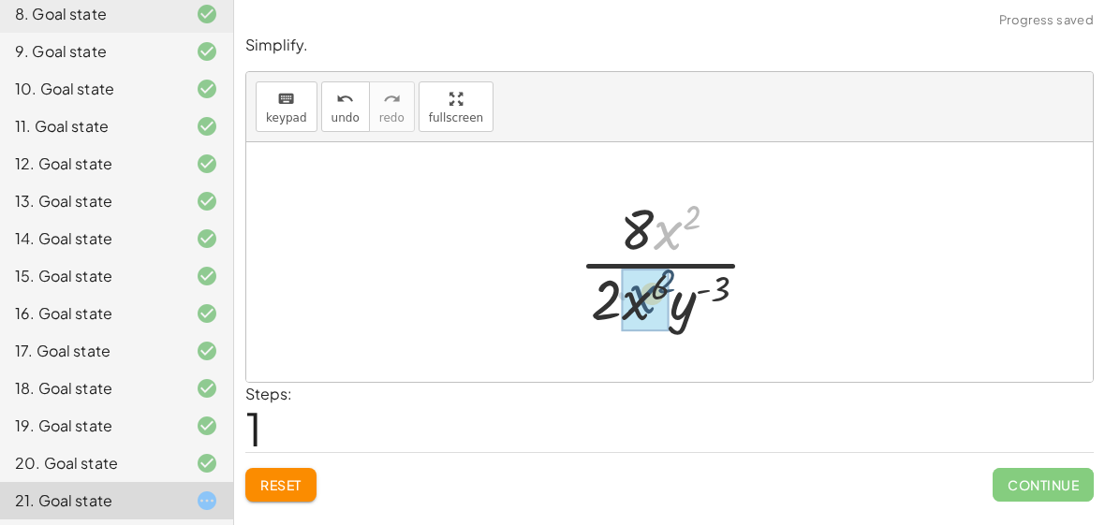
drag, startPoint x: 662, startPoint y: 234, endPoint x: 635, endPoint y: 300, distance: 71.0
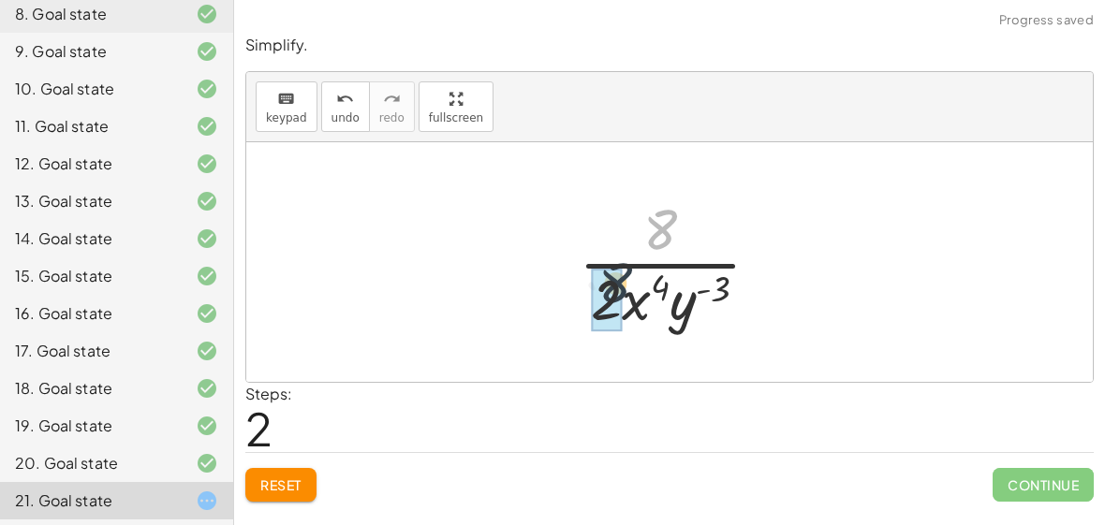
drag, startPoint x: 661, startPoint y: 234, endPoint x: 607, endPoint y: 309, distance: 92.5
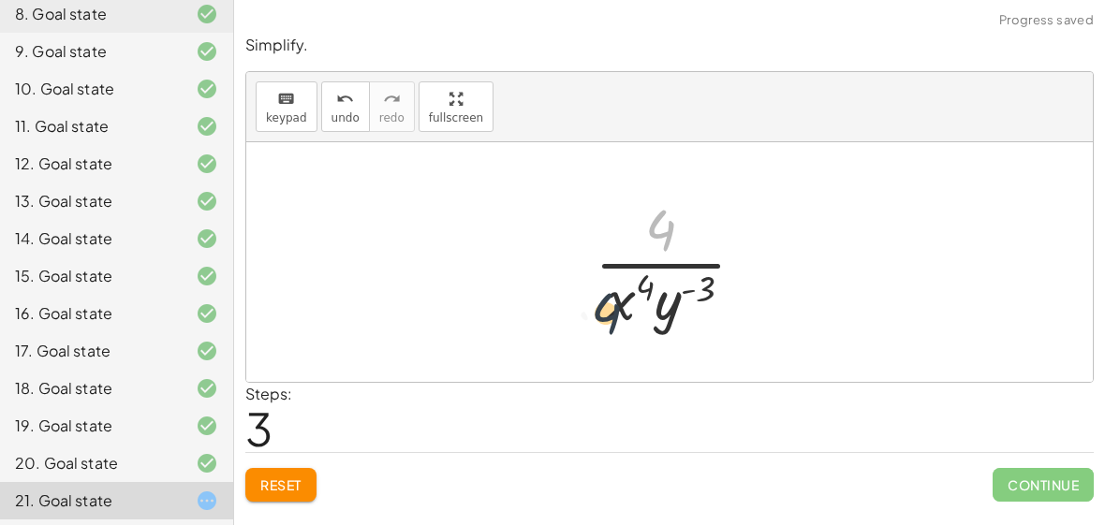
drag, startPoint x: 660, startPoint y: 242, endPoint x: 604, endPoint y: 330, distance: 104.4
click at [604, 330] on div at bounding box center [677, 262] width 184 height 144
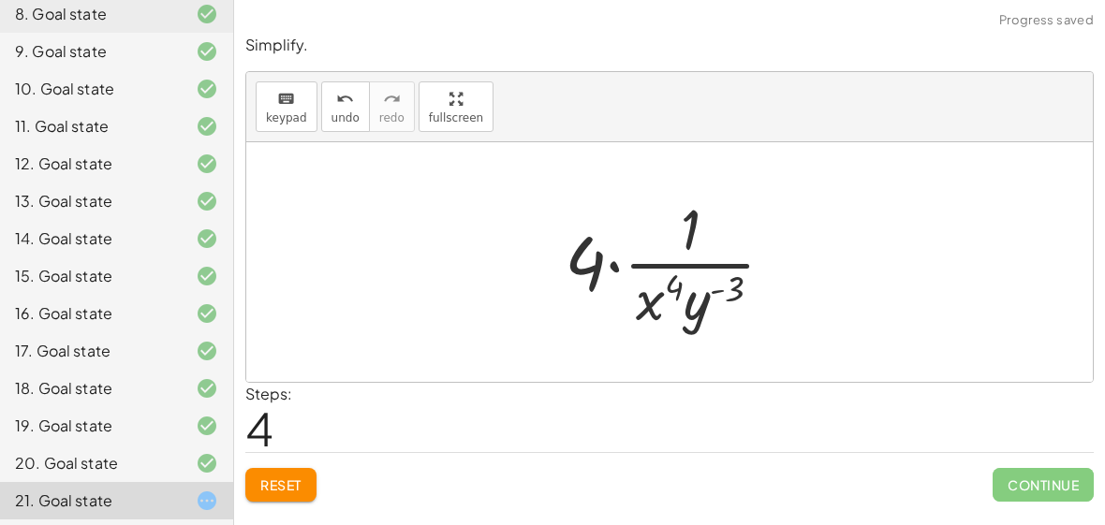
click at [663, 259] on div at bounding box center [677, 262] width 244 height 144
click at [567, 258] on div at bounding box center [677, 262] width 244 height 144
click at [602, 261] on div at bounding box center [677, 262] width 244 height 144
click at [304, 478] on button "Reset" at bounding box center [280, 485] width 71 height 34
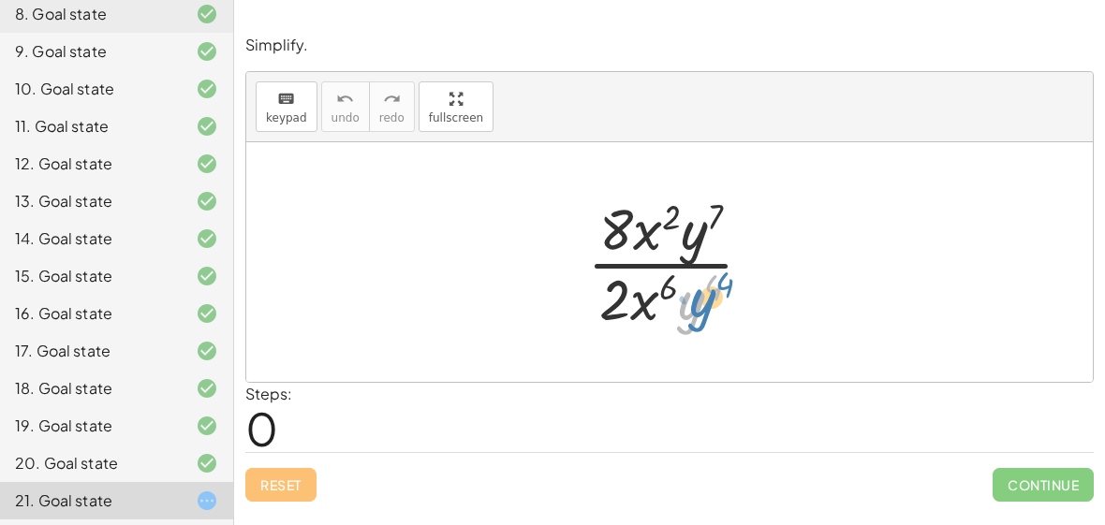
drag, startPoint x: 689, startPoint y: 297, endPoint x: 703, endPoint y: 309, distance: 18.6
click at [703, 309] on div at bounding box center [677, 262] width 199 height 144
click at [696, 249] on div at bounding box center [677, 262] width 199 height 144
drag, startPoint x: 701, startPoint y: 298, endPoint x: 704, endPoint y: 281, distance: 17.3
click at [704, 281] on div at bounding box center [677, 262] width 199 height 144
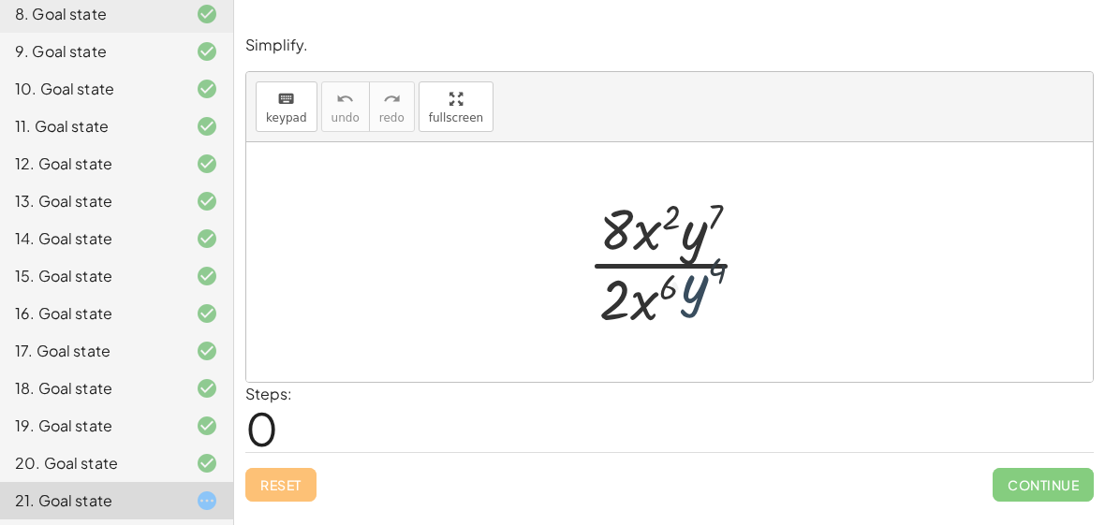
click at [704, 281] on div at bounding box center [677, 262] width 199 height 144
drag, startPoint x: 692, startPoint y: 313, endPoint x: 708, endPoint y: 233, distance: 81.2
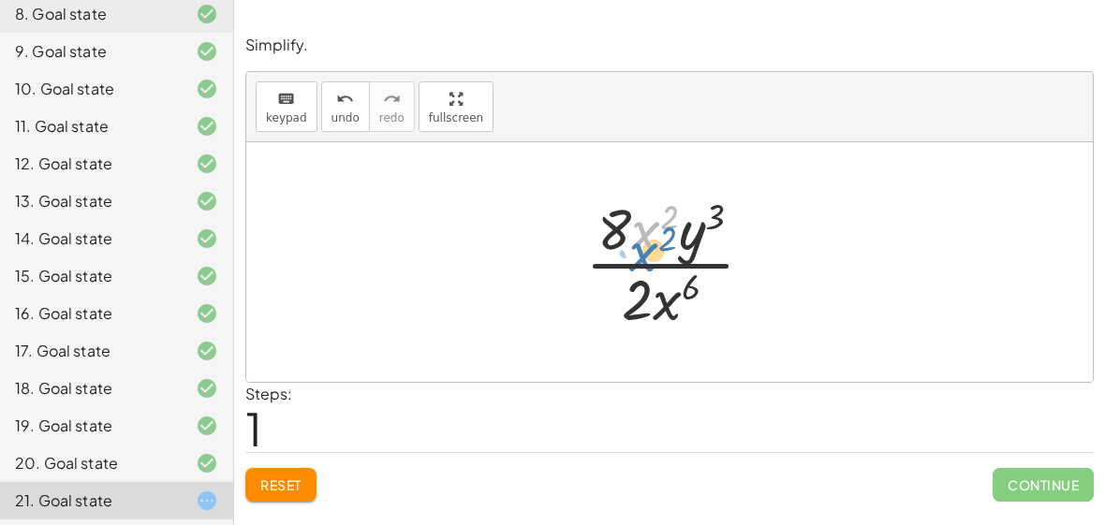
drag, startPoint x: 637, startPoint y: 231, endPoint x: 633, endPoint y: 242, distance: 11.0
click at [633, 242] on div at bounding box center [677, 262] width 202 height 144
drag, startPoint x: 670, startPoint y: 286, endPoint x: 649, endPoint y: 229, distance: 59.9
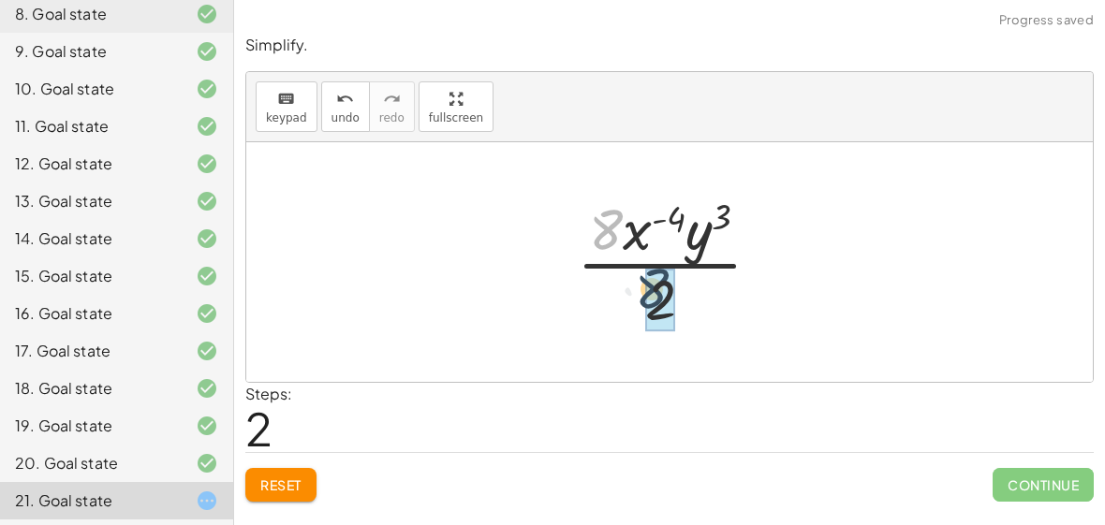
drag, startPoint x: 602, startPoint y: 221, endPoint x: 653, endPoint y: 288, distance: 83.5
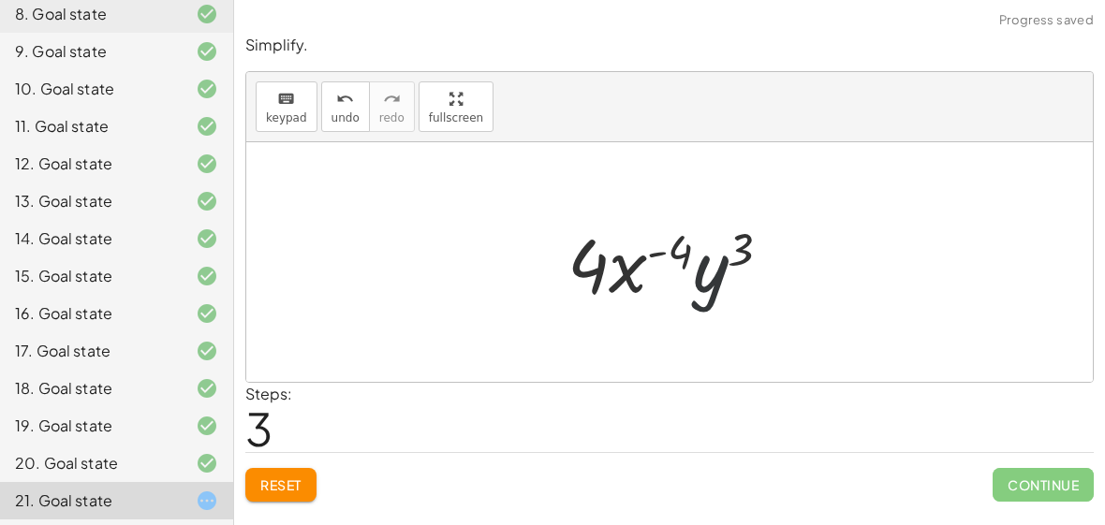
drag, startPoint x: 700, startPoint y: 292, endPoint x: 668, endPoint y: 283, distance: 33.2
click at [668, 283] on div at bounding box center [677, 262] width 238 height 96
click at [276, 477] on span "Reset" at bounding box center [280, 485] width 41 height 17
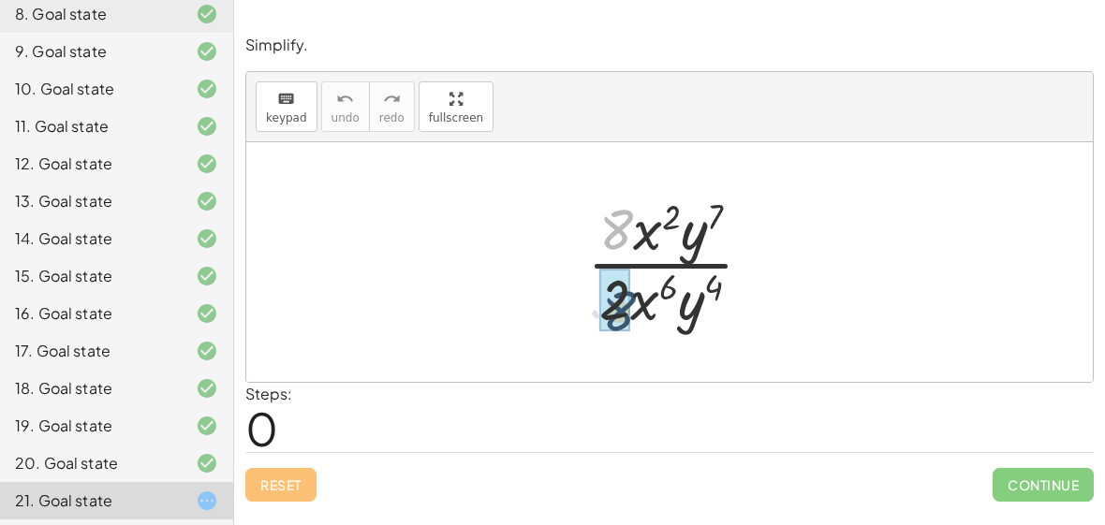
drag, startPoint x: 610, startPoint y: 220, endPoint x: 606, endPoint y: 302, distance: 81.6
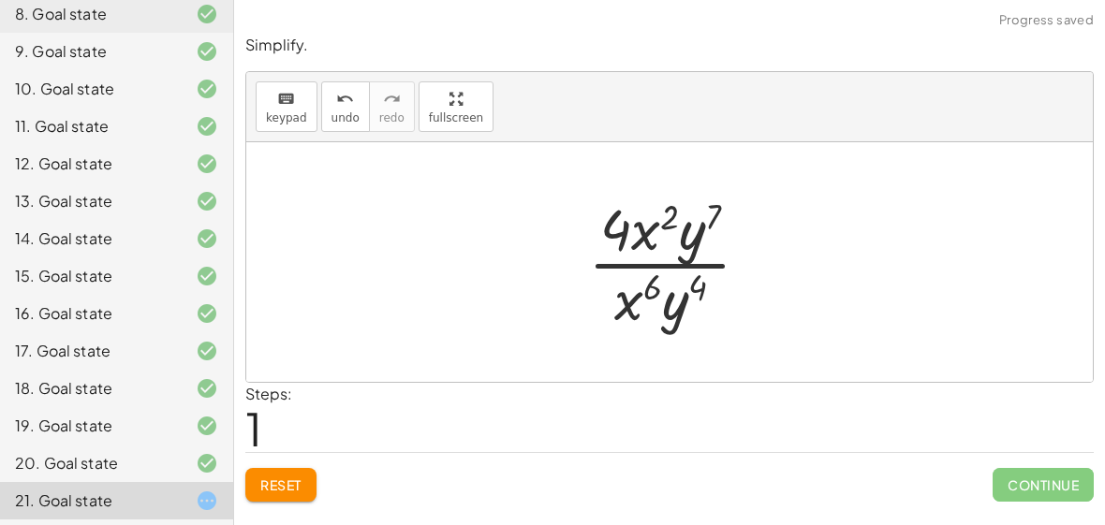
click at [615, 225] on div at bounding box center [677, 262] width 196 height 144
drag, startPoint x: 680, startPoint y: 305, endPoint x: 689, endPoint y: 247, distance: 58.8
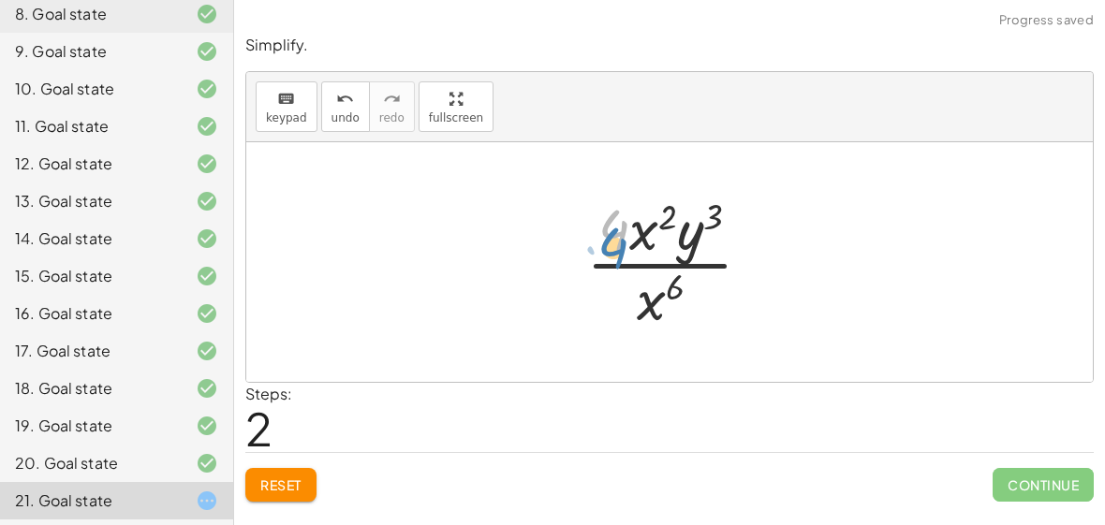
drag, startPoint x: 612, startPoint y: 231, endPoint x: 592, endPoint y: 219, distance: 23.1
click at [592, 219] on div at bounding box center [676, 262] width 199 height 144
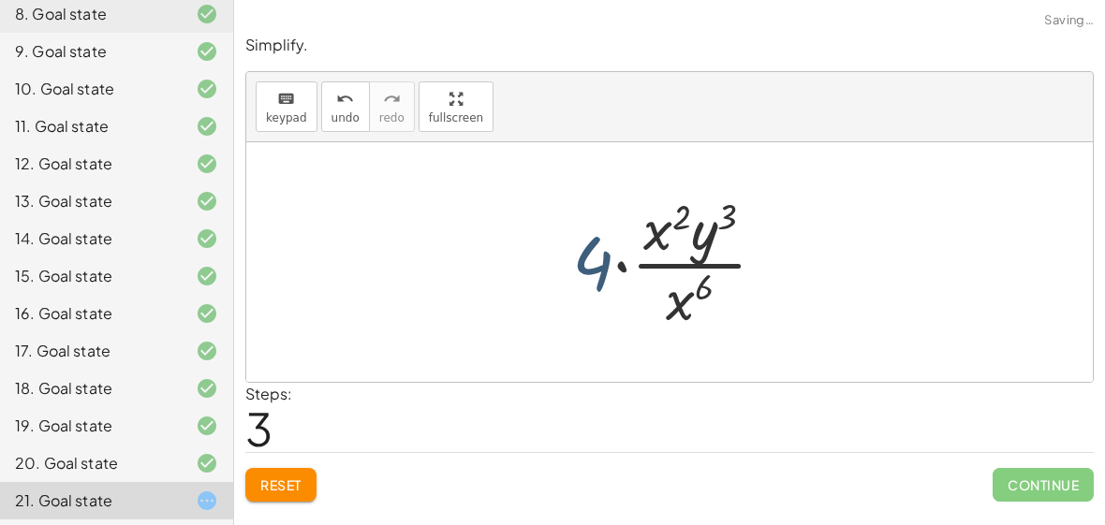
click at [598, 268] on div at bounding box center [677, 262] width 228 height 144
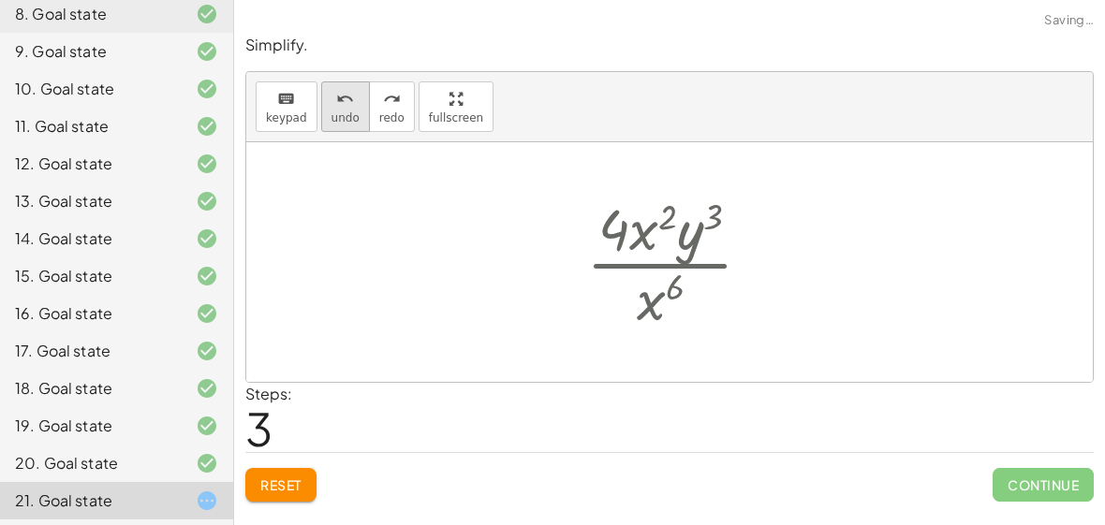
click at [336, 106] on icon "undo" at bounding box center [345, 99] width 18 height 22
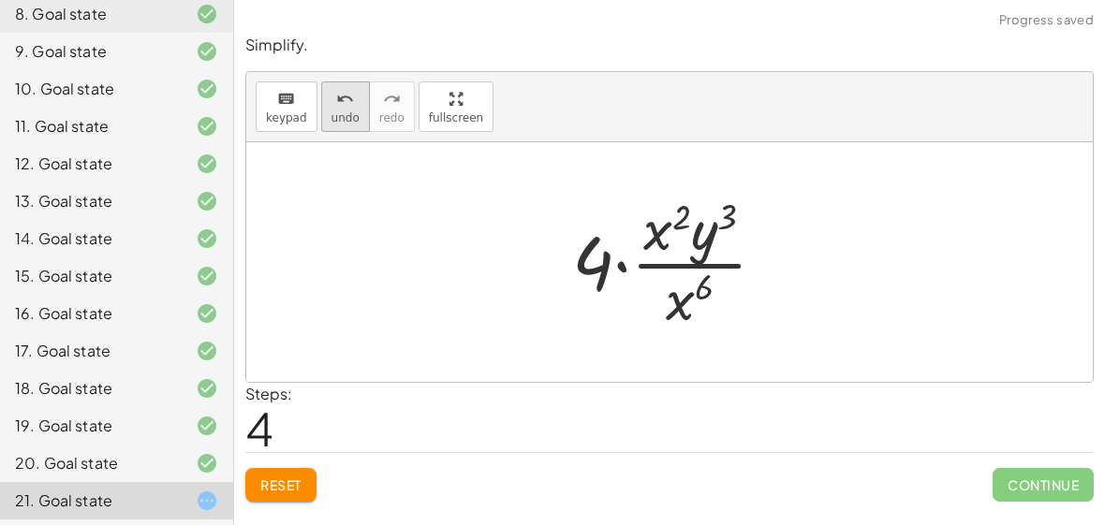
click at [353, 114] on button "undo undo" at bounding box center [345, 106] width 49 height 51
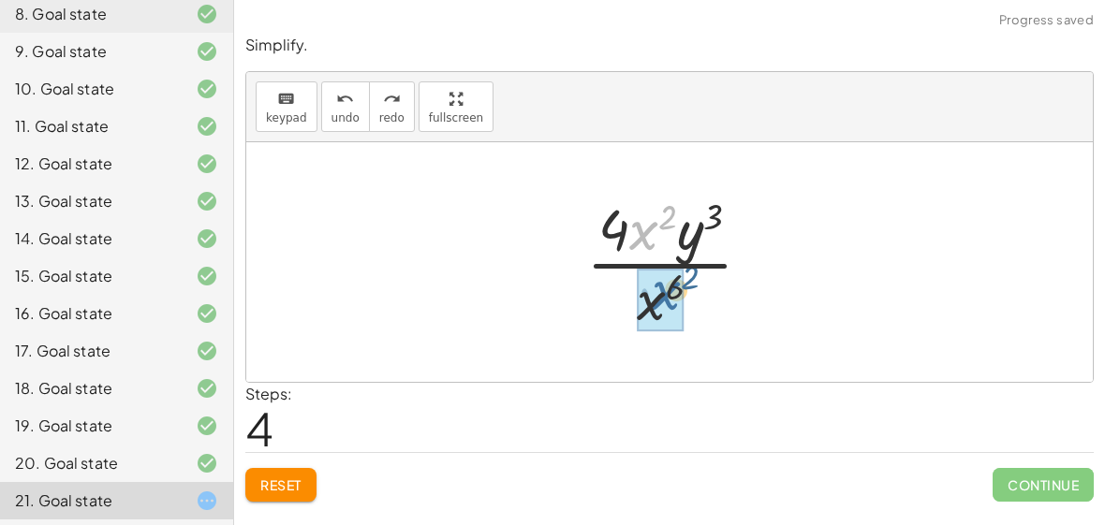
drag, startPoint x: 649, startPoint y: 239, endPoint x: 661, endPoint y: 321, distance: 83.3
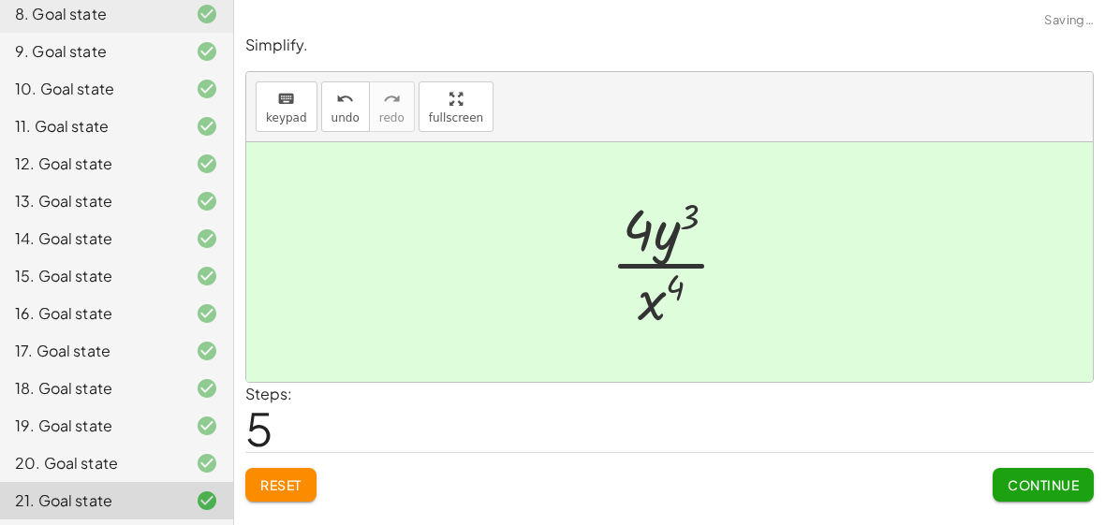
click at [1029, 493] on button "Continue" at bounding box center [1043, 485] width 101 height 34
